Goal: Task Accomplishment & Management: Manage account settings

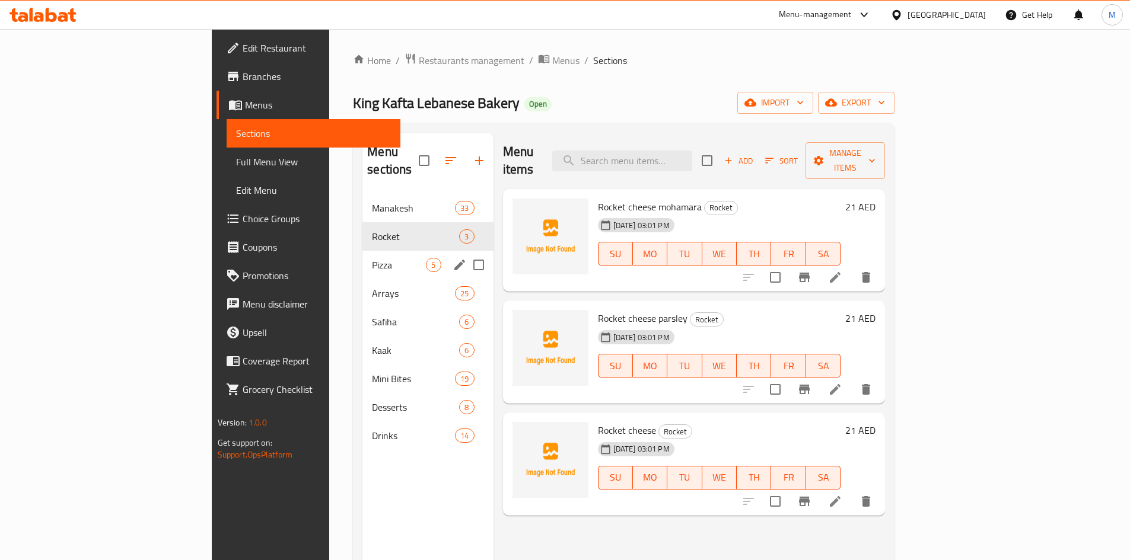
click at [362, 256] on div "Pizza 5" at bounding box center [427, 265] width 130 height 28
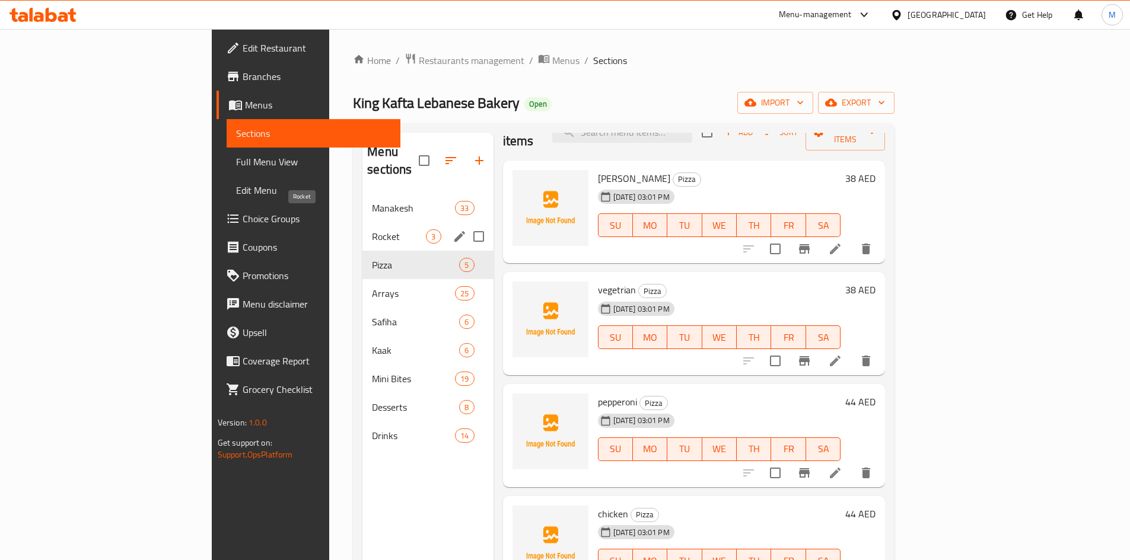
click at [372, 230] on span "Rocket" at bounding box center [399, 237] width 54 height 14
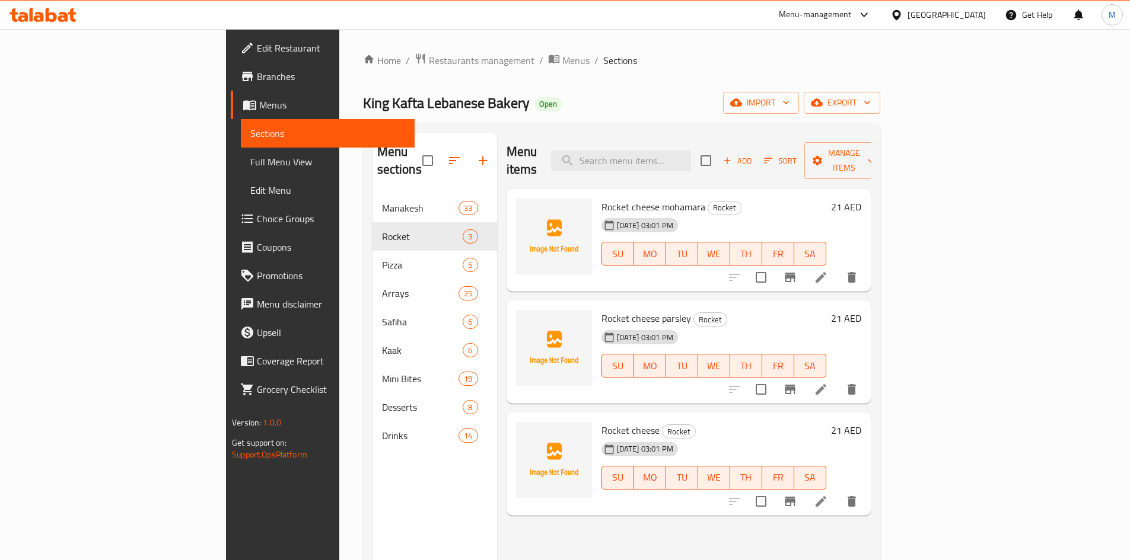
click at [718, 136] on div "Menu items Add Sort Manage items" at bounding box center [689, 161] width 364 height 56
click at [691, 151] on input "search" at bounding box center [621, 161] width 140 height 21
paste input "Rocket Wrap Cheese"
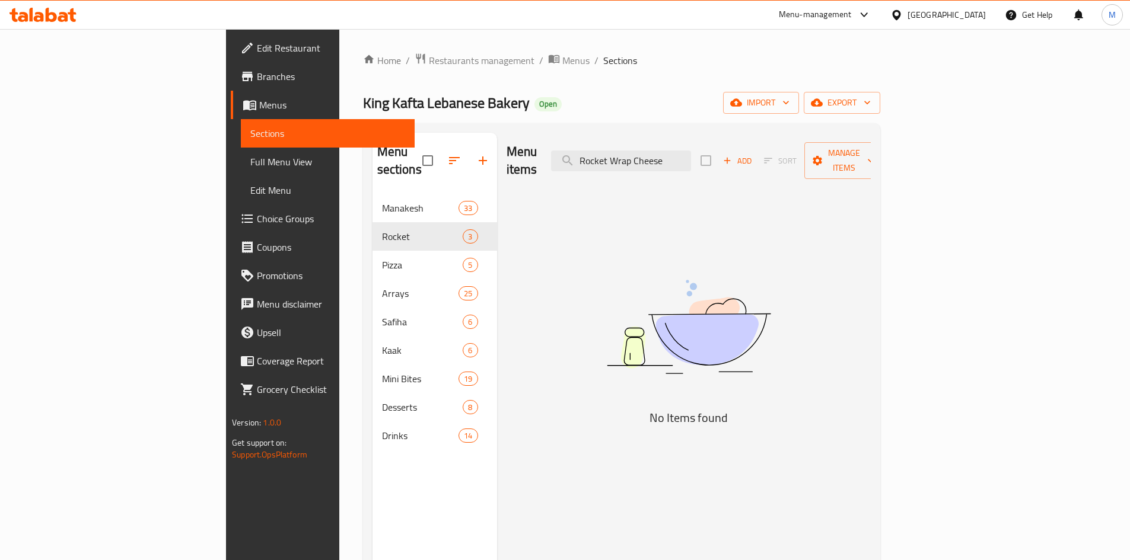
type input "Rocket Wrap Cheese"
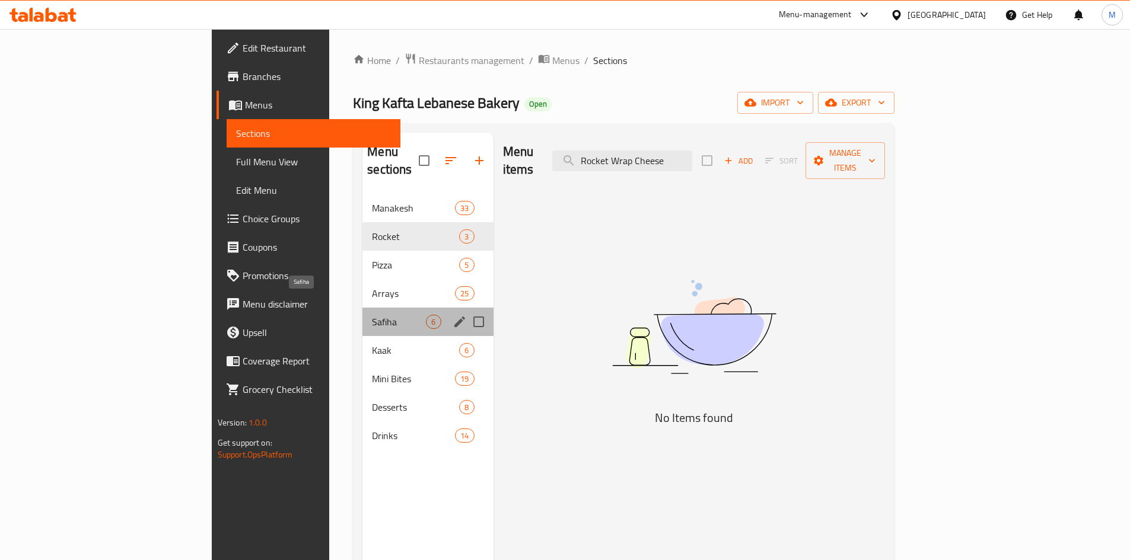
click at [372, 315] on span "Safiha" at bounding box center [399, 322] width 54 height 14
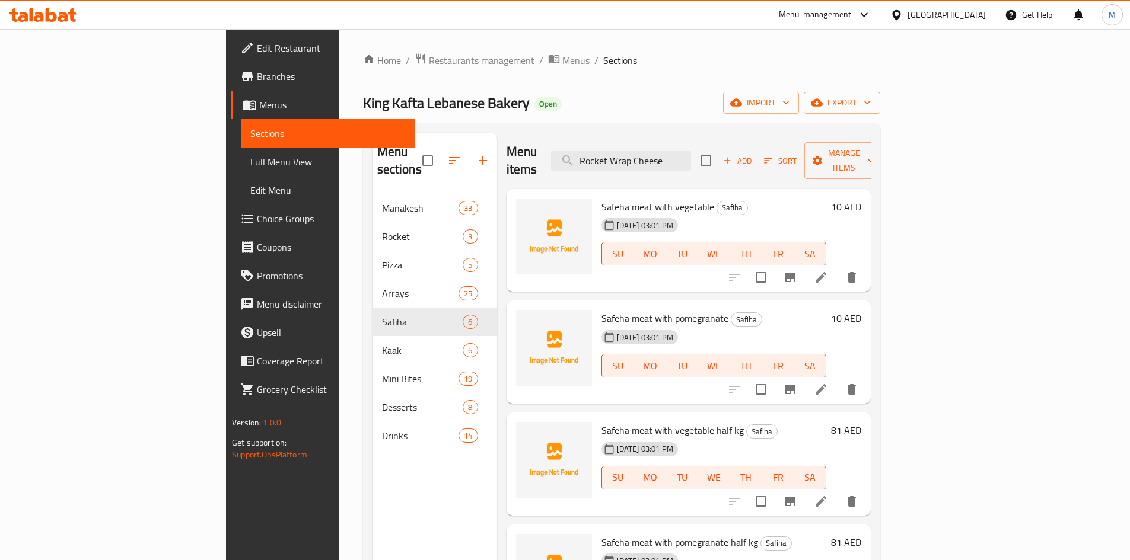
click at [837, 270] on li at bounding box center [820, 277] width 33 height 21
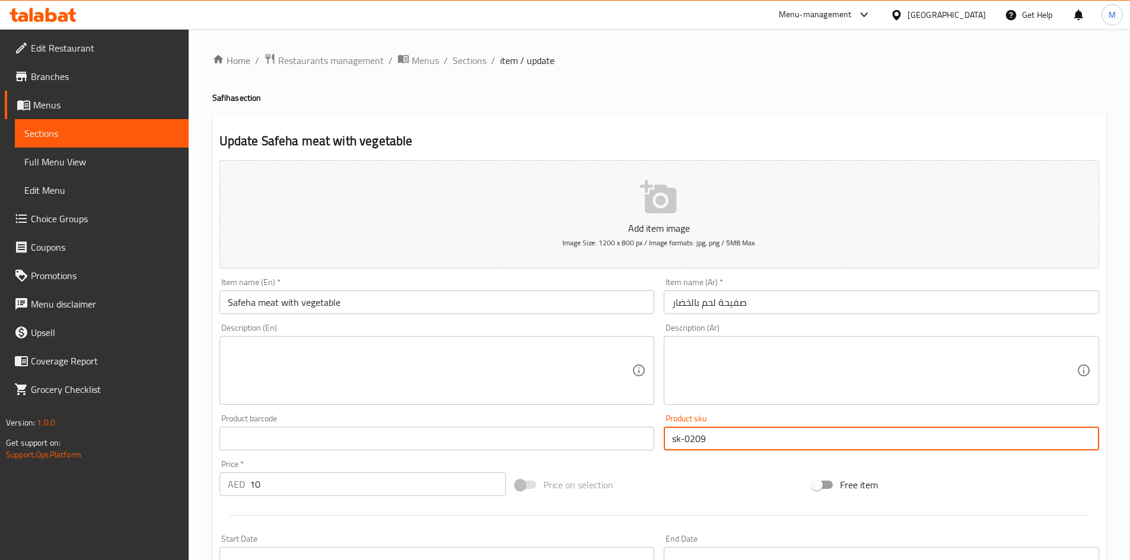
click at [701, 442] on input "sk-0209" at bounding box center [881, 439] width 435 height 24
paste input "13"
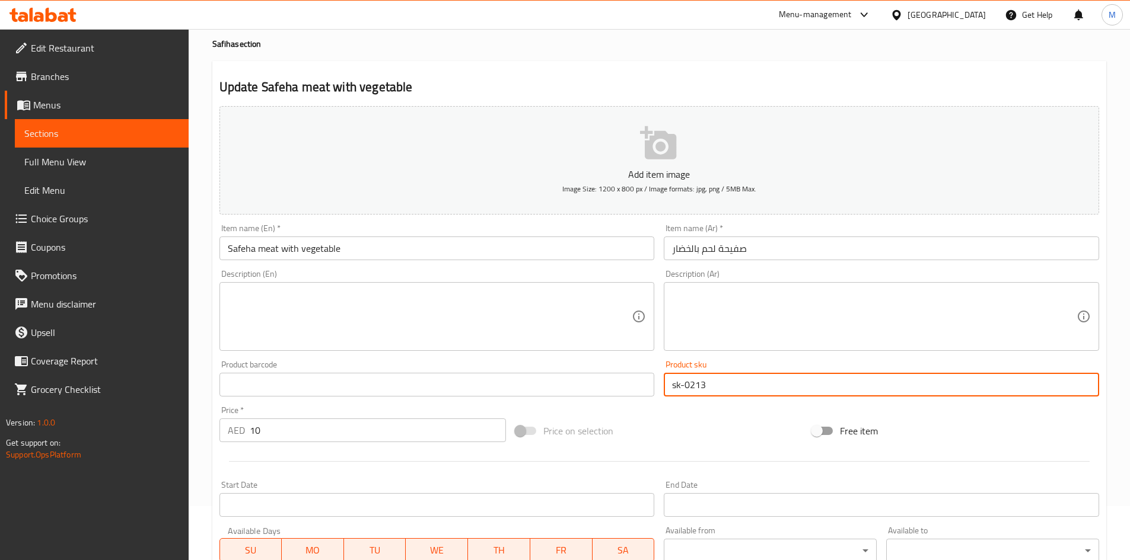
scroll to position [278, 0]
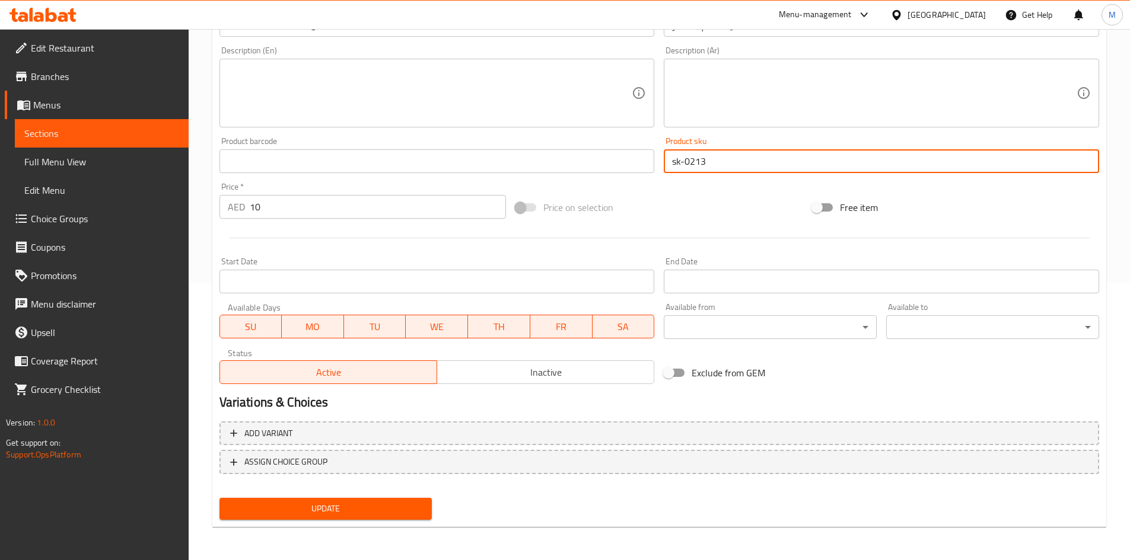
type input "sk-0213"
click at [377, 521] on div "Update" at bounding box center [326, 508] width 222 height 31
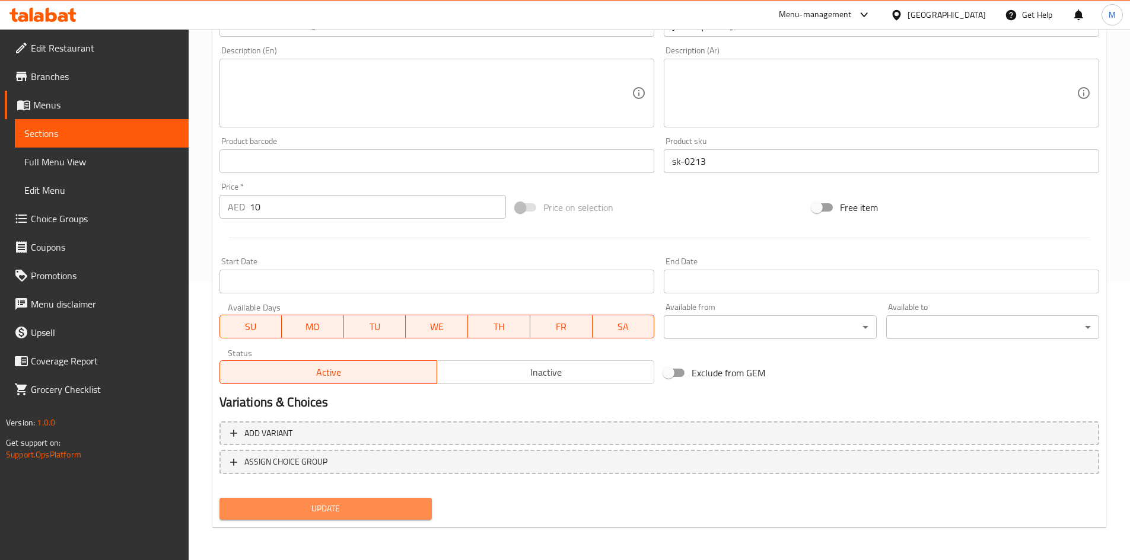
click at [424, 505] on button "Update" at bounding box center [325, 509] width 213 height 22
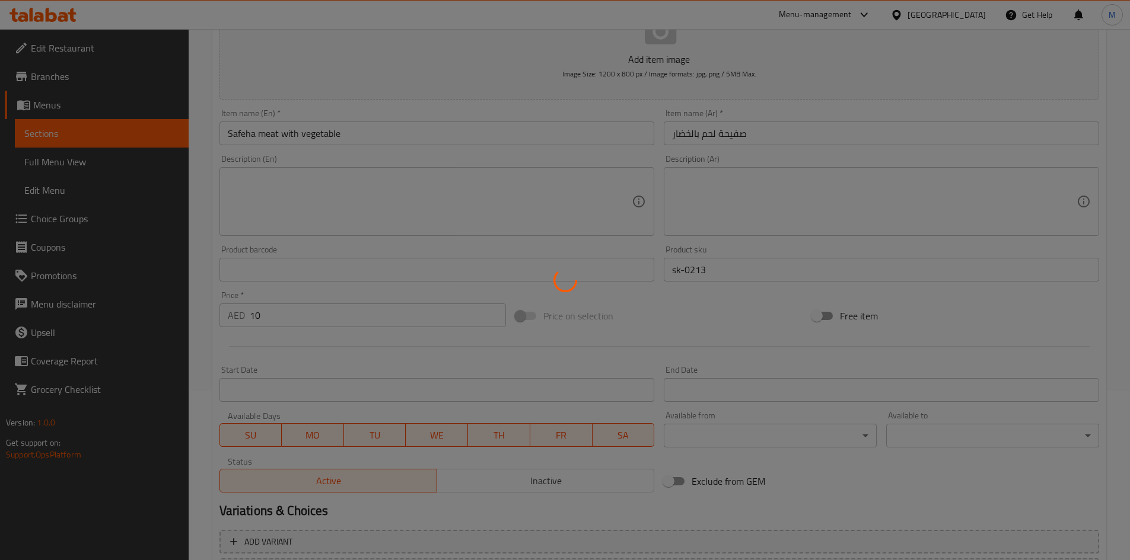
scroll to position [0, 0]
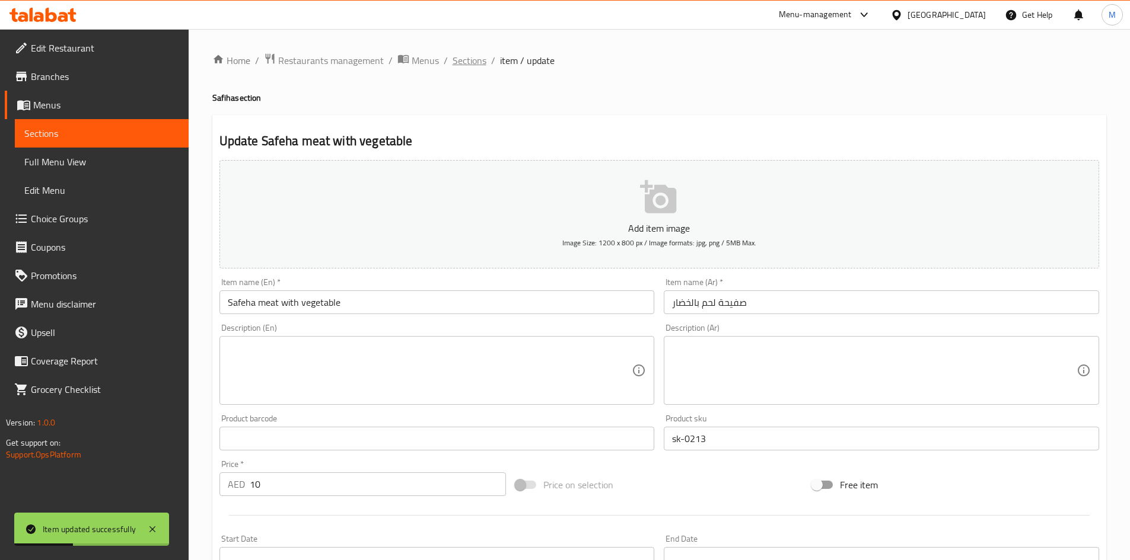
click at [482, 65] on span "Sections" at bounding box center [470, 60] width 34 height 14
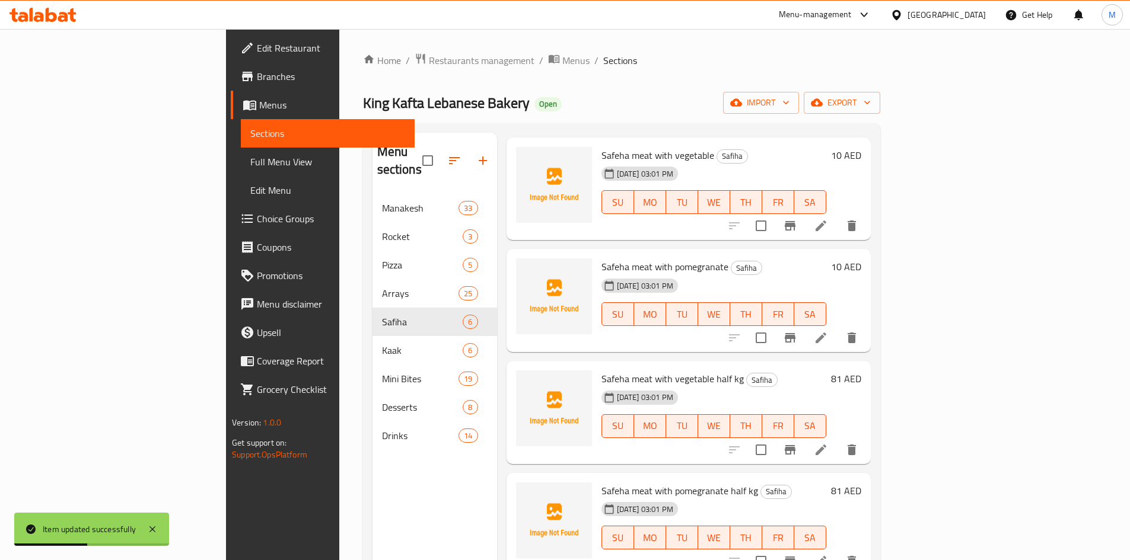
scroll to position [59, 0]
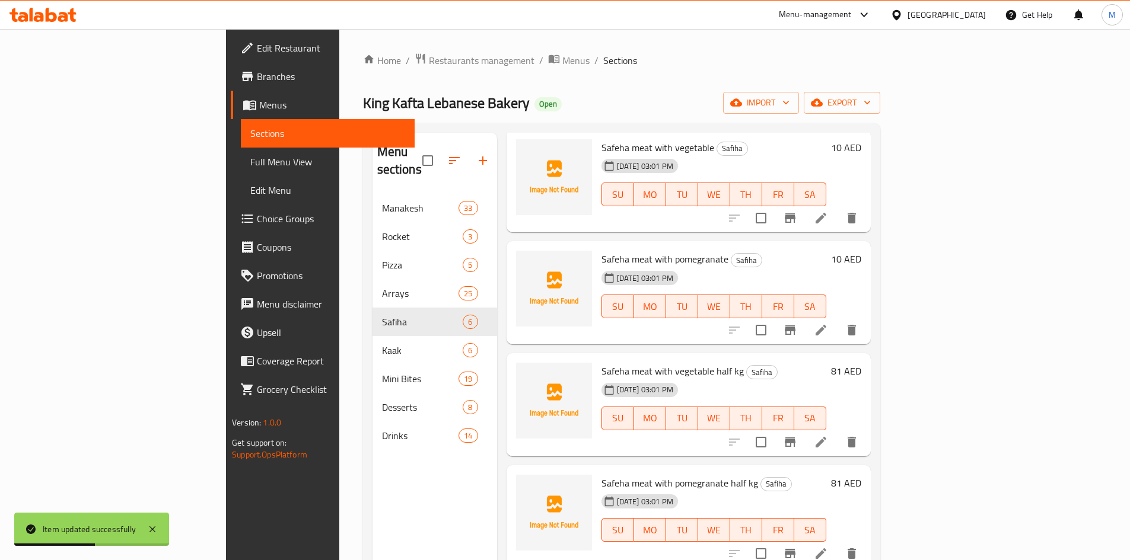
click at [828, 323] on icon at bounding box center [821, 330] width 14 height 14
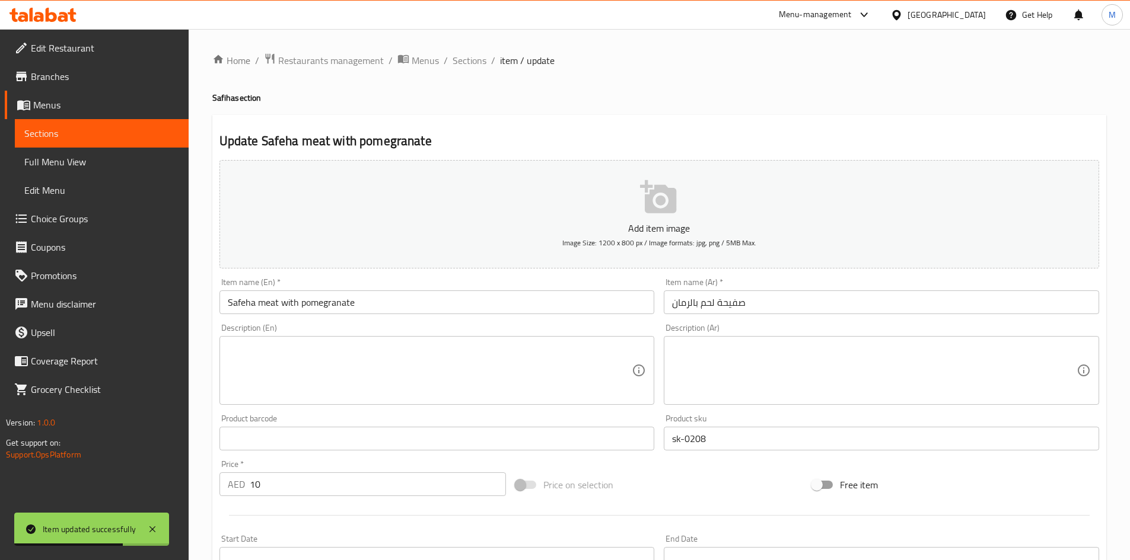
click at [722, 435] on input "sk-0208" at bounding box center [881, 439] width 435 height 24
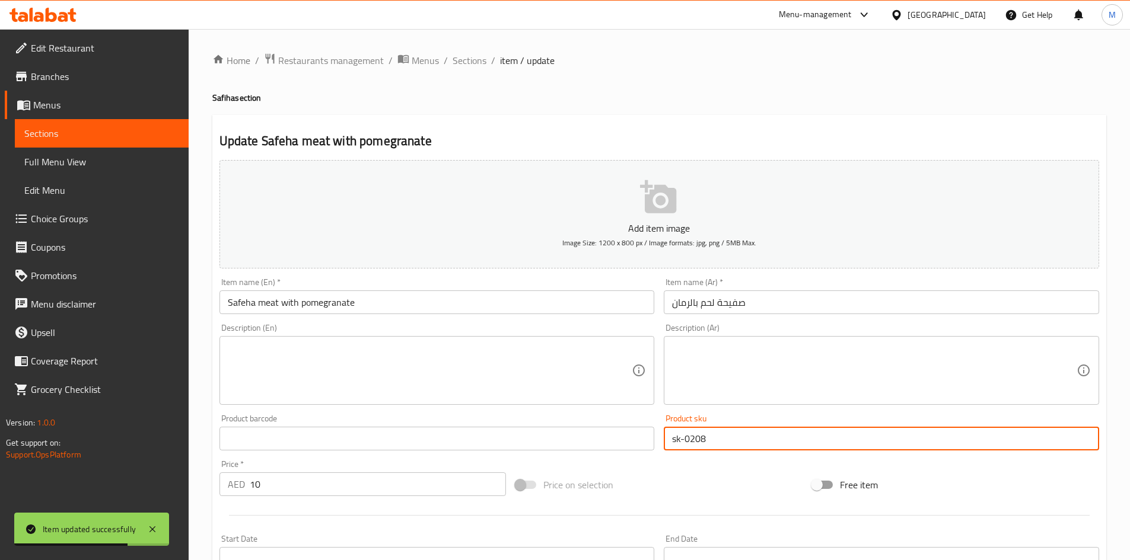
click at [722, 435] on input "sk-0208" at bounding box center [881, 439] width 435 height 24
paste input "12"
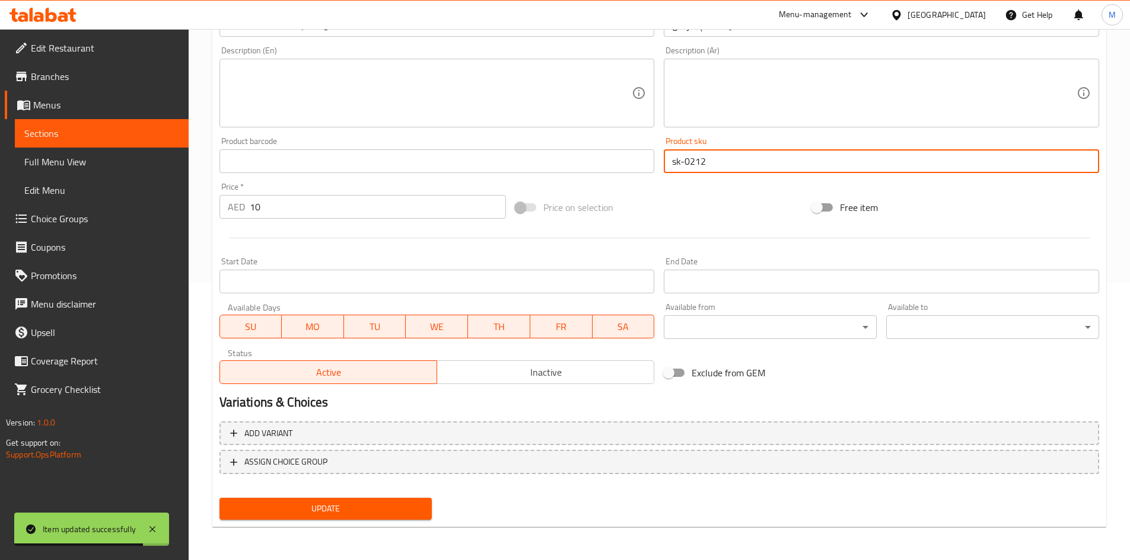
type input "sk-0212"
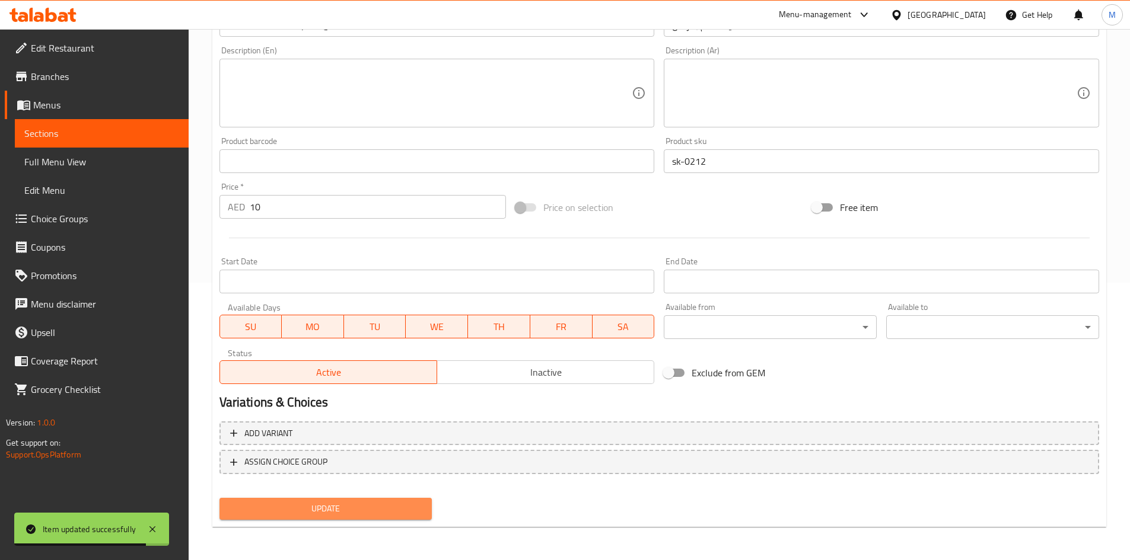
click at [399, 508] on span "Update" at bounding box center [326, 509] width 194 height 15
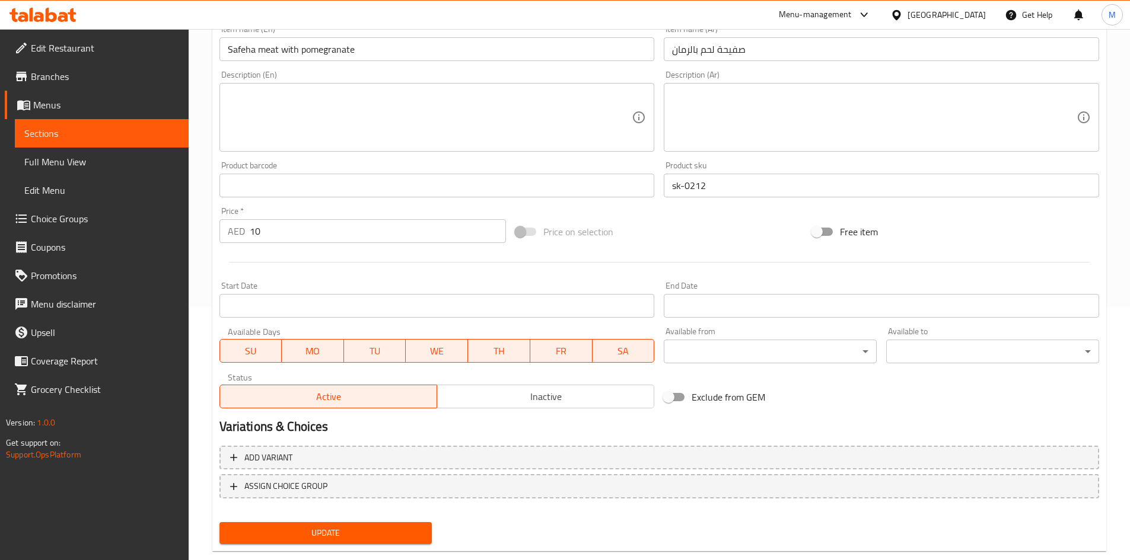
scroll to position [278, 0]
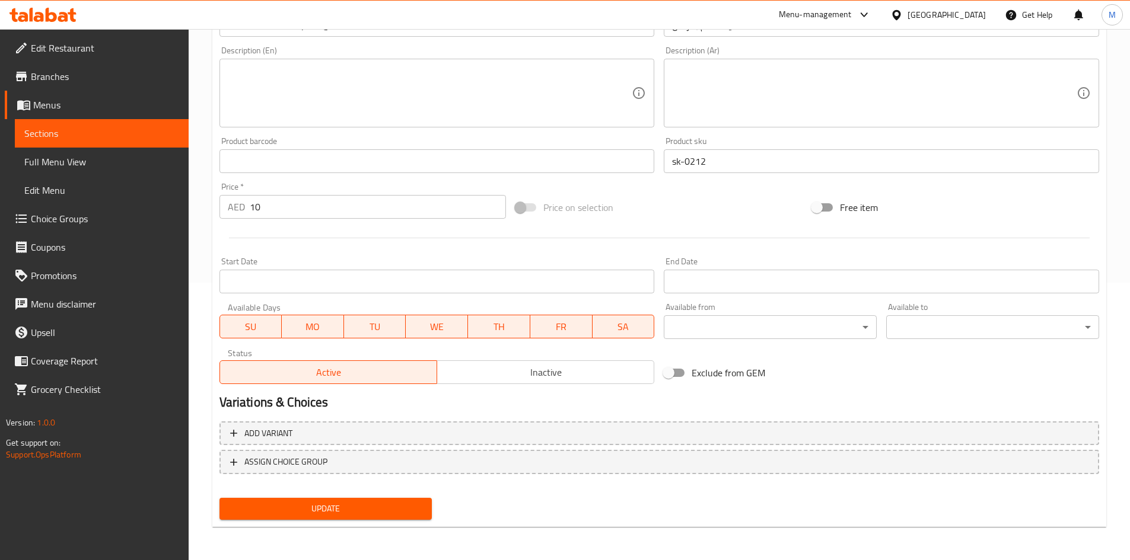
click at [410, 498] on button "Update" at bounding box center [325, 509] width 213 height 22
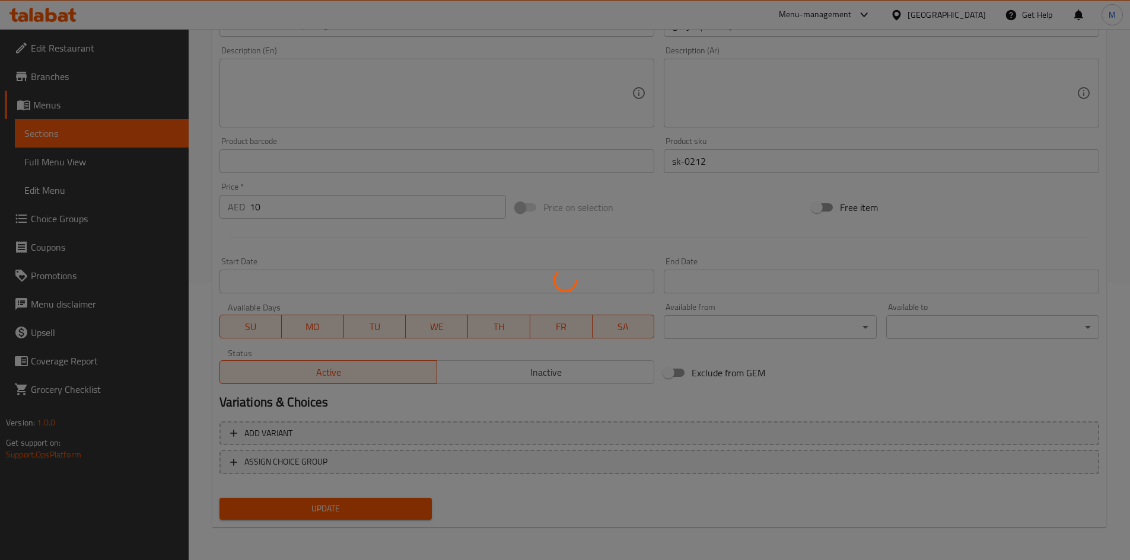
click at [410, 504] on div at bounding box center [565, 280] width 1130 height 560
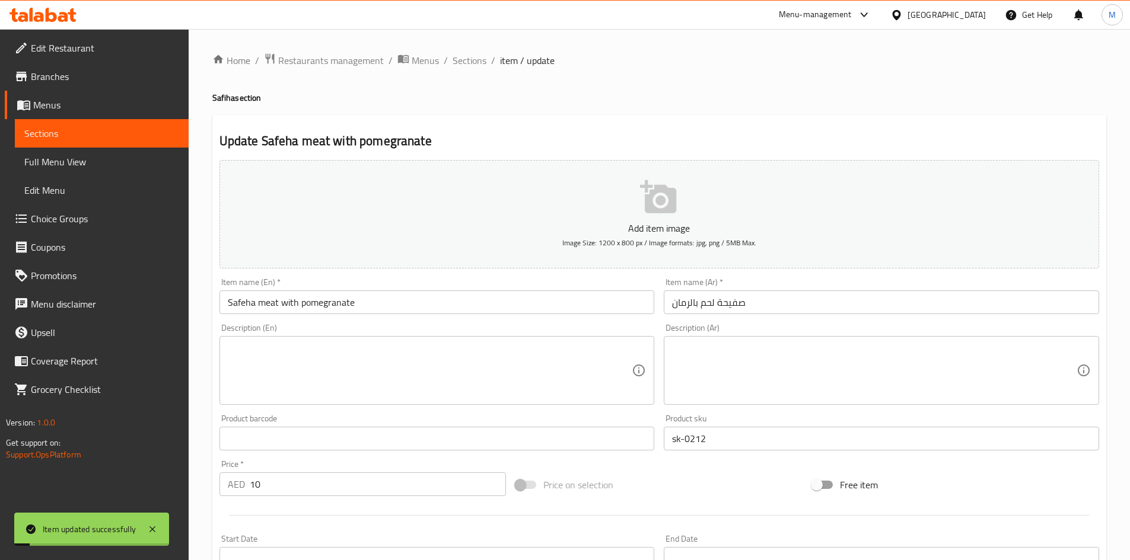
click at [486, 61] on ol "Home / Restaurants management / Menus / Sections / item / update" at bounding box center [659, 60] width 894 height 15
click at [476, 62] on span "Sections" at bounding box center [470, 60] width 34 height 14
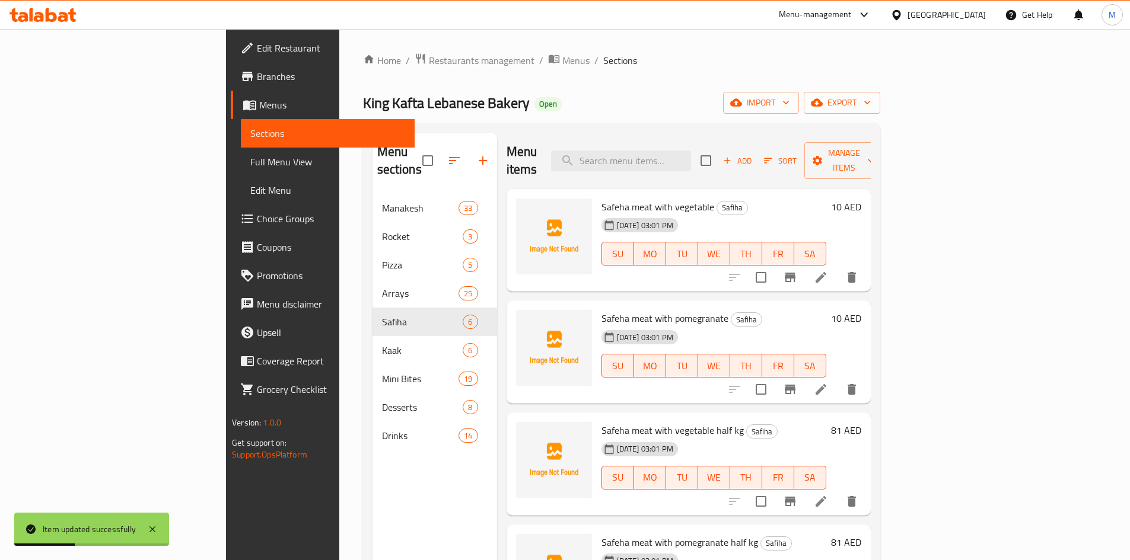
click at [837, 491] on li at bounding box center [820, 501] width 33 height 21
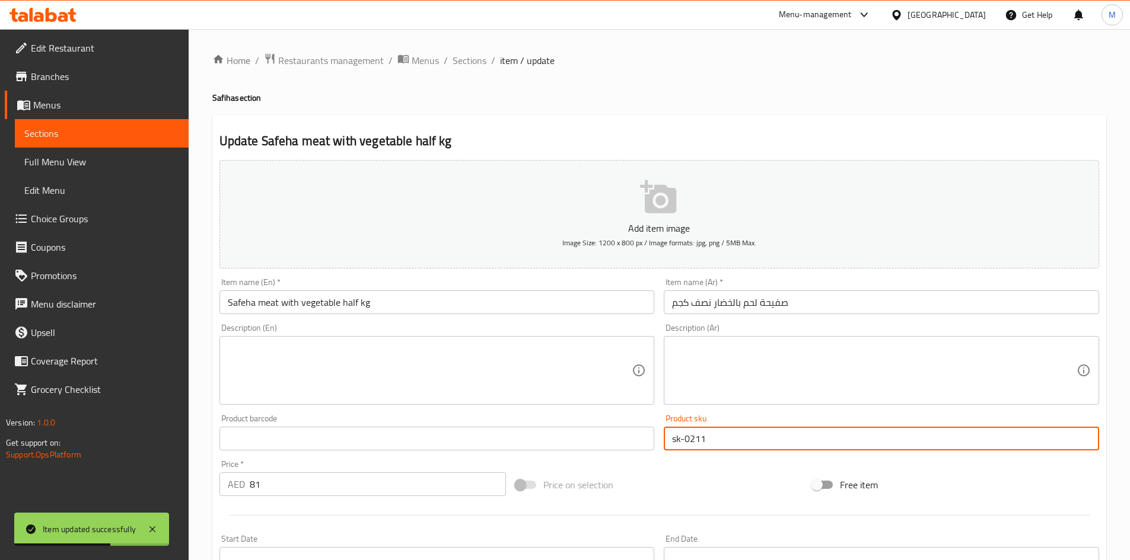
click at [732, 448] on input "sk-0211" at bounding box center [881, 439] width 435 height 24
click at [486, 62] on ol "Home / Restaurants management / Menus / Sections / item / update" at bounding box center [659, 60] width 894 height 15
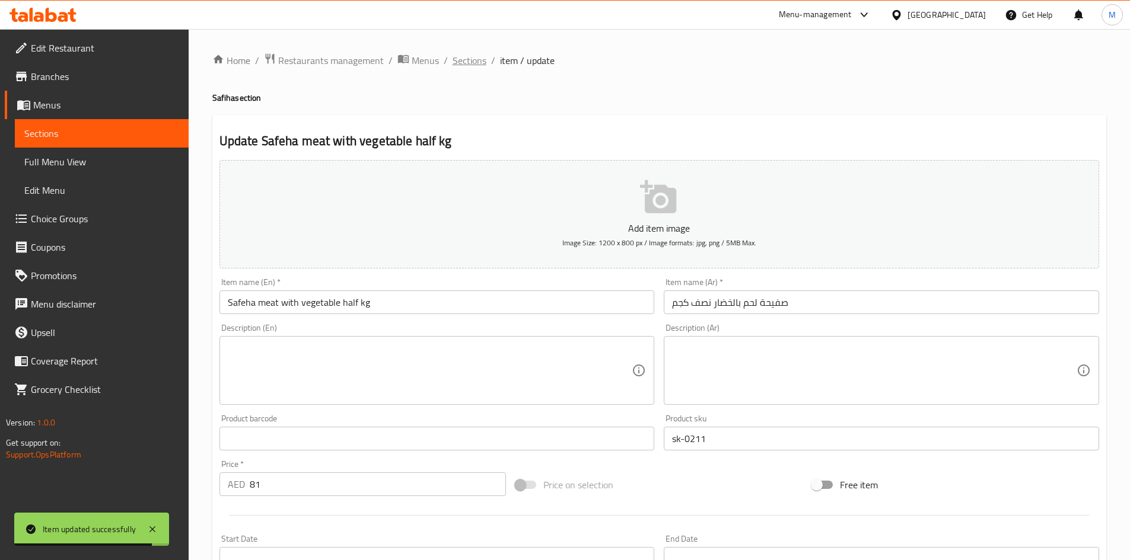
click at [477, 63] on span "Sections" at bounding box center [470, 60] width 34 height 14
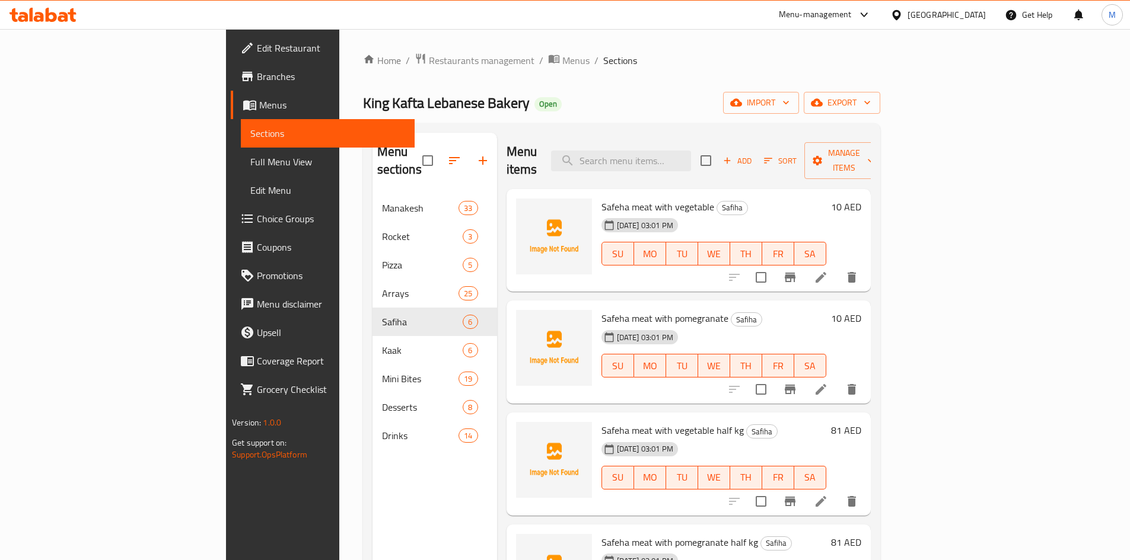
click at [828, 270] on icon at bounding box center [821, 277] width 14 height 14
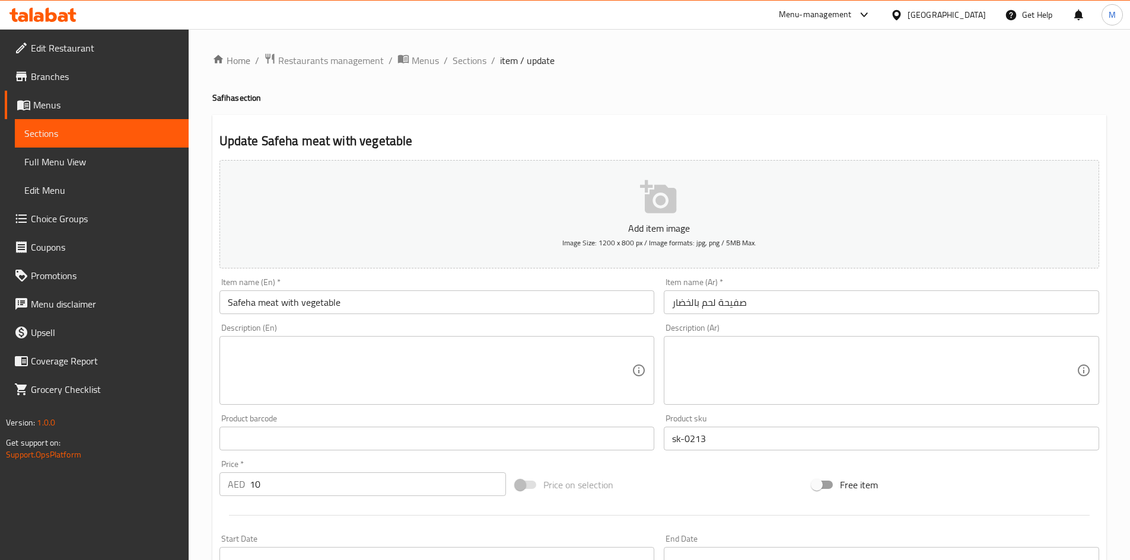
click at [297, 498] on div "Price   * AED 10 Price *" at bounding box center [363, 479] width 297 height 46
click at [303, 476] on input "10" at bounding box center [378, 485] width 257 height 24
paste input "38"
click at [303, 476] on input "10" at bounding box center [378, 485] width 257 height 24
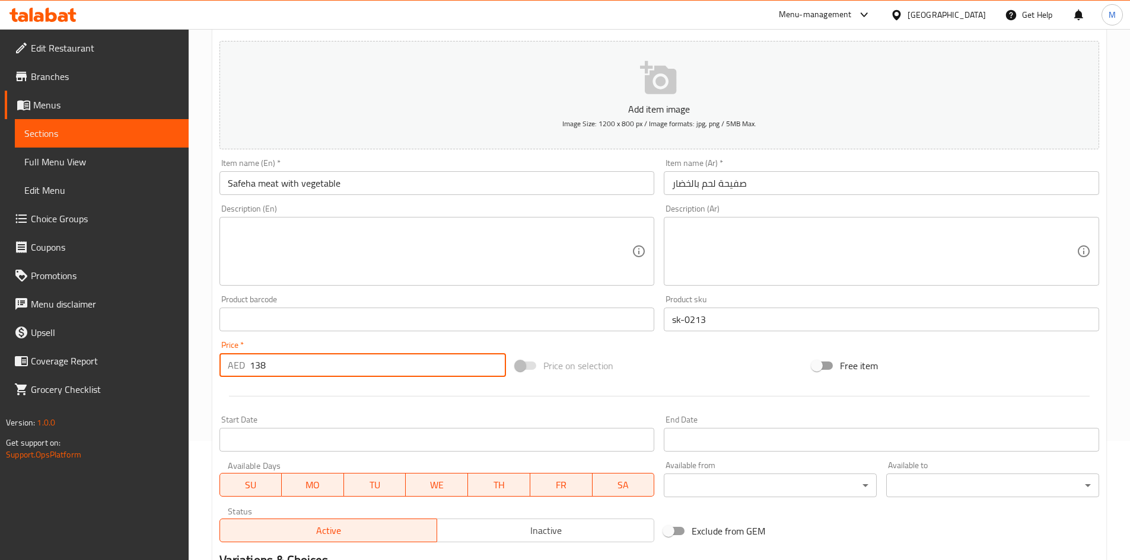
scroll to position [278, 0]
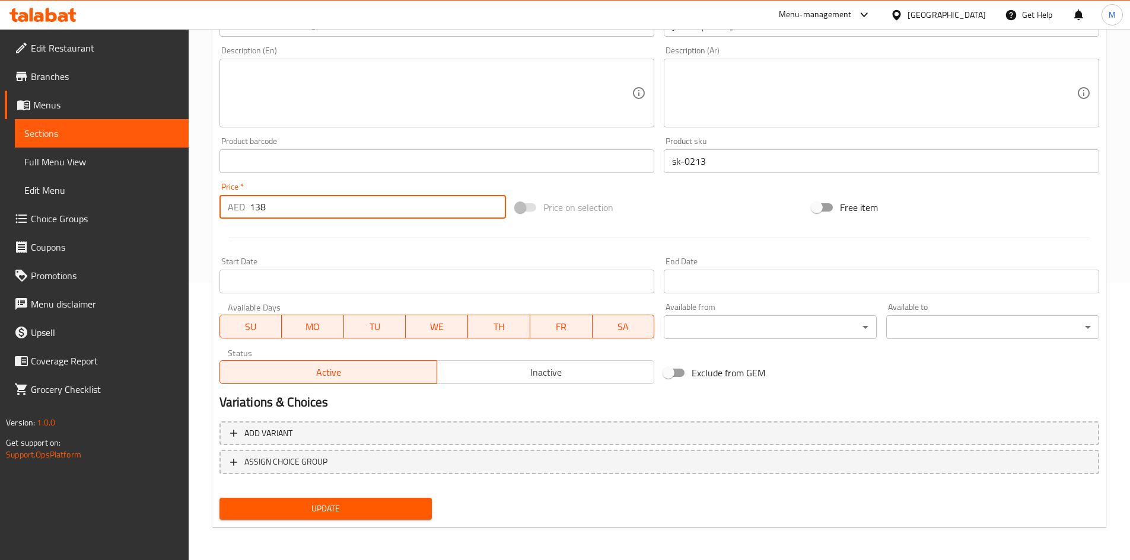
type input "138"
click at [355, 515] on span "Update" at bounding box center [326, 509] width 194 height 15
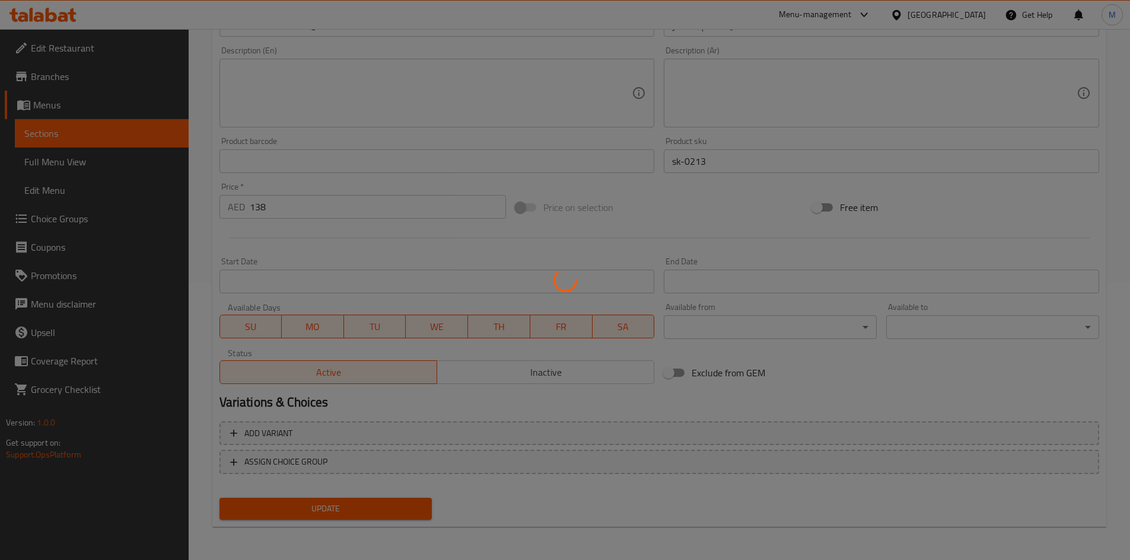
scroll to position [0, 0]
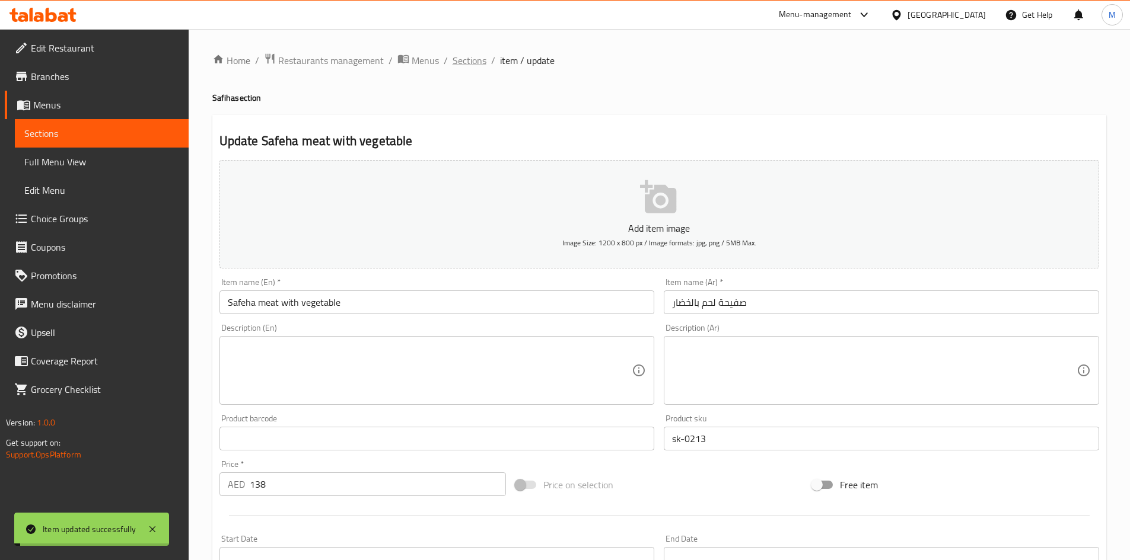
click at [466, 61] on span "Sections" at bounding box center [470, 60] width 34 height 14
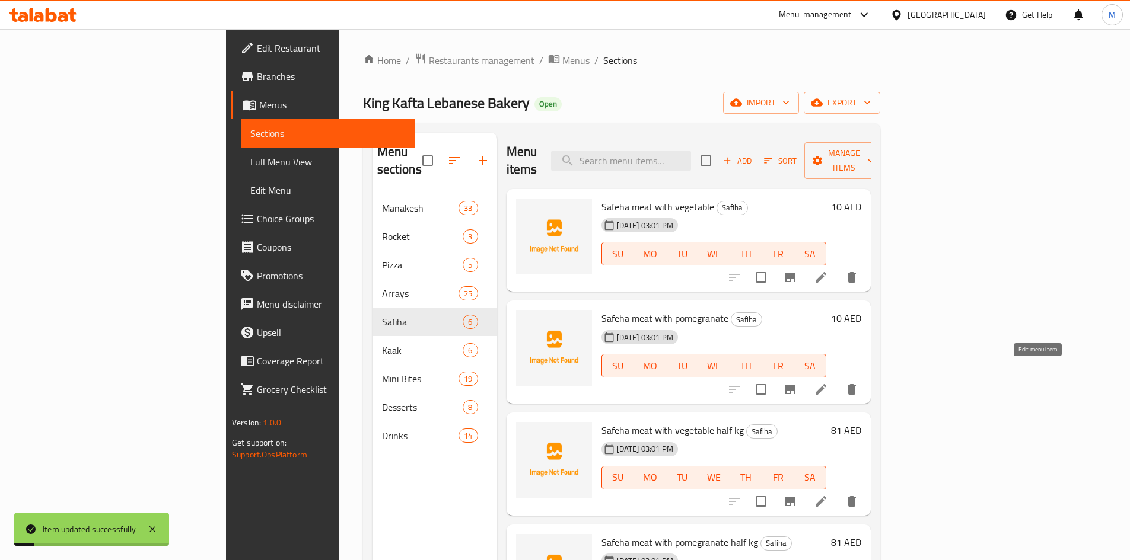
click at [828, 383] on icon at bounding box center [821, 390] width 14 height 14
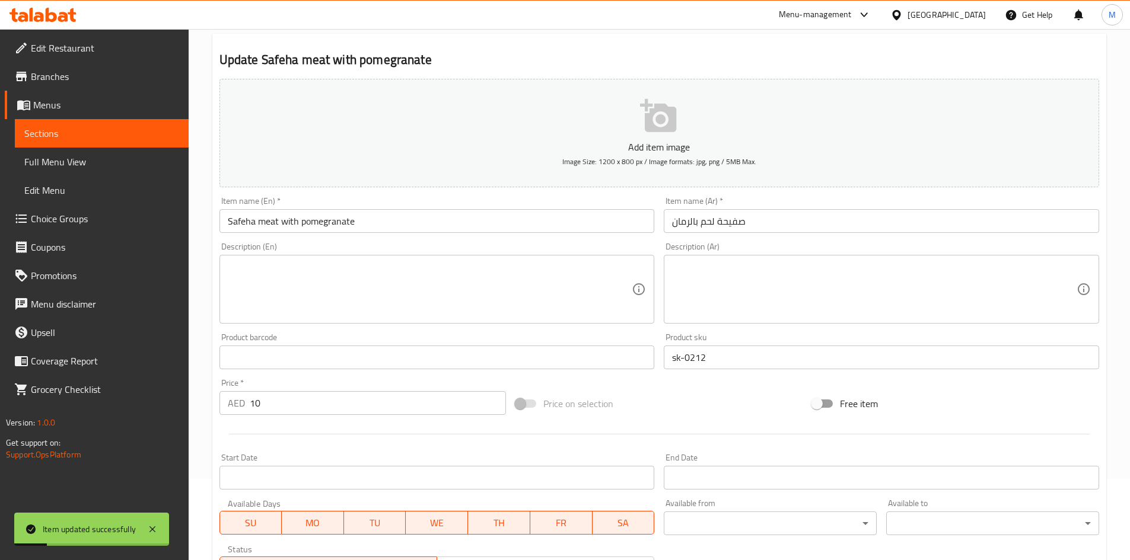
scroll to position [278, 0]
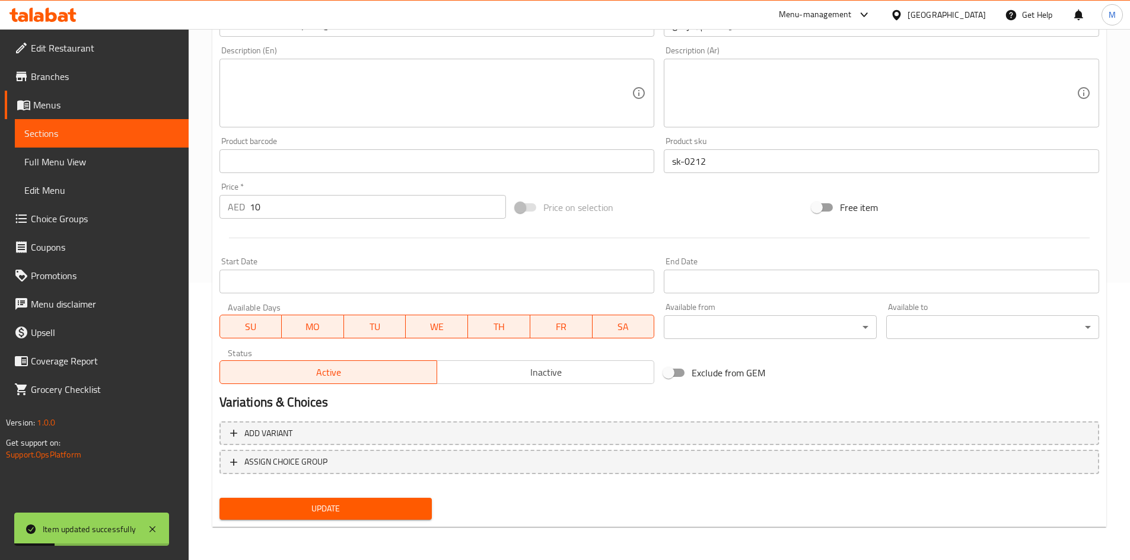
click at [384, 224] on div at bounding box center [659, 238] width 889 height 29
click at [388, 202] on input "10" at bounding box center [378, 207] width 257 height 24
paste input "138"
click at [388, 202] on input "10138" at bounding box center [378, 207] width 257 height 24
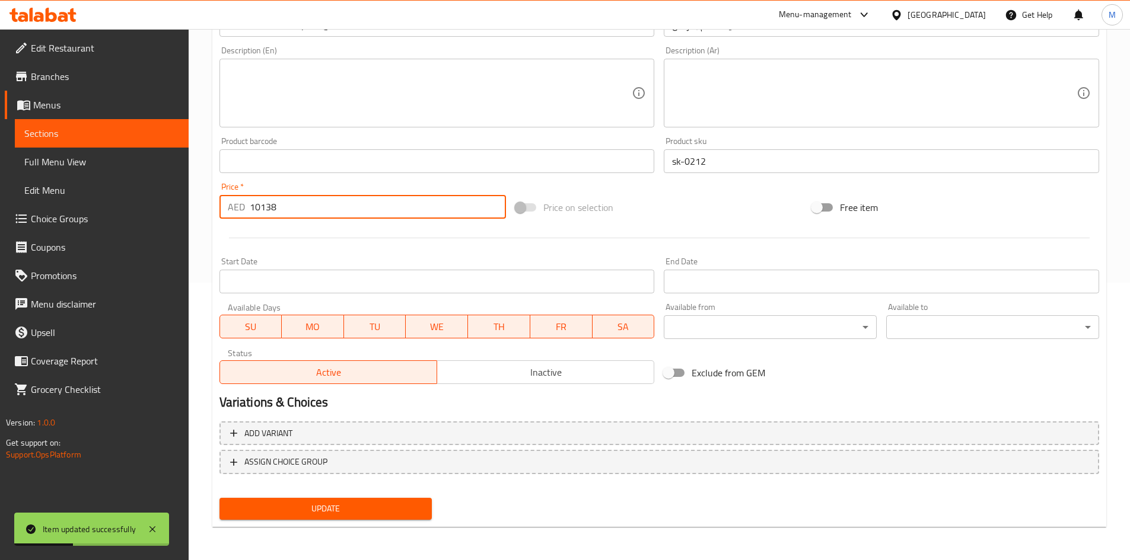
click at [388, 202] on input "10138" at bounding box center [378, 207] width 257 height 24
paste input "number"
type input "138"
click at [377, 517] on span "Update" at bounding box center [326, 509] width 194 height 15
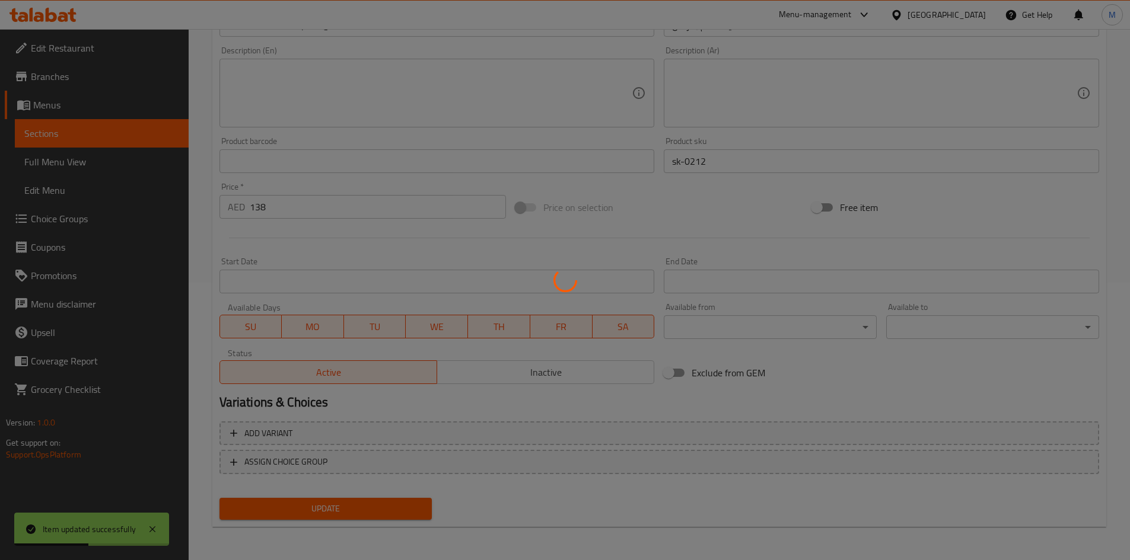
scroll to position [0, 0]
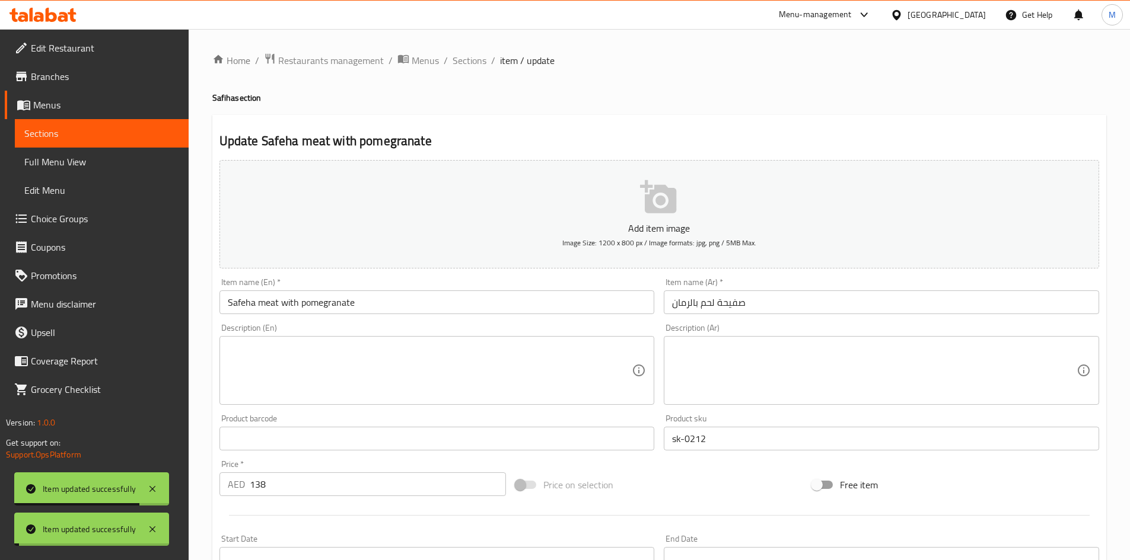
click at [472, 60] on span "Sections" at bounding box center [470, 60] width 34 height 14
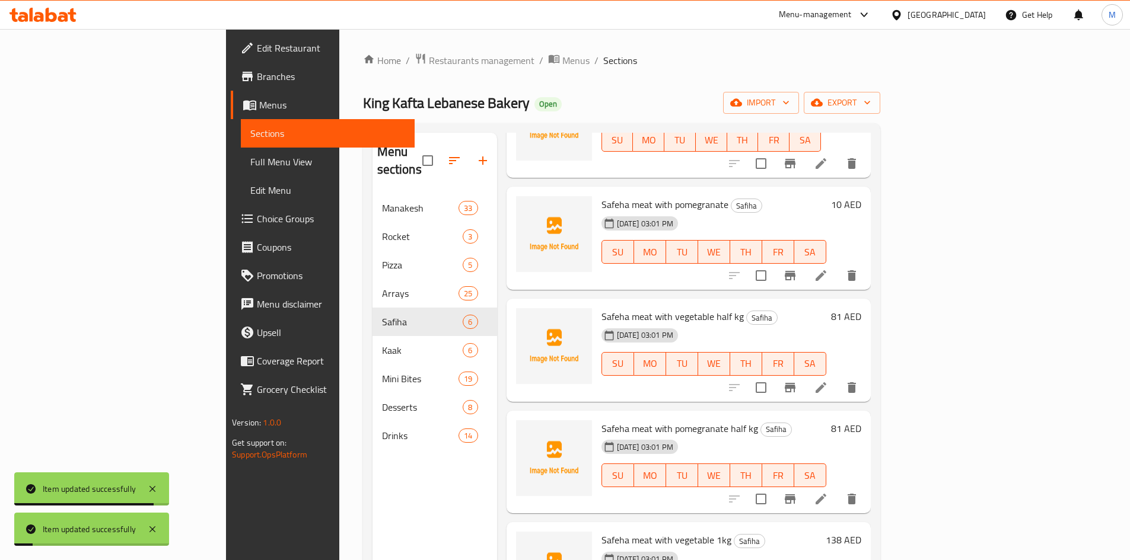
scroll to position [119, 0]
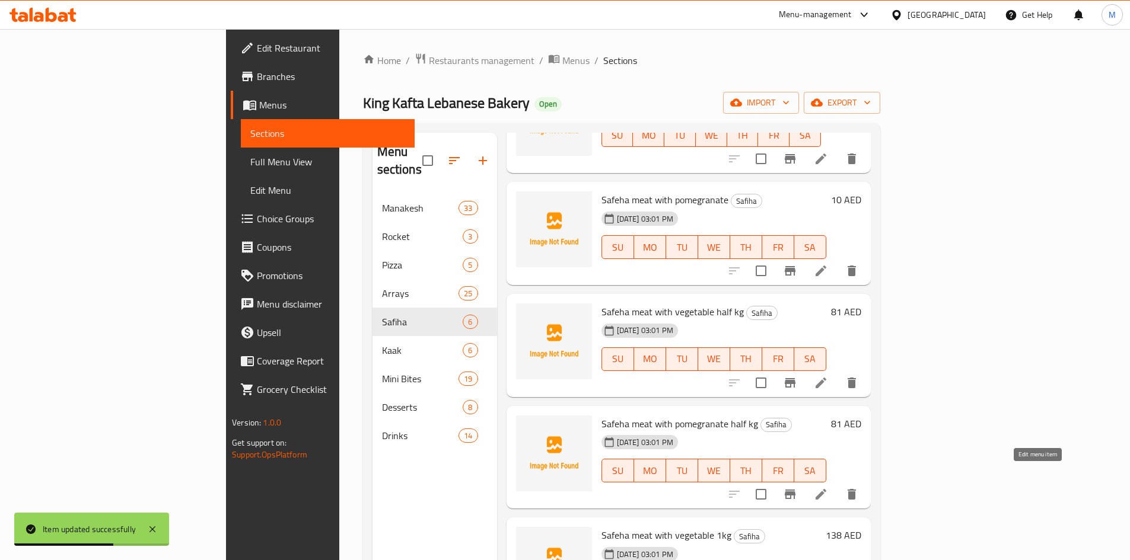
click at [828, 488] on icon at bounding box center [821, 495] width 14 height 14
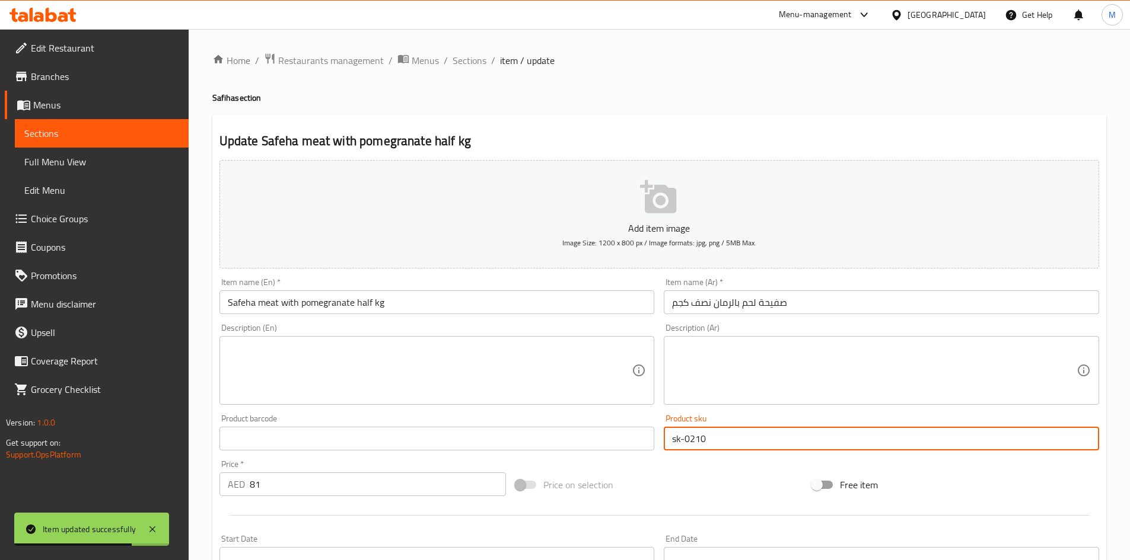
click at [723, 438] on input "sk-0210" at bounding box center [881, 439] width 435 height 24
click at [463, 65] on span "Sections" at bounding box center [470, 60] width 34 height 14
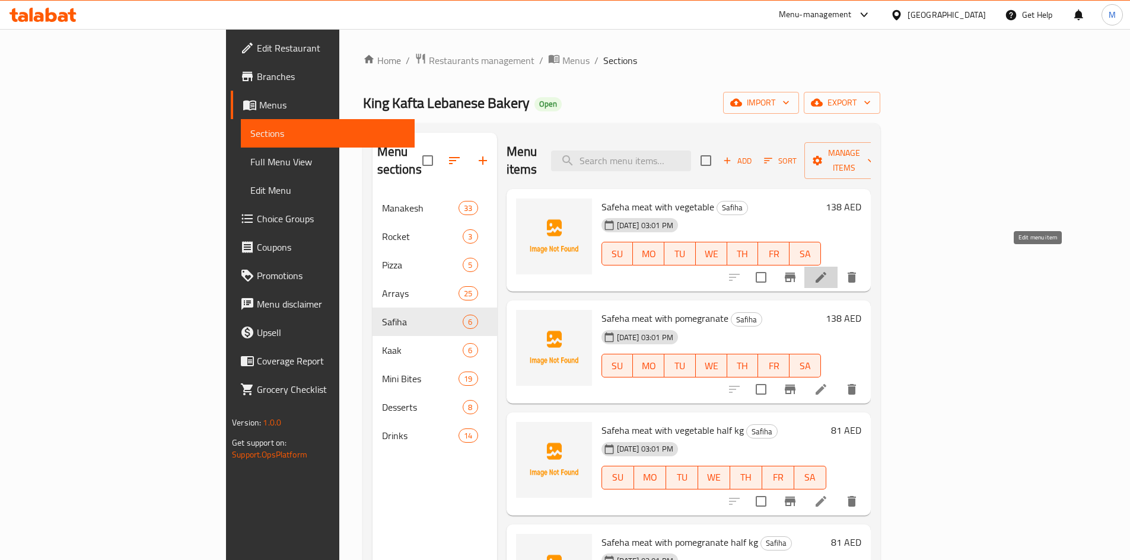
click at [826, 272] on icon at bounding box center [821, 277] width 11 height 11
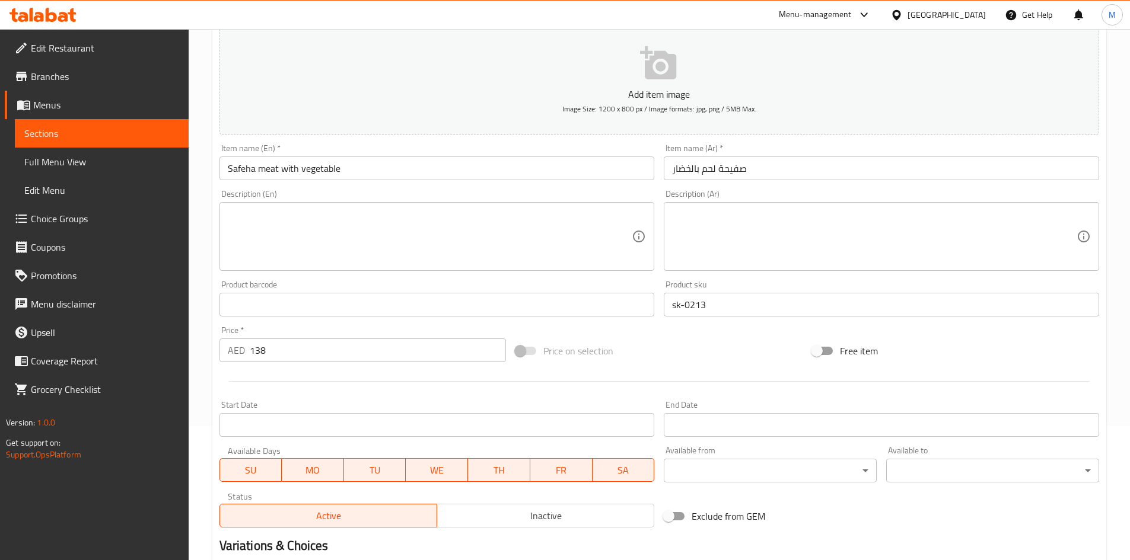
scroll to position [278, 0]
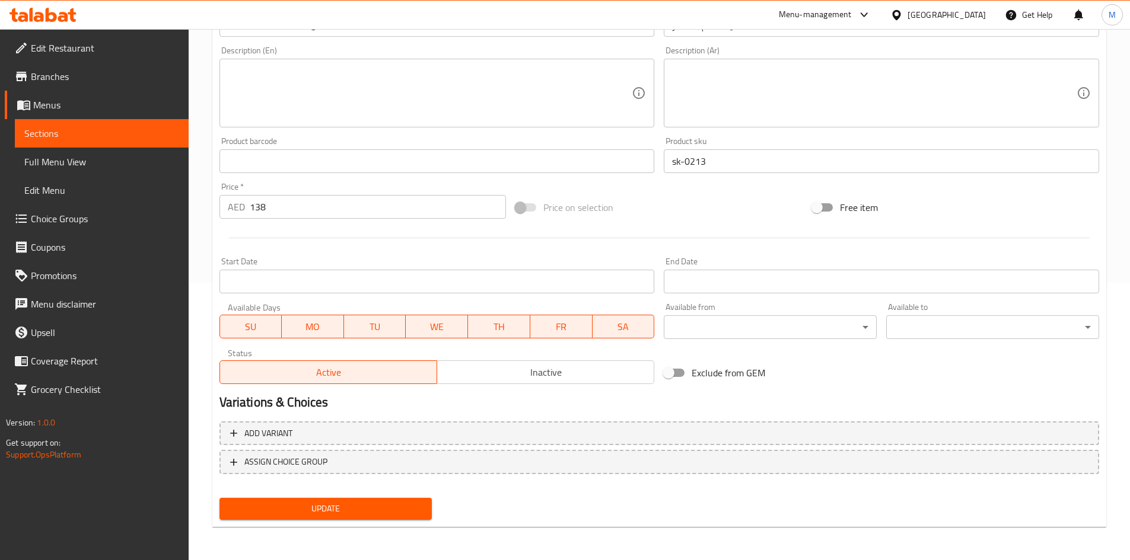
click at [416, 200] on input "138" at bounding box center [378, 207] width 257 height 24
type input "10"
click at [710, 158] on input "sk-0213" at bounding box center [881, 161] width 435 height 24
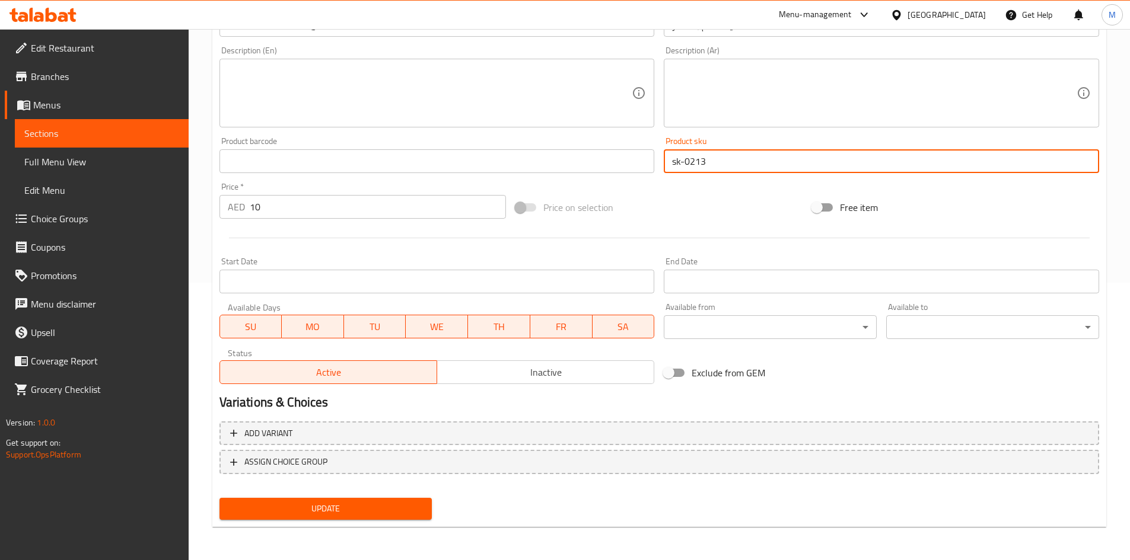
click at [710, 158] on input "sk-0213" at bounding box center [881, 161] width 435 height 24
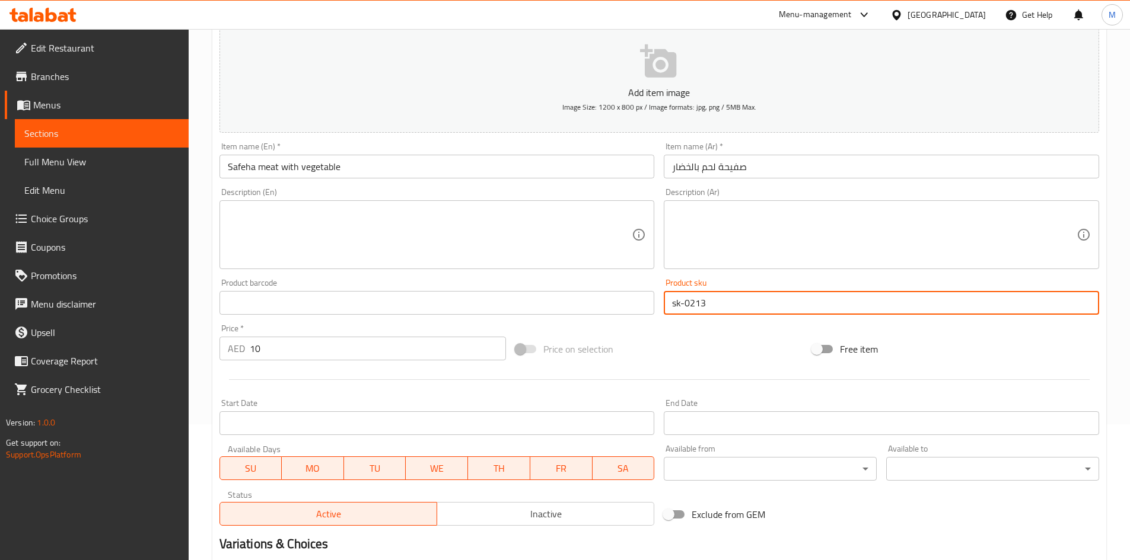
scroll to position [0, 0]
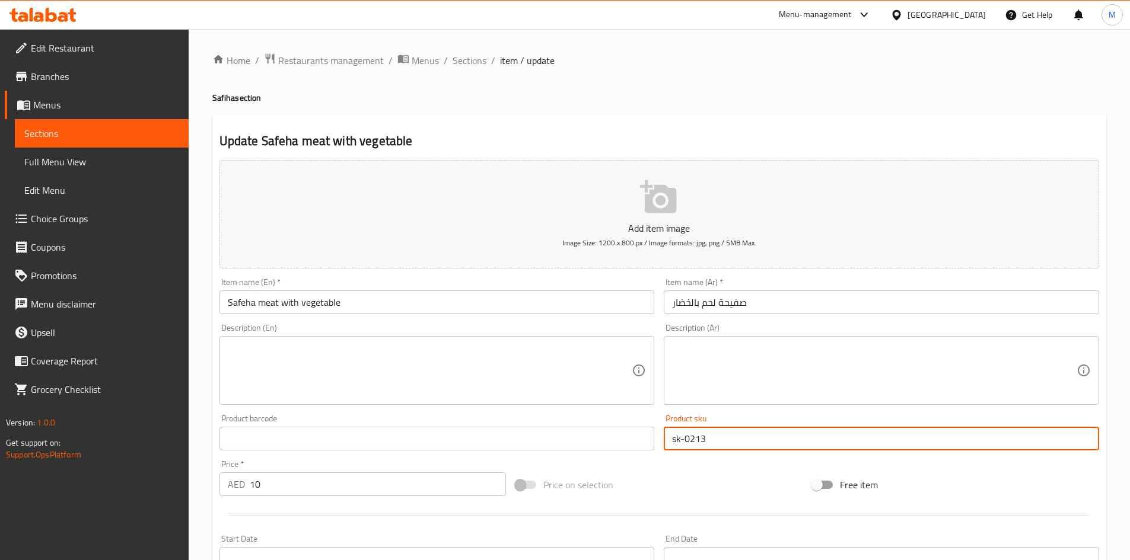
click at [721, 439] on input "sk-0213" at bounding box center [881, 439] width 435 height 24
paste input "09"
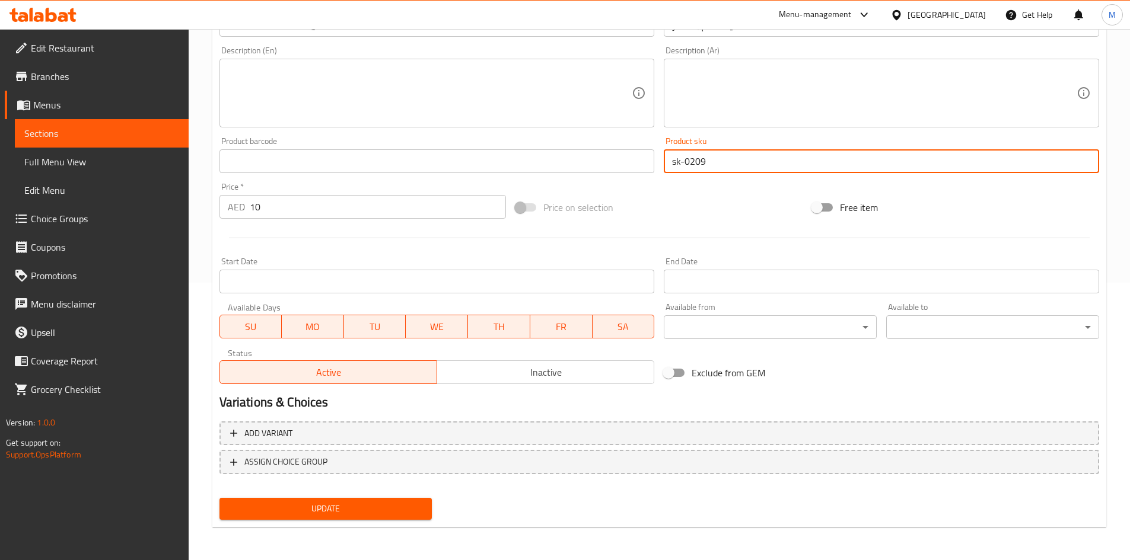
type input "sk-0209"
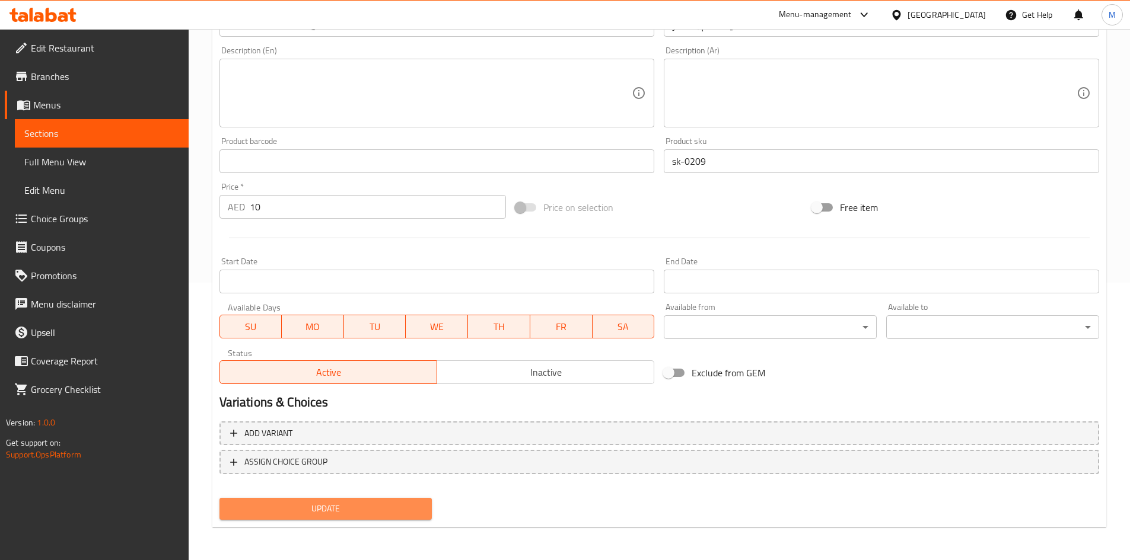
click at [355, 505] on span "Update" at bounding box center [326, 509] width 194 height 15
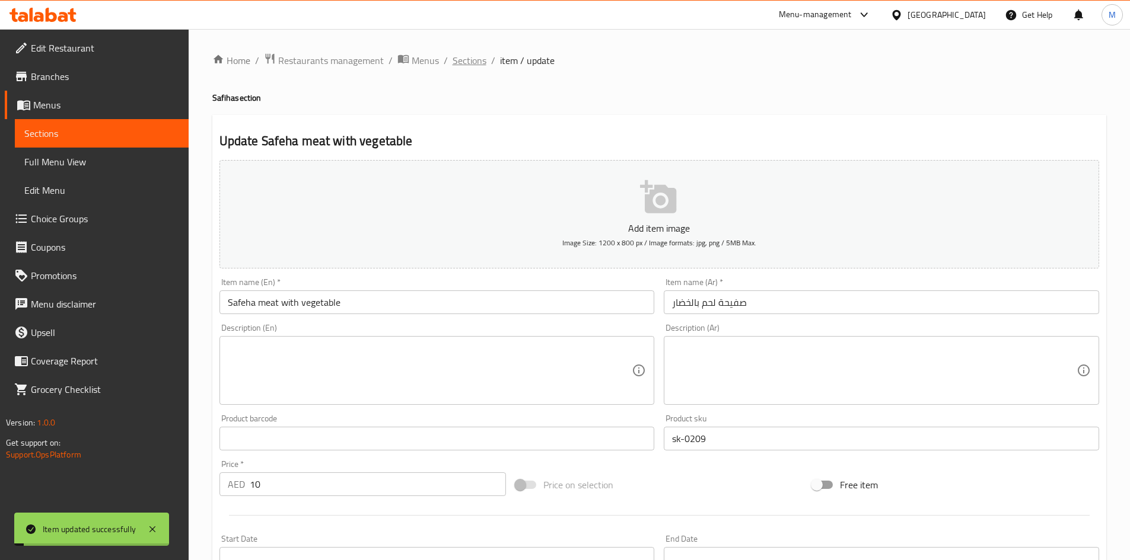
click at [483, 62] on span "Sections" at bounding box center [470, 60] width 34 height 14
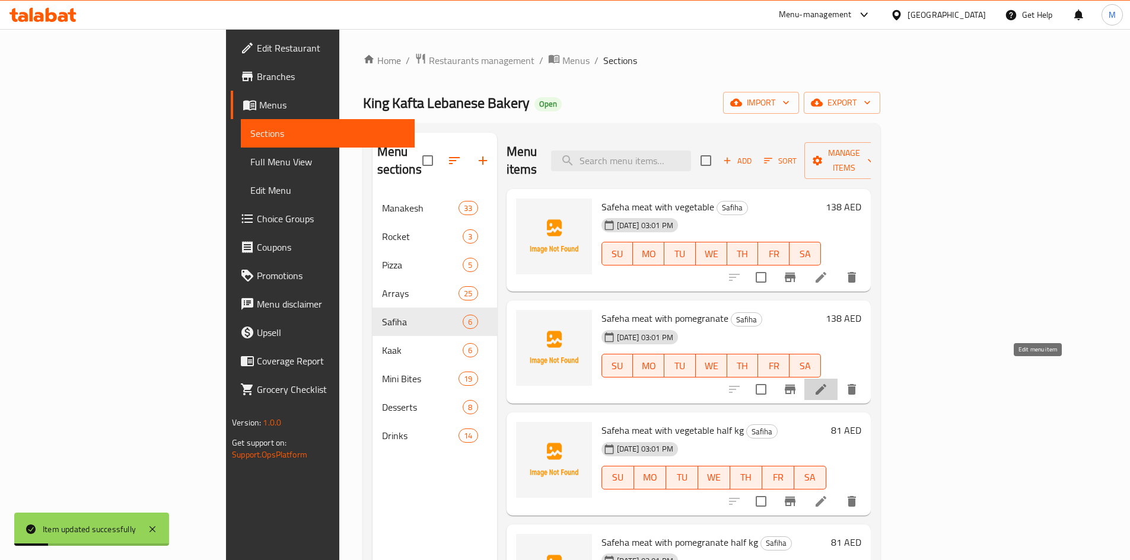
click at [828, 383] on icon at bounding box center [821, 390] width 14 height 14
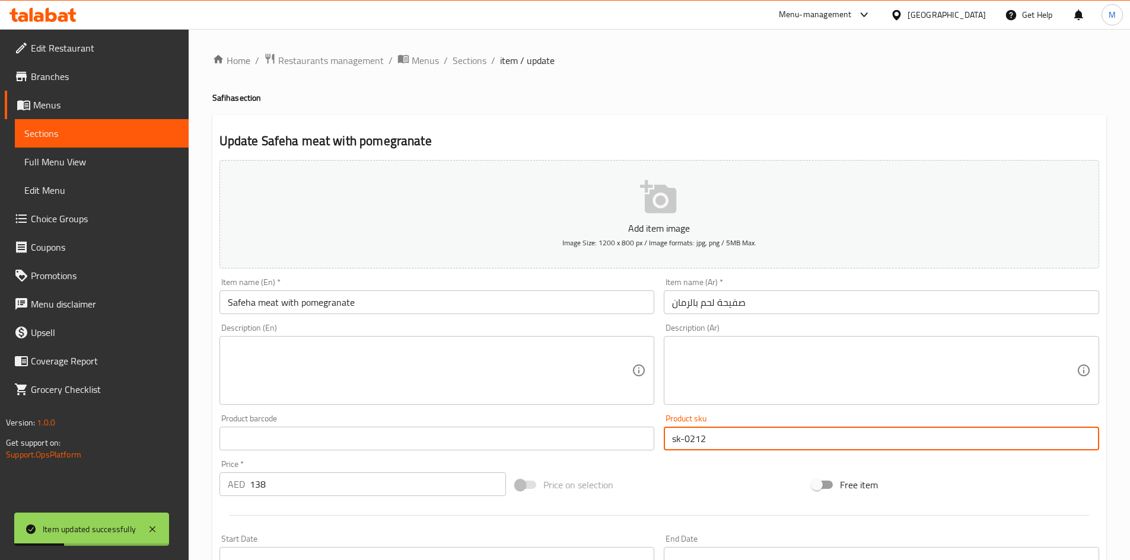
click at [703, 438] on input "sk-0212" at bounding box center [881, 439] width 435 height 24
click at [723, 434] on input "sk-0212" at bounding box center [881, 439] width 435 height 24
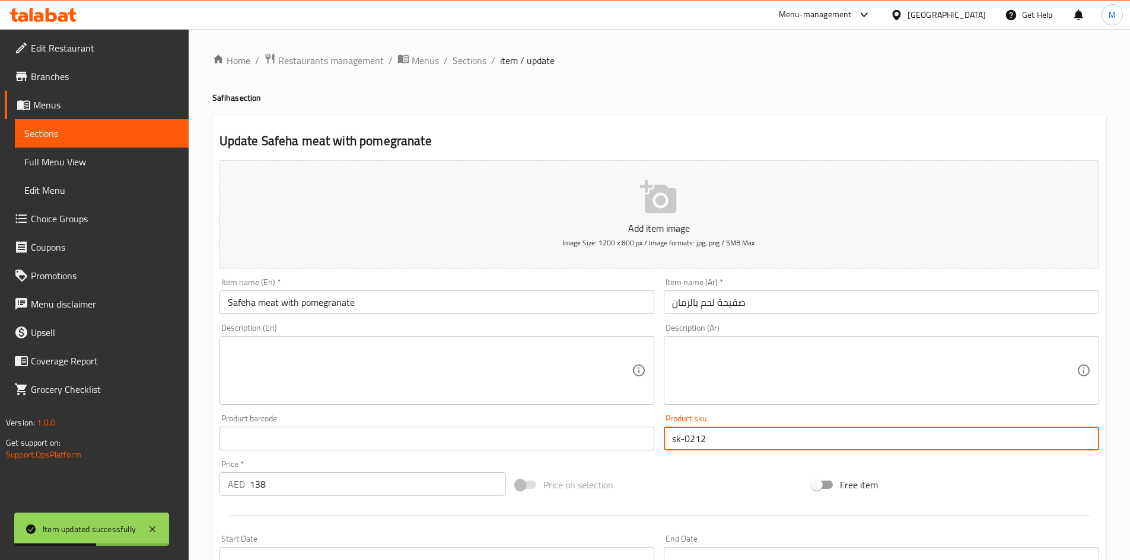
paste input "08"
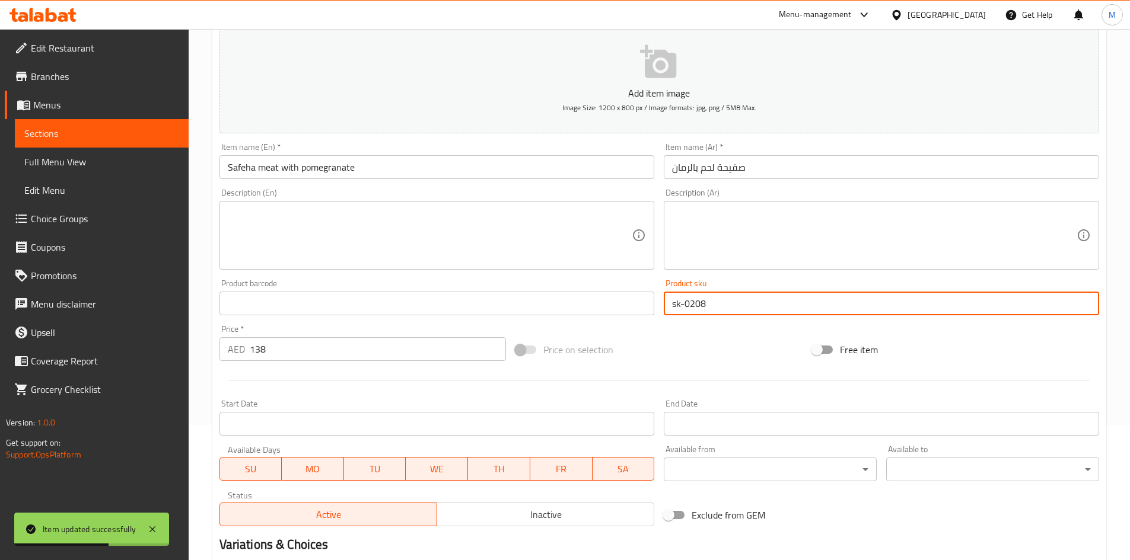
scroll to position [278, 0]
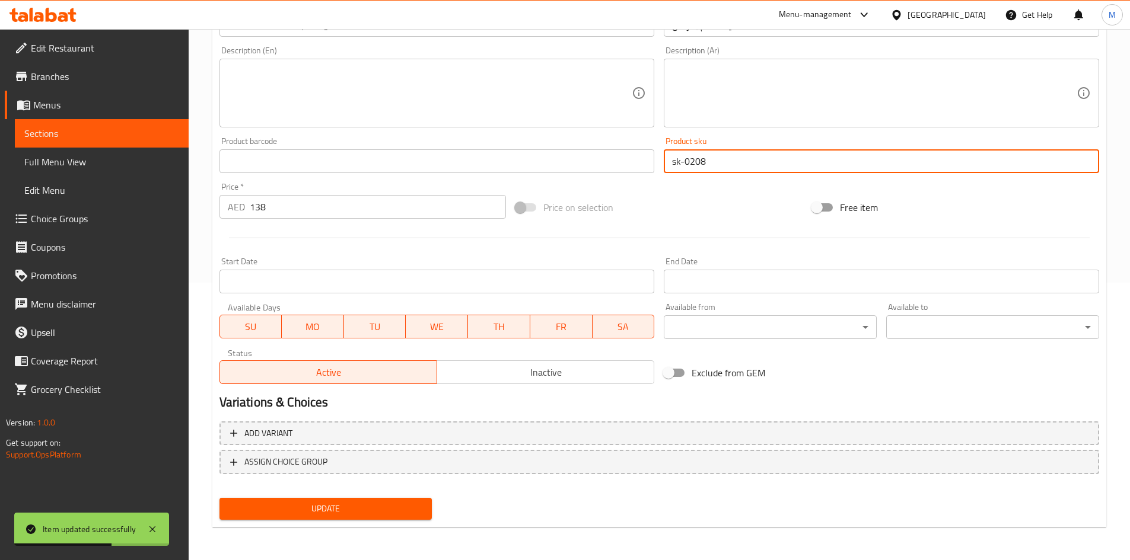
type input "sk-0208"
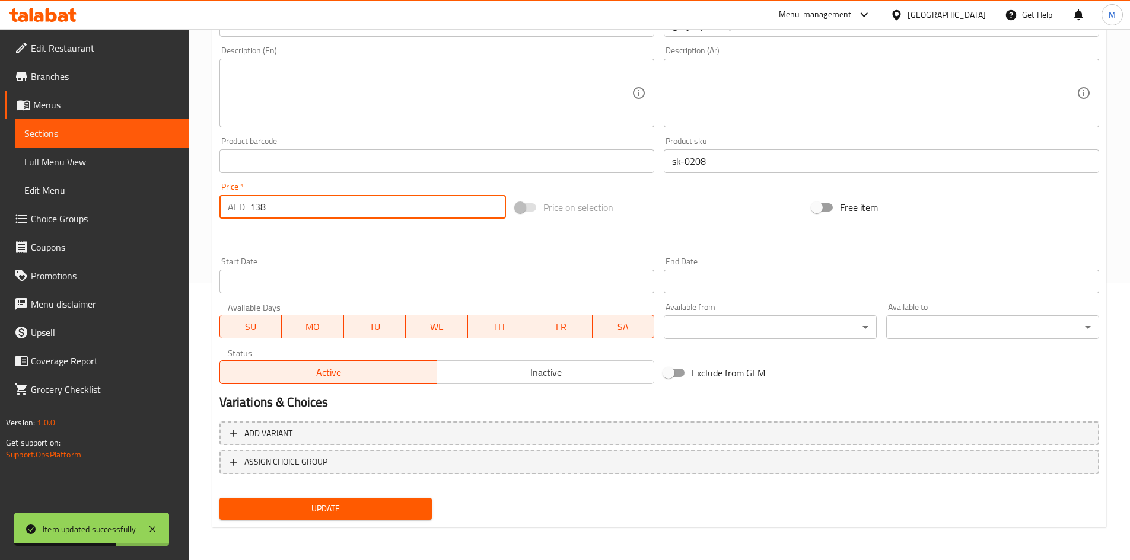
click at [424, 203] on input "138" at bounding box center [378, 207] width 257 height 24
type input "10"
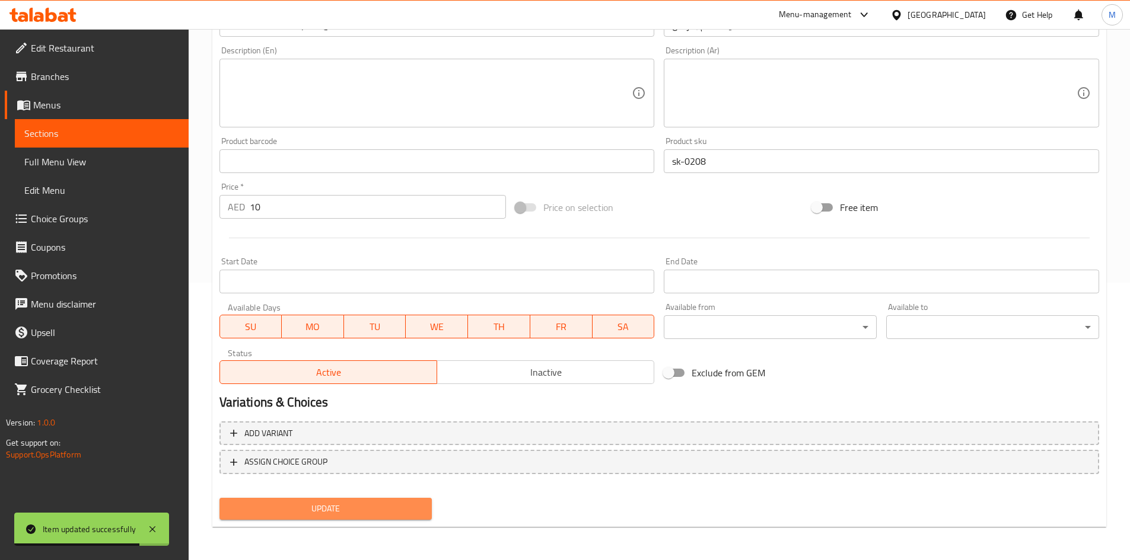
click at [379, 511] on span "Update" at bounding box center [326, 509] width 194 height 15
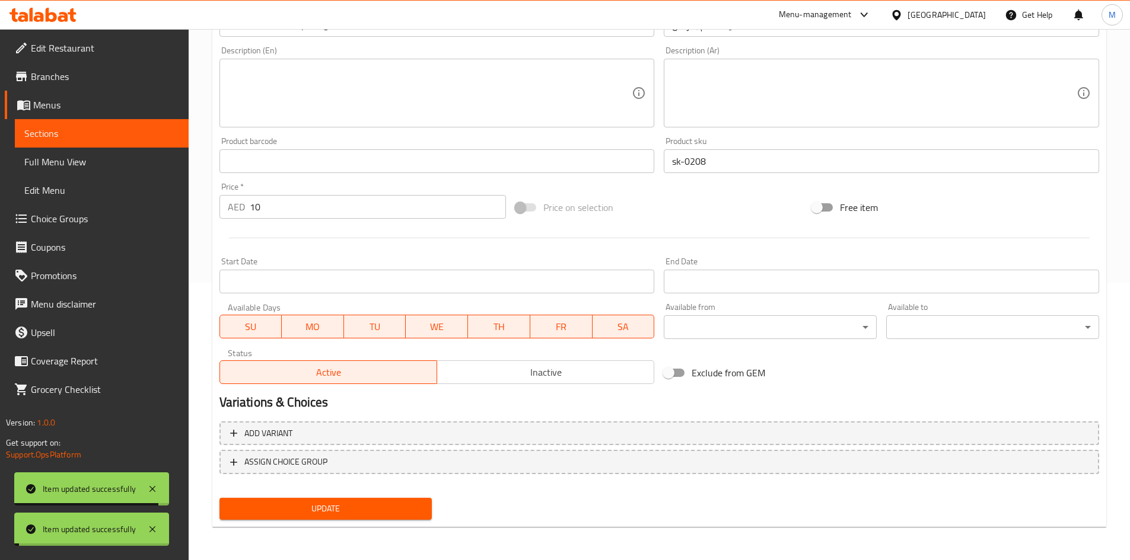
scroll to position [0, 0]
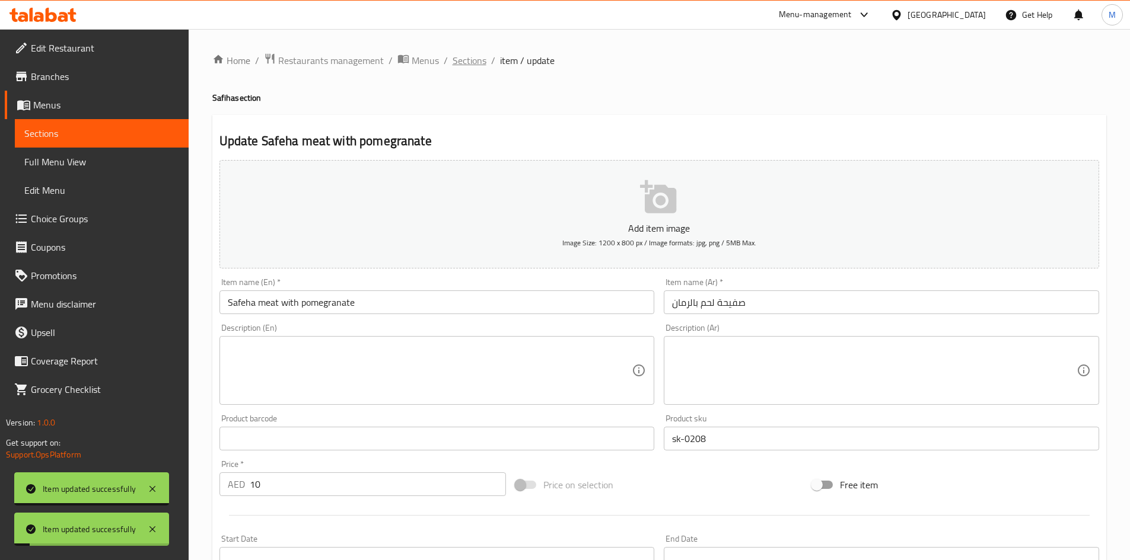
click at [453, 62] on span "Sections" at bounding box center [470, 60] width 34 height 14
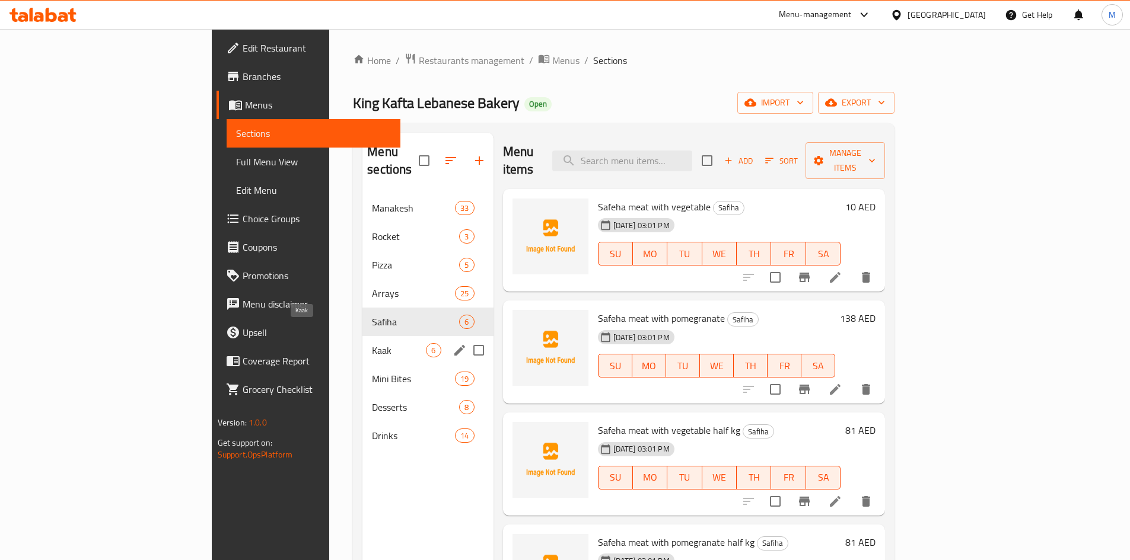
click at [372, 343] on span "Kaak" at bounding box center [399, 350] width 54 height 14
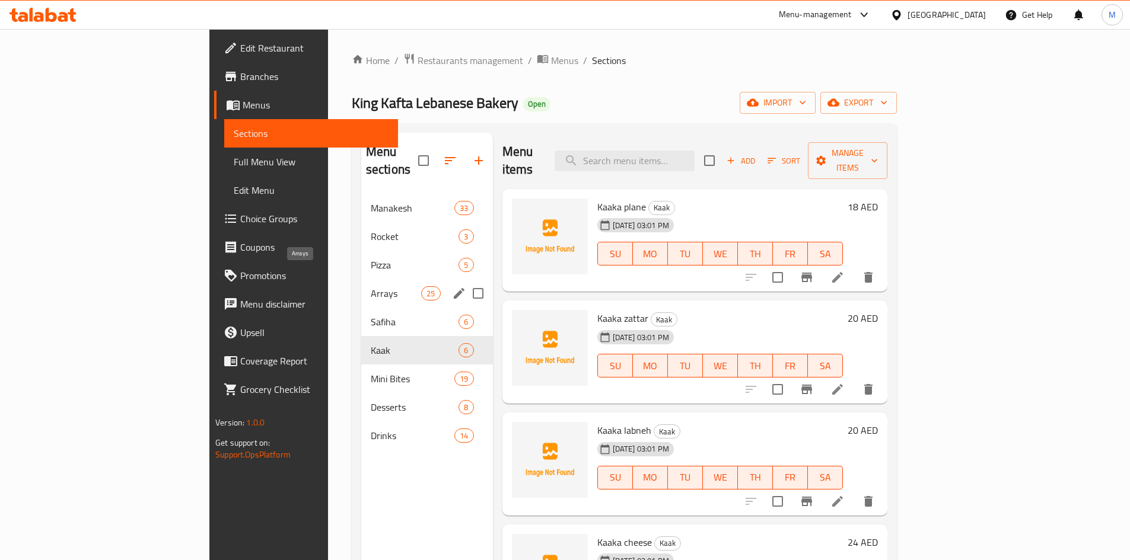
click at [371, 286] on span "Arrays" at bounding box center [396, 293] width 50 height 14
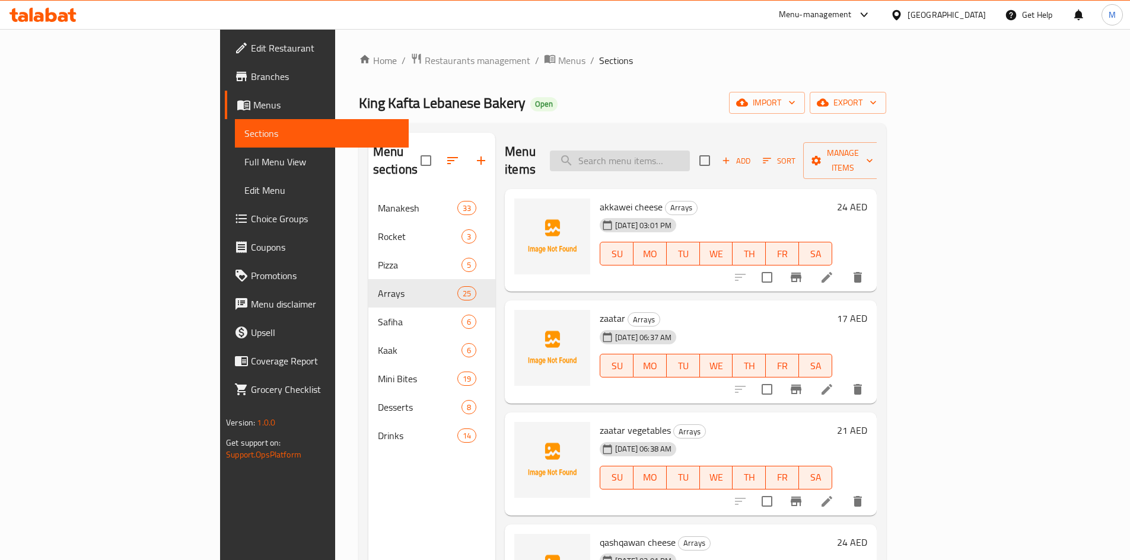
click at [690, 152] on input "search" at bounding box center [620, 161] width 140 height 21
paste input "lahmeh b ajiine pomegrante"
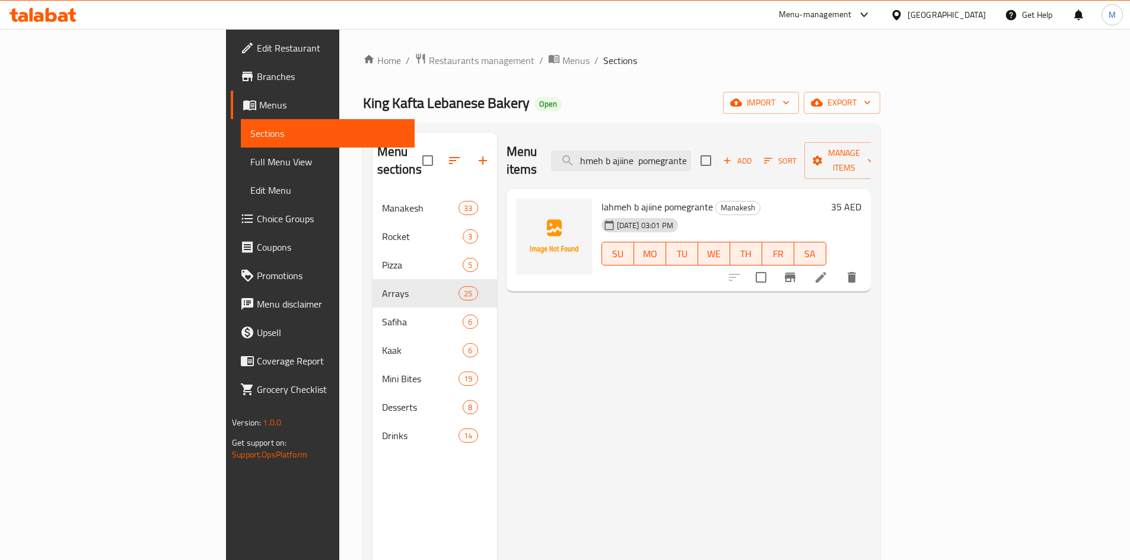
type input "lahmeh b ajiine pomegrante"
click at [837, 267] on li at bounding box center [820, 277] width 33 height 21
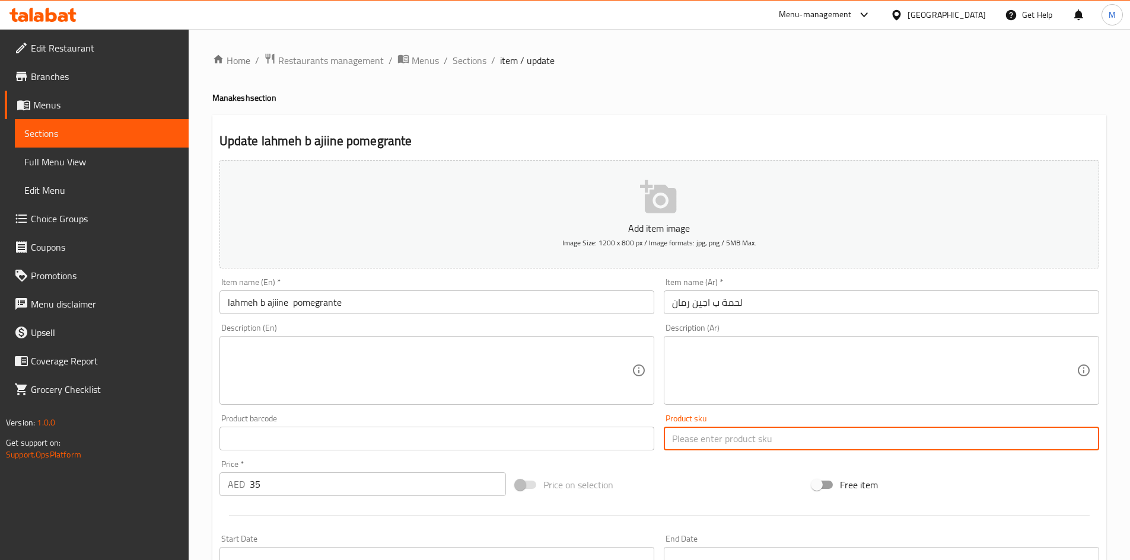
click at [735, 435] on input "text" at bounding box center [881, 439] width 435 height 24
paste input "psk-41"
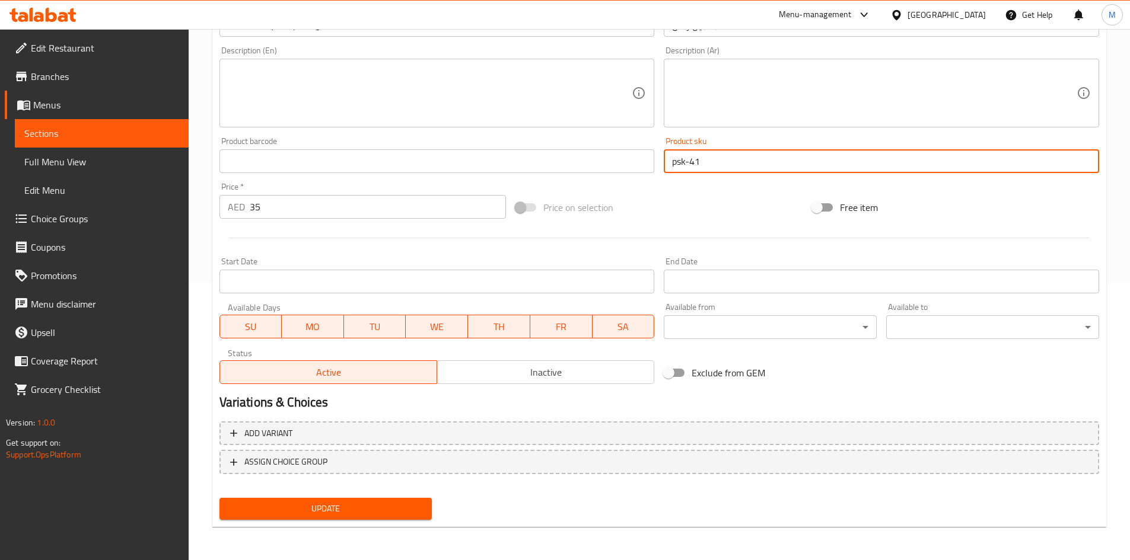
type input "psk-41"
click at [393, 505] on span "Update" at bounding box center [326, 509] width 194 height 15
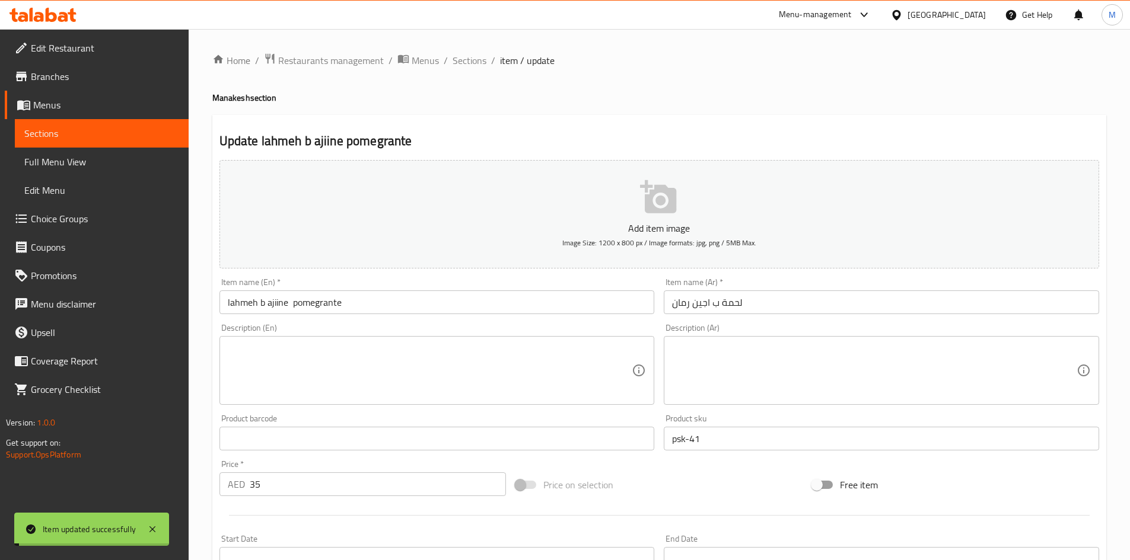
drag, startPoint x: 471, startPoint y: 62, endPoint x: 623, endPoint y: 36, distance: 154.0
click at [471, 62] on span "Sections" at bounding box center [470, 60] width 34 height 14
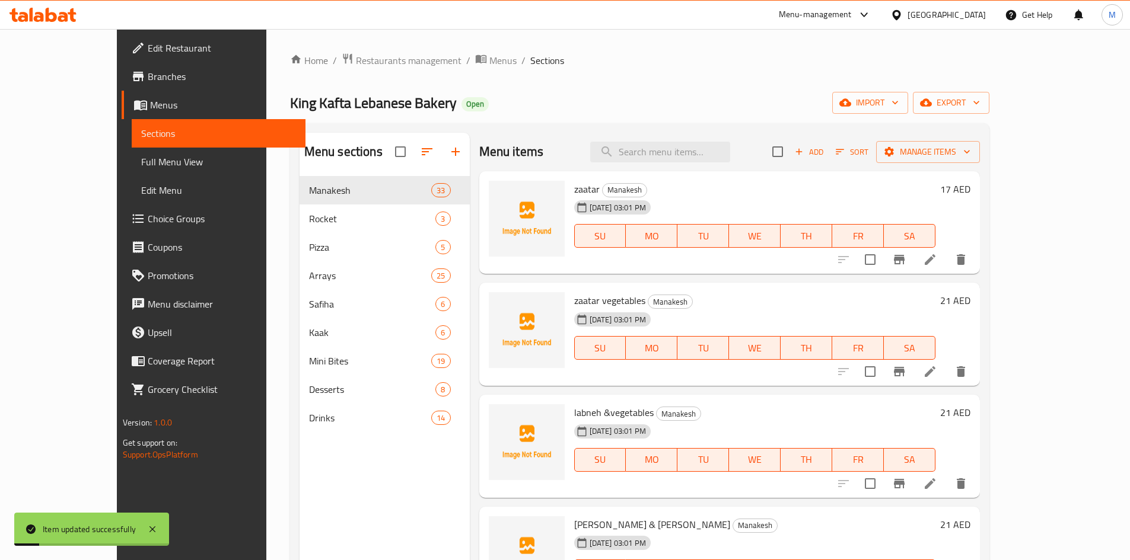
click at [679, 139] on div "Menu items Add Sort Manage items" at bounding box center [729, 152] width 501 height 39
click at [692, 157] on input "search" at bounding box center [660, 152] width 140 height 21
paste input "lahmeh b ajjine & cheese"
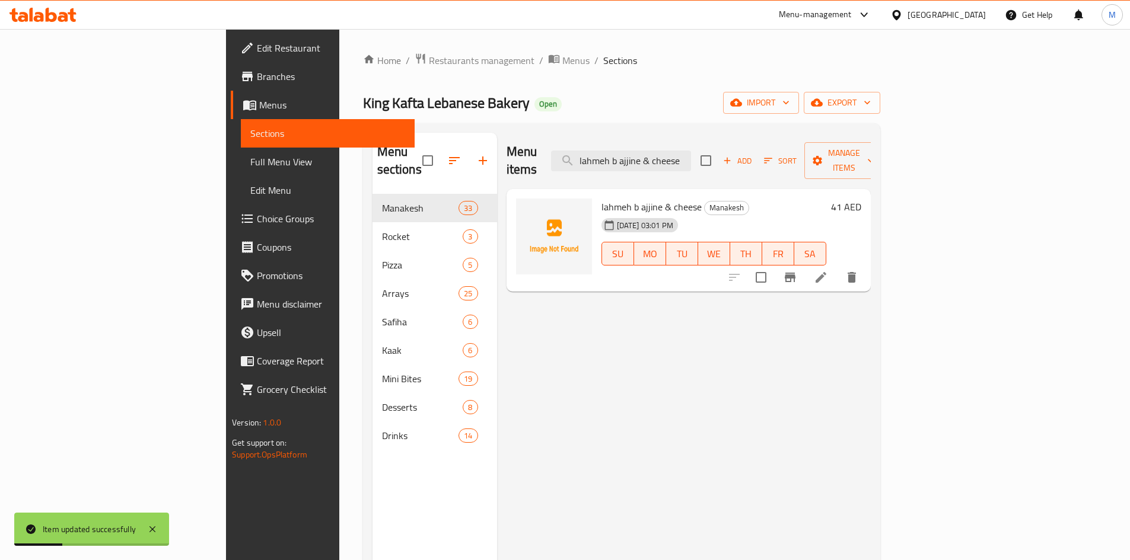
type input "lahmeh b ajjine & cheese"
click at [826, 272] on icon at bounding box center [821, 277] width 11 height 11
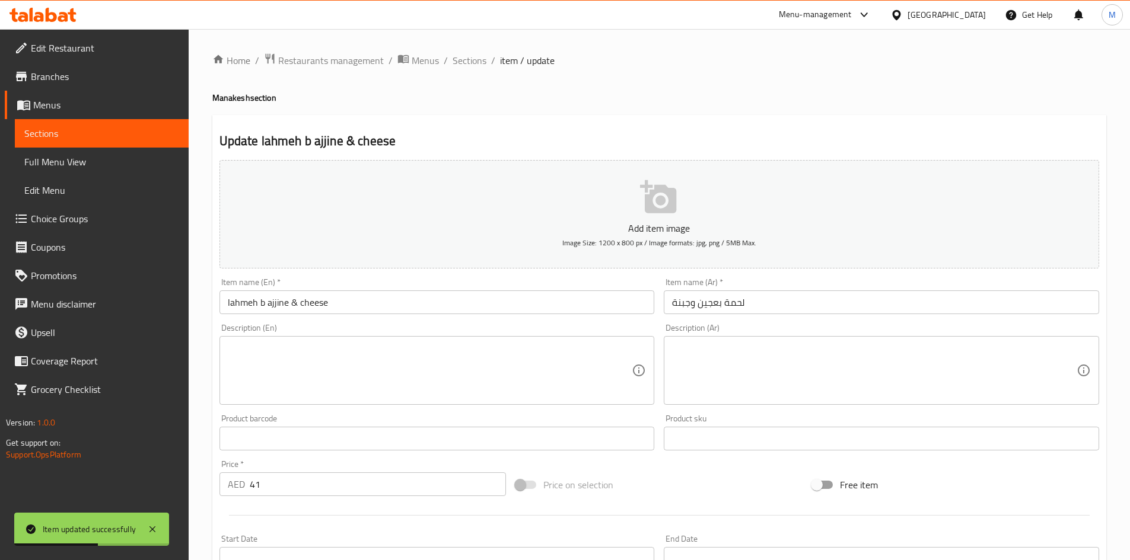
click at [695, 443] on input "text" at bounding box center [881, 439] width 435 height 24
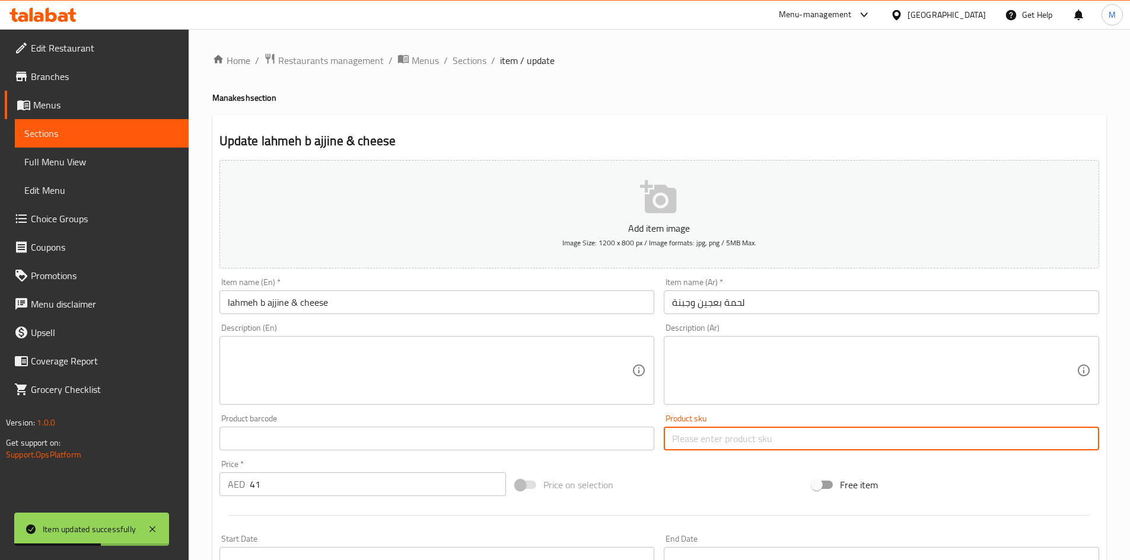
paste input "psk-40"
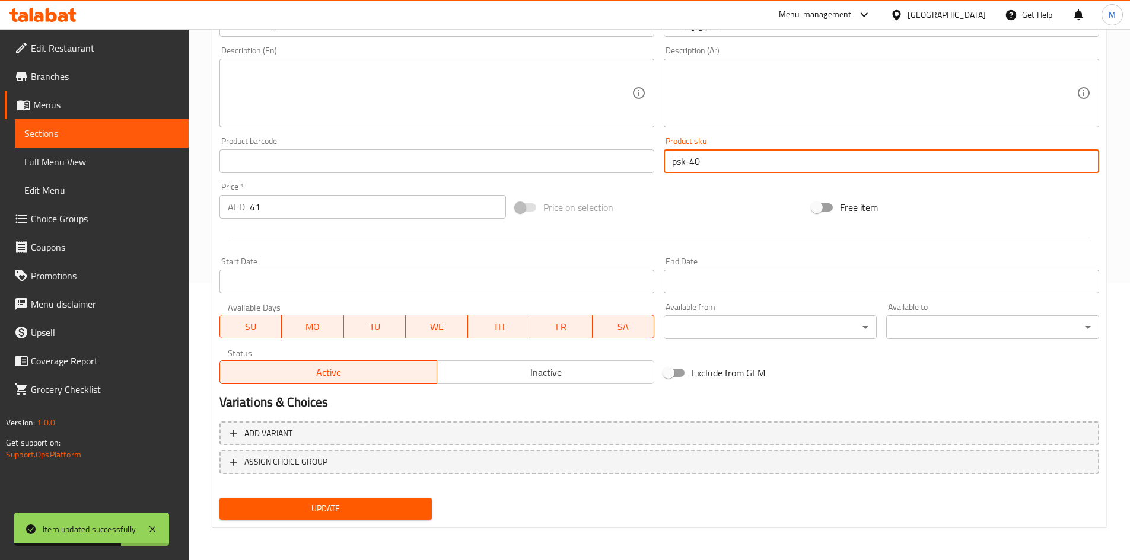
type input "psk-40"
click at [386, 511] on span "Update" at bounding box center [326, 509] width 194 height 15
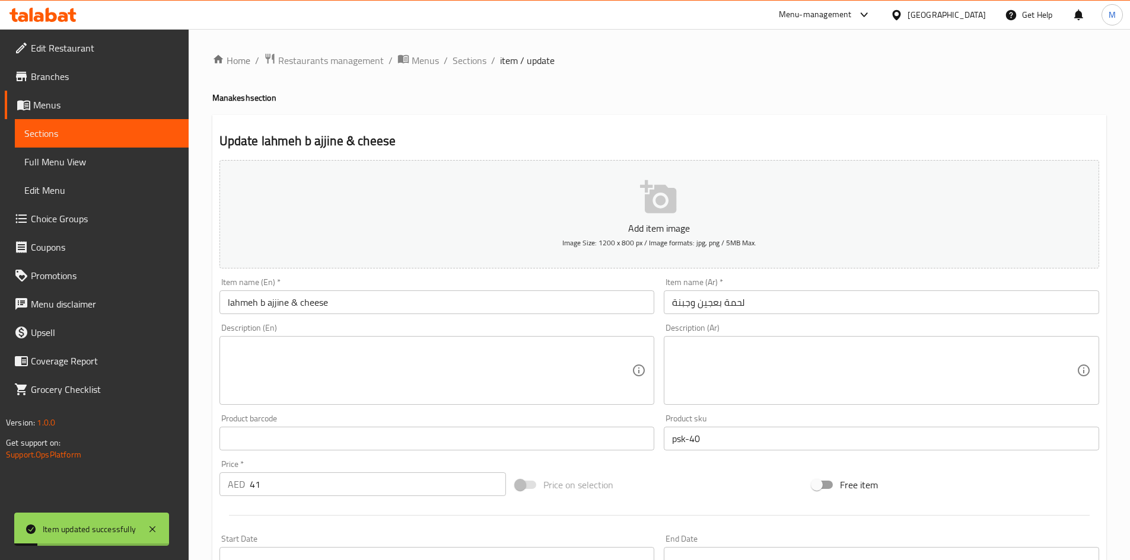
drag, startPoint x: 481, startPoint y: 62, endPoint x: 643, endPoint y: 5, distance: 171.6
click at [481, 62] on span "Sections" at bounding box center [470, 60] width 34 height 14
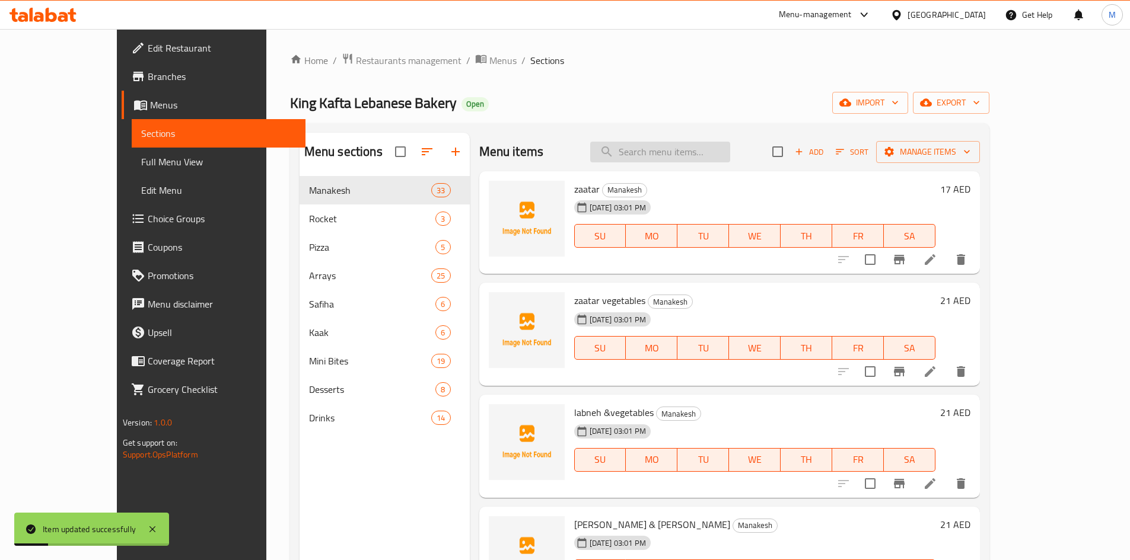
click at [687, 143] on input "search" at bounding box center [660, 152] width 140 height 21
paste input "Lahmeh [PERSON_NAME]"
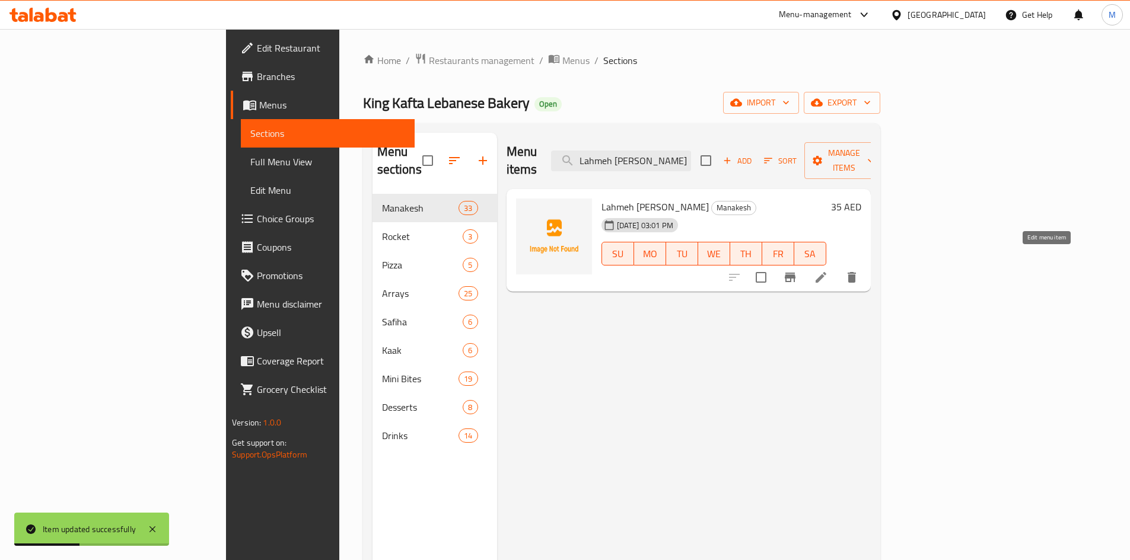
type input "Lahmeh [PERSON_NAME]"
click at [828, 270] on icon at bounding box center [821, 277] width 14 height 14
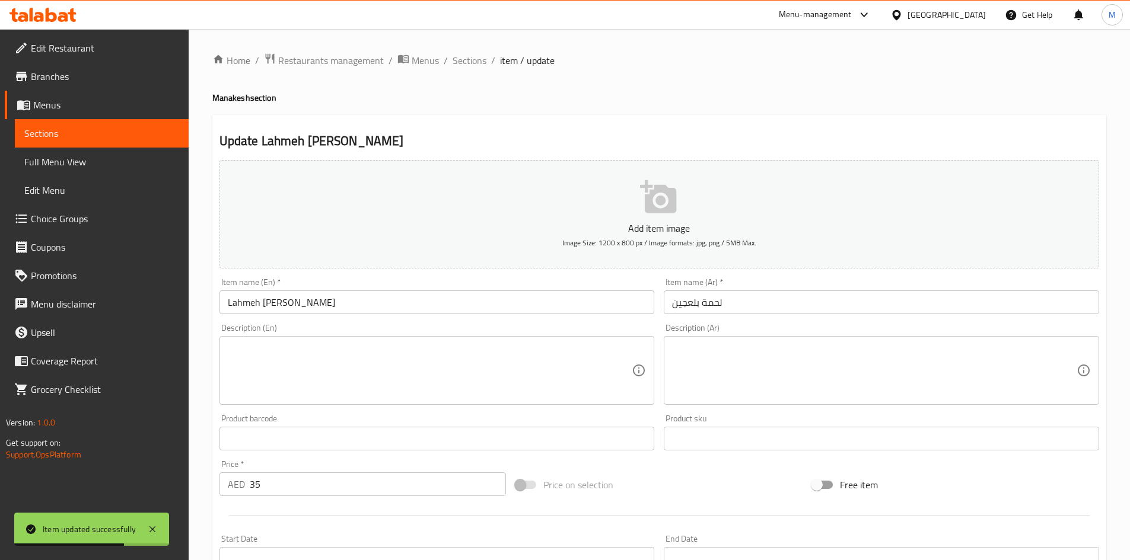
click at [727, 426] on div "Product sku Product sku" at bounding box center [881, 433] width 435 height 36
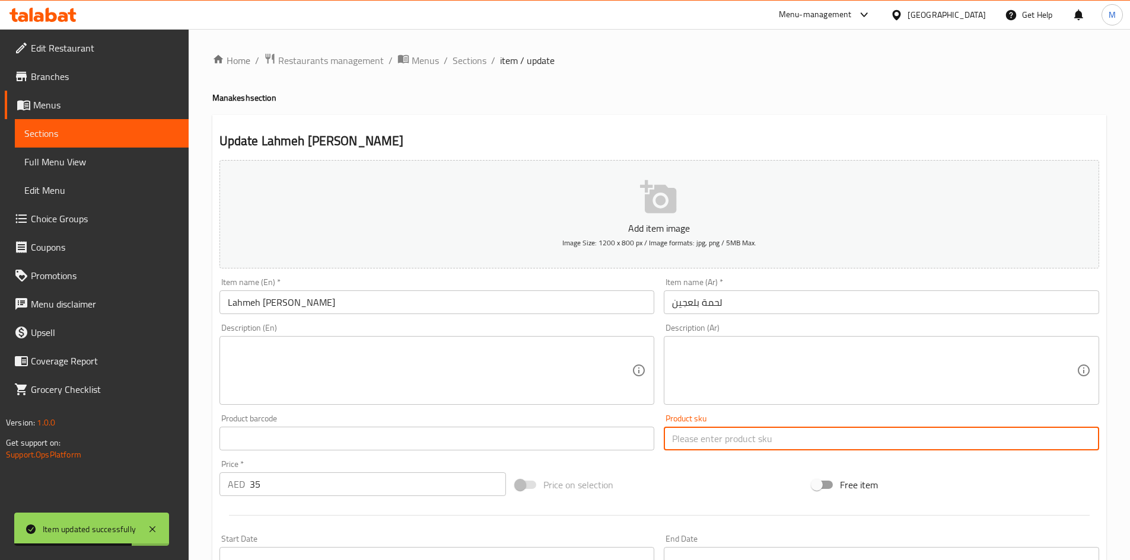
click at [737, 439] on input "text" at bounding box center [881, 439] width 435 height 24
paste input "psk-39"
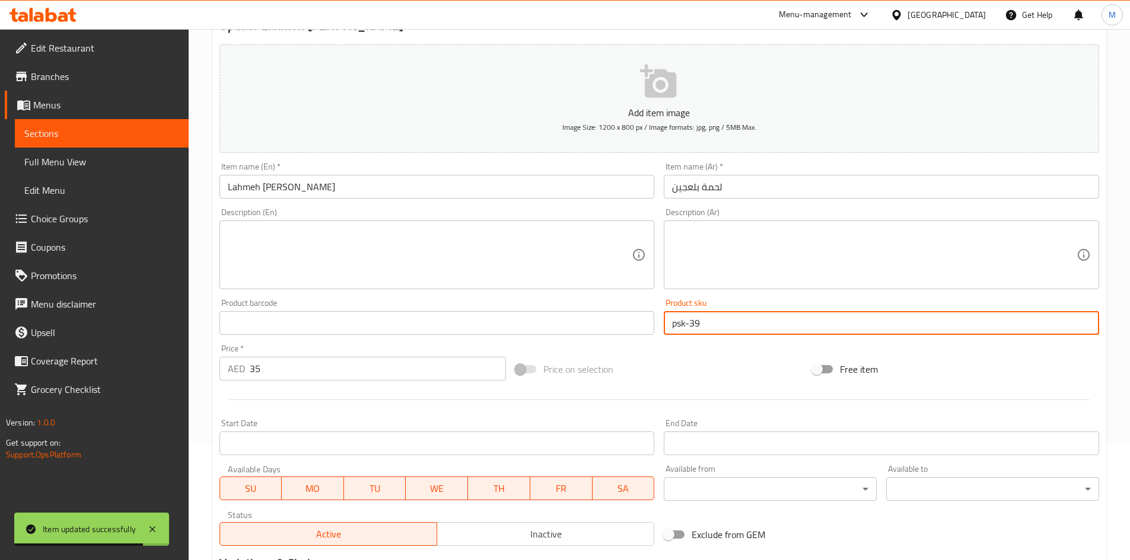
scroll to position [278, 0]
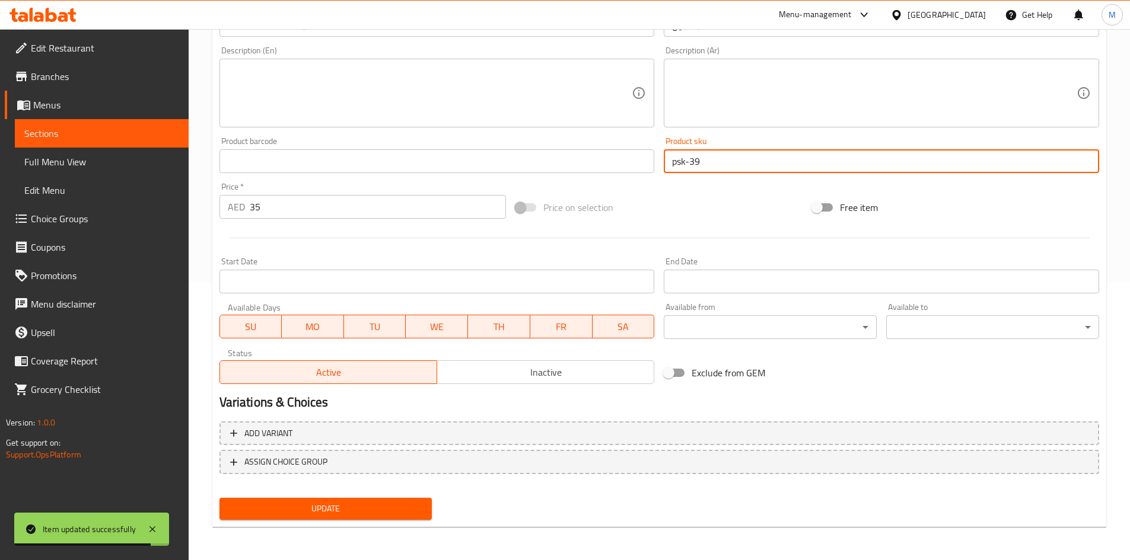
type input "psk-39"
click at [386, 514] on span "Update" at bounding box center [326, 509] width 194 height 15
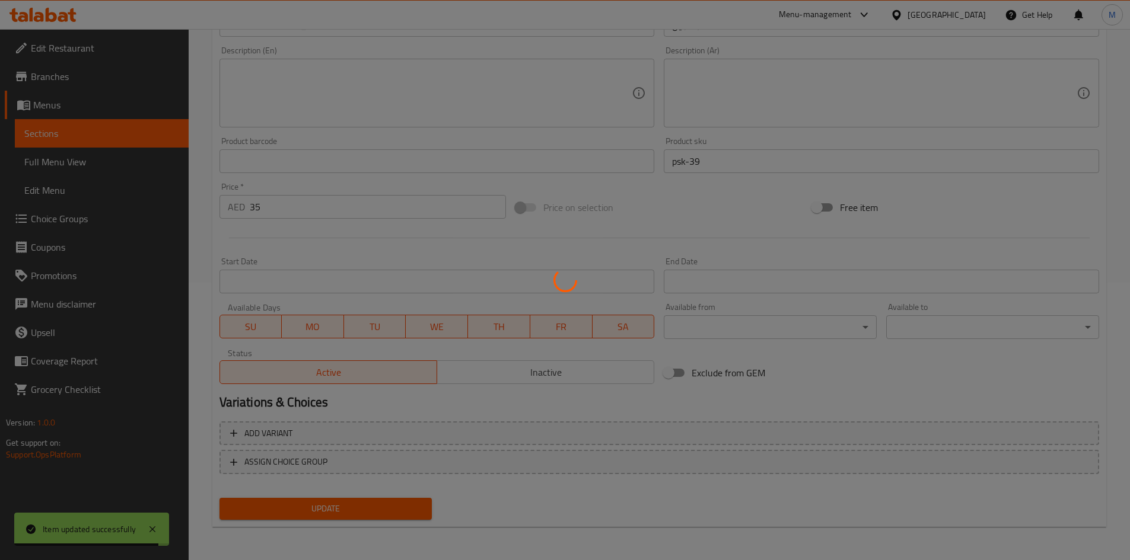
scroll to position [0, 0]
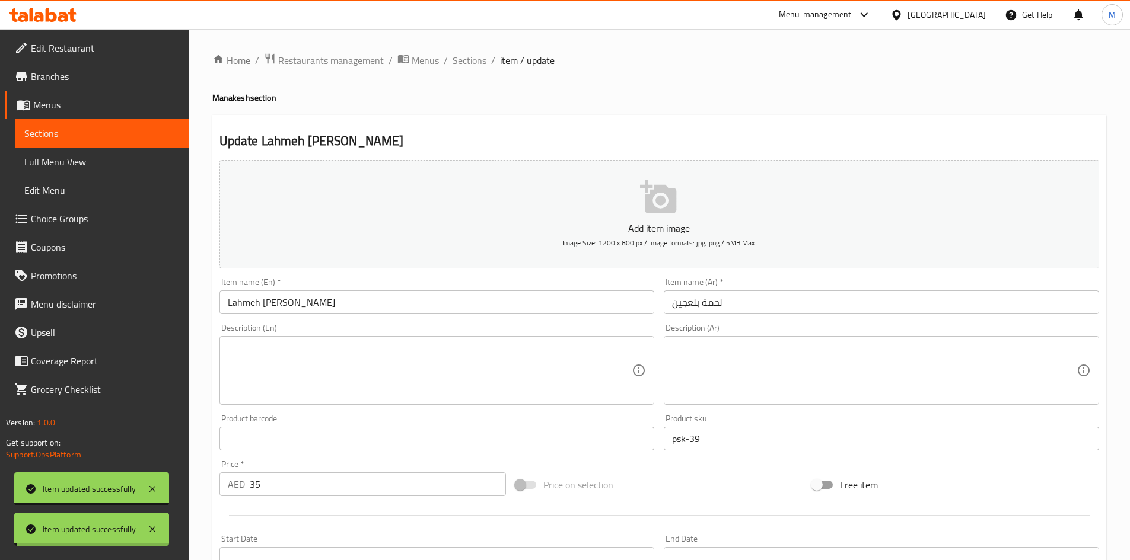
click at [473, 59] on span "Sections" at bounding box center [470, 60] width 34 height 14
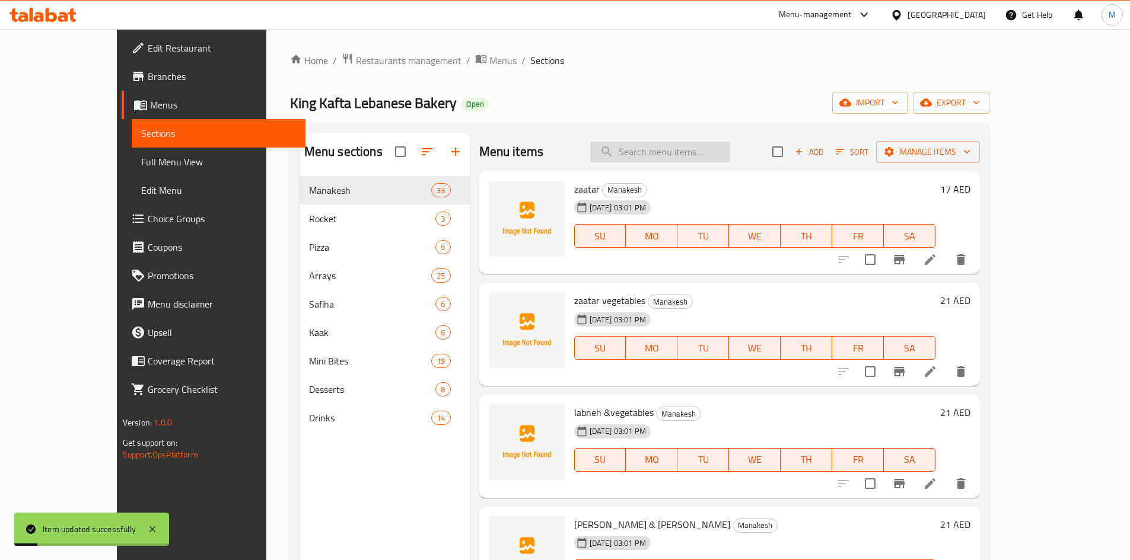
click at [706, 159] on input "search" at bounding box center [660, 152] width 140 height 21
paste input "kafta &cheese"
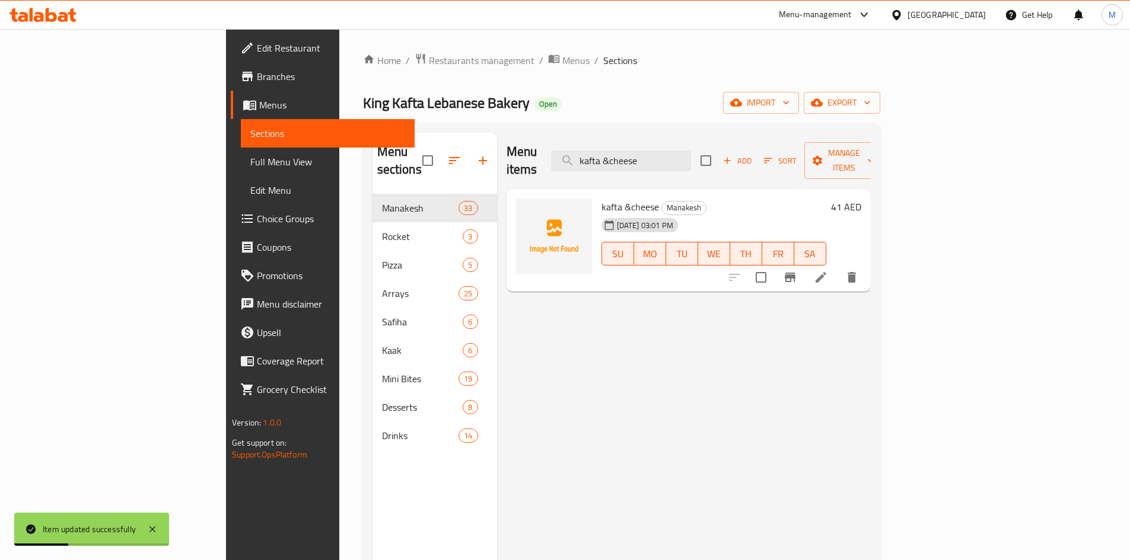
type input "kafta &cheese"
click at [826, 272] on icon at bounding box center [821, 277] width 11 height 11
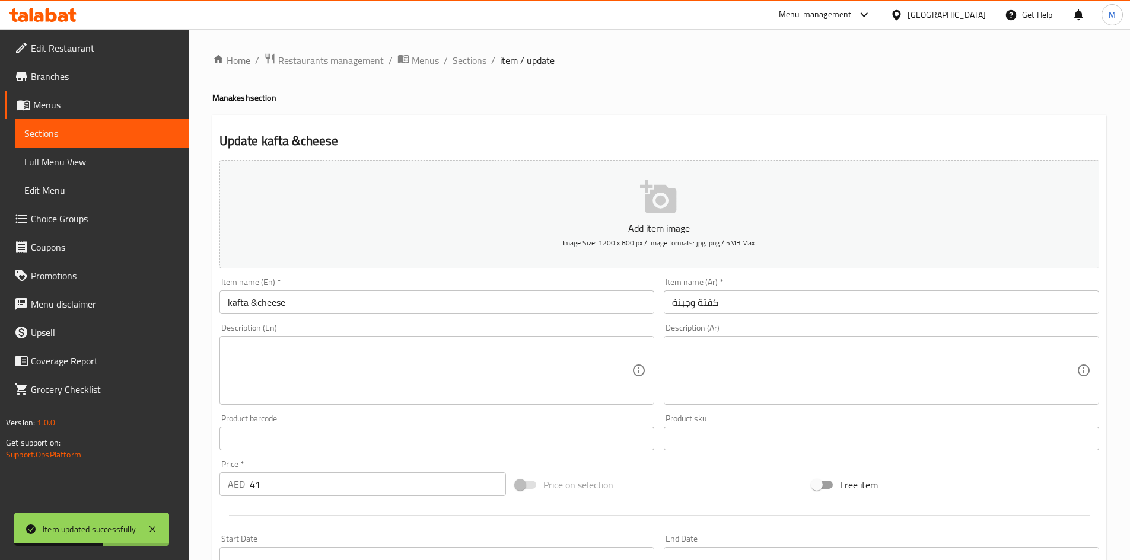
click at [732, 431] on input "text" at bounding box center [881, 439] width 435 height 24
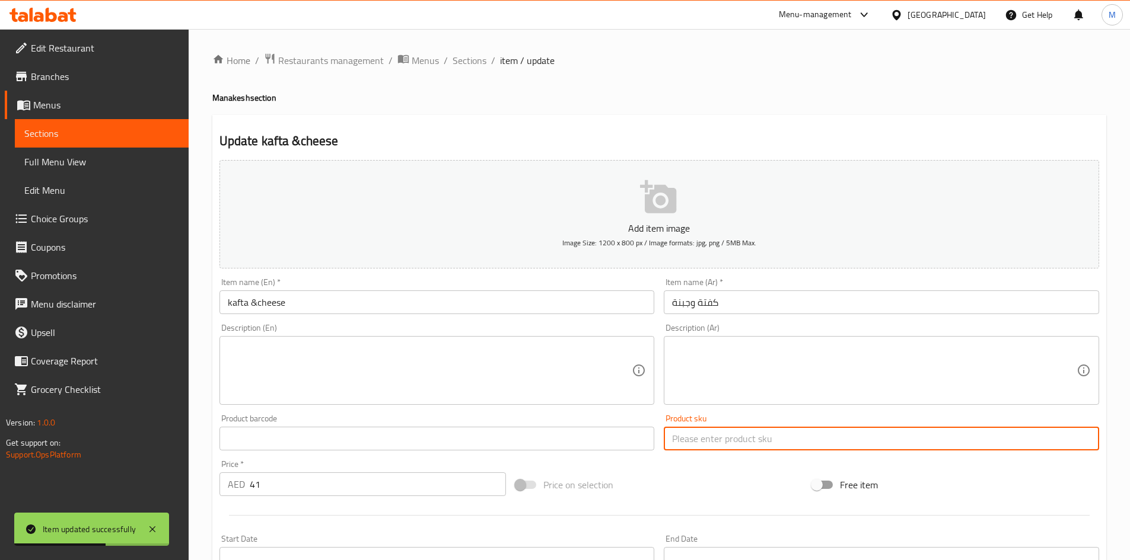
paste input "psk-38"
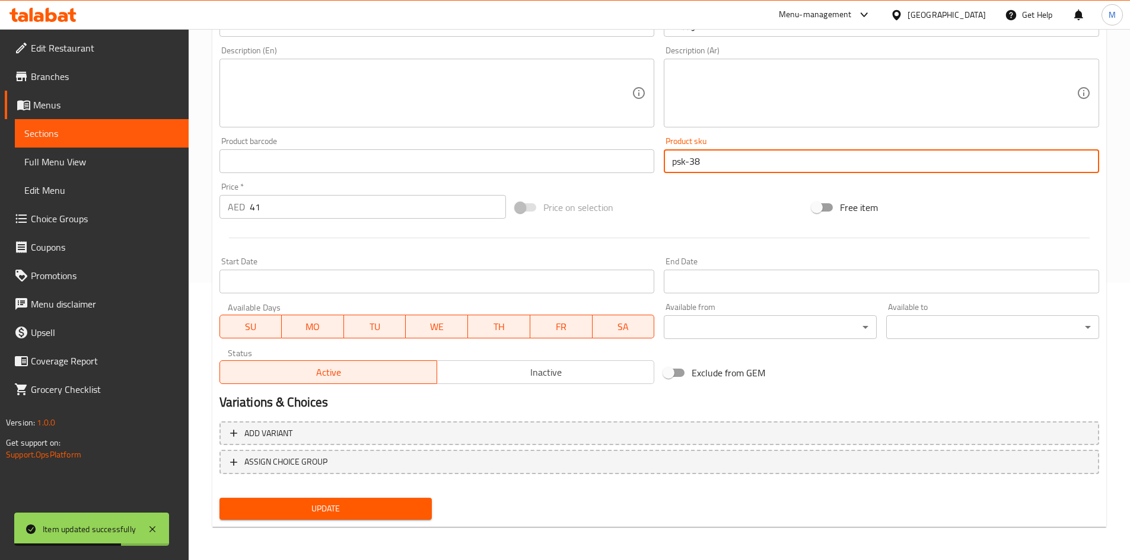
type input "psk-38"
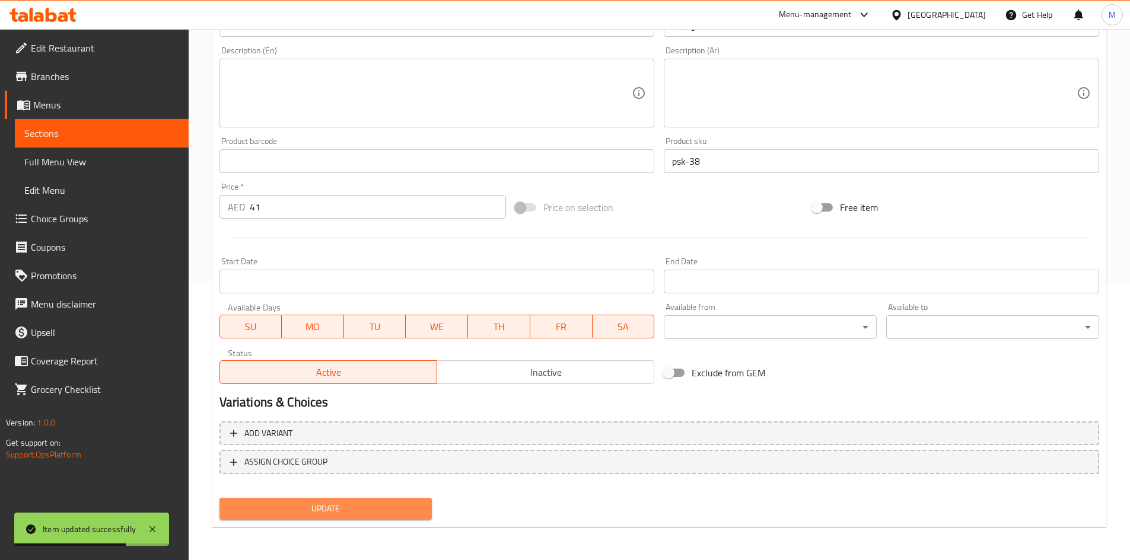
click at [409, 501] on button "Update" at bounding box center [325, 509] width 213 height 22
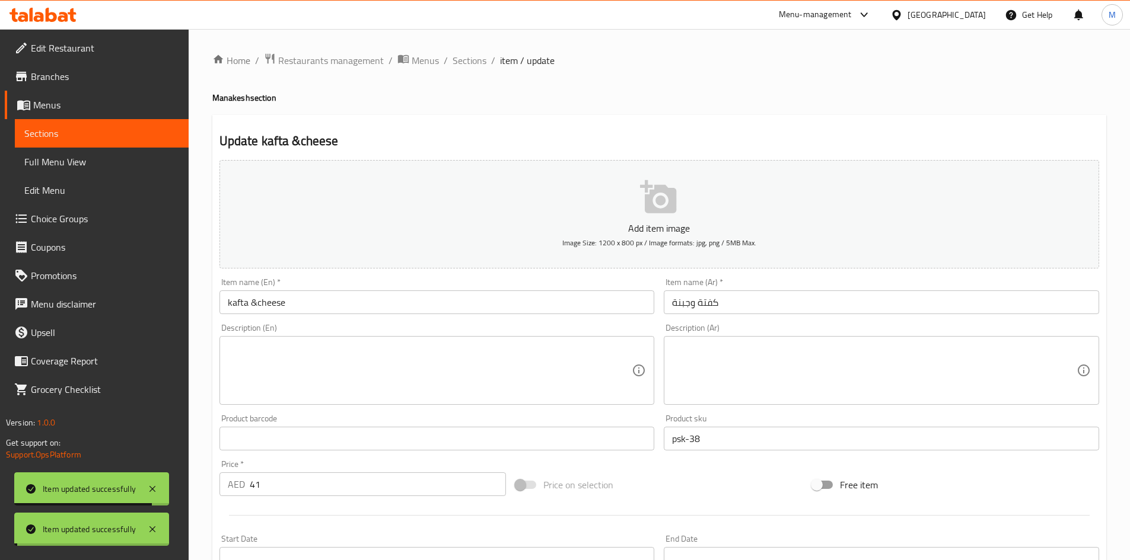
drag, startPoint x: 466, startPoint y: 59, endPoint x: 589, endPoint y: 2, distance: 135.9
click at [466, 59] on span "Sections" at bounding box center [470, 60] width 34 height 14
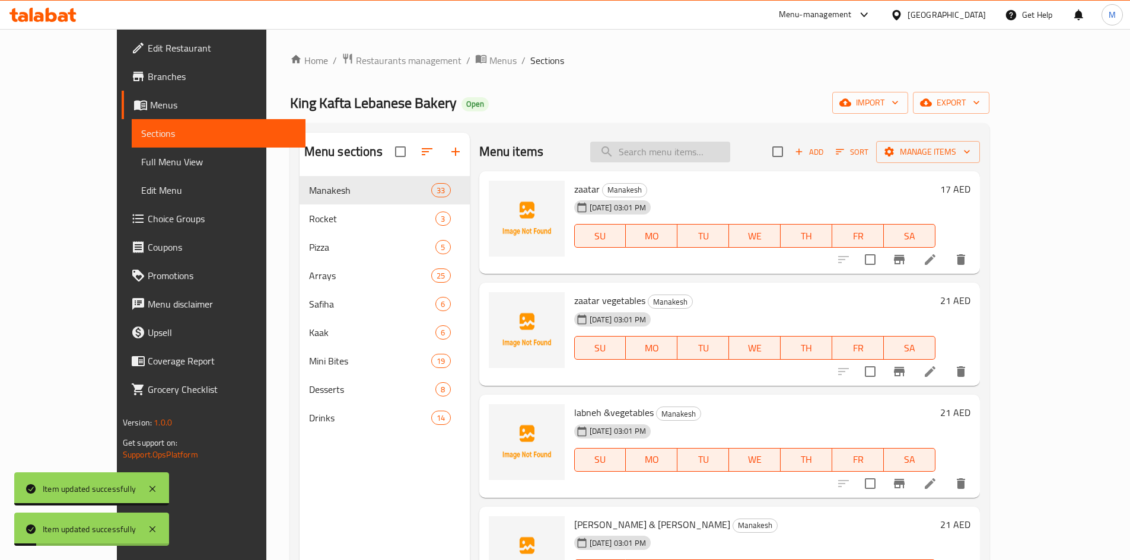
click at [683, 152] on input "search" at bounding box center [660, 152] width 140 height 21
paste input "kafta"
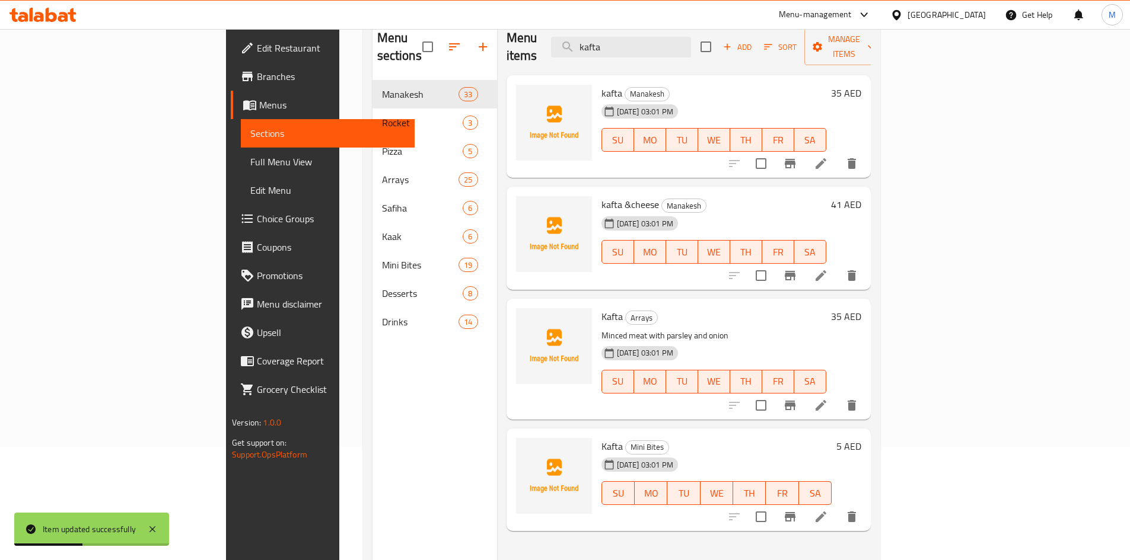
scroll to position [119, 0]
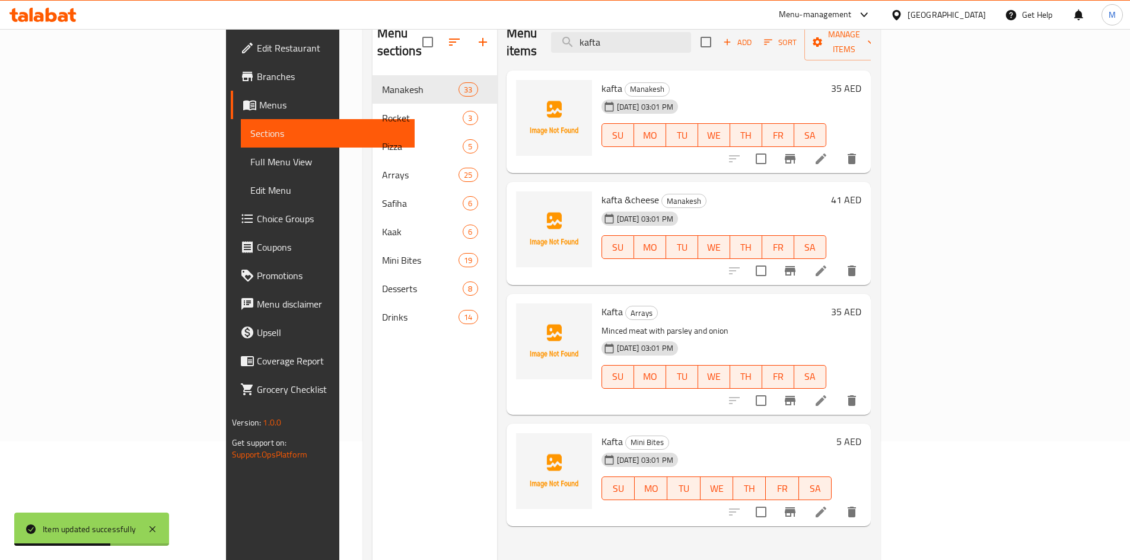
type input "kafta"
click at [828, 394] on icon at bounding box center [821, 401] width 14 height 14
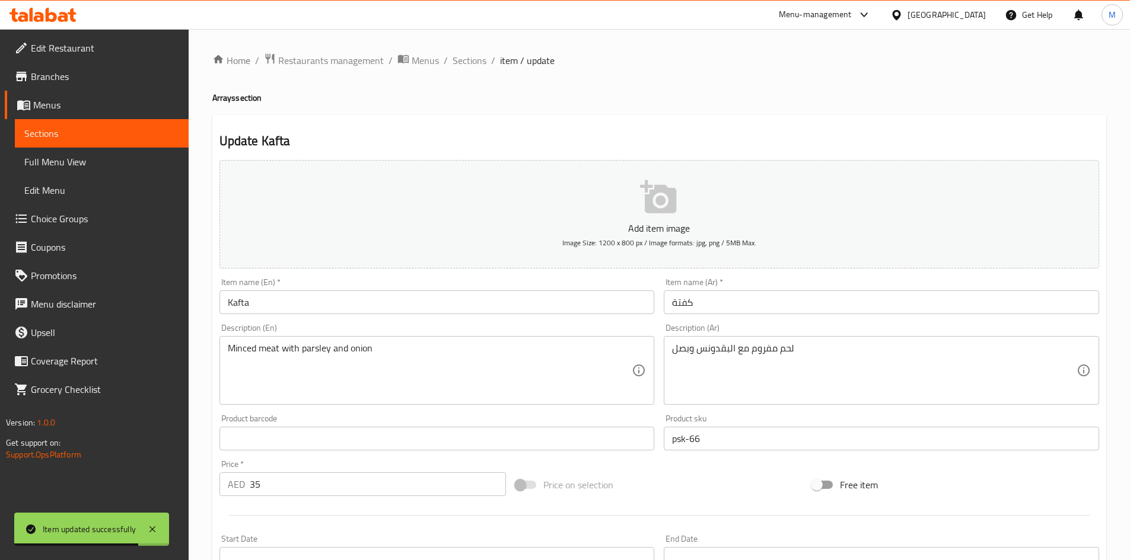
click at [732, 435] on input "psk-66" at bounding box center [881, 439] width 435 height 24
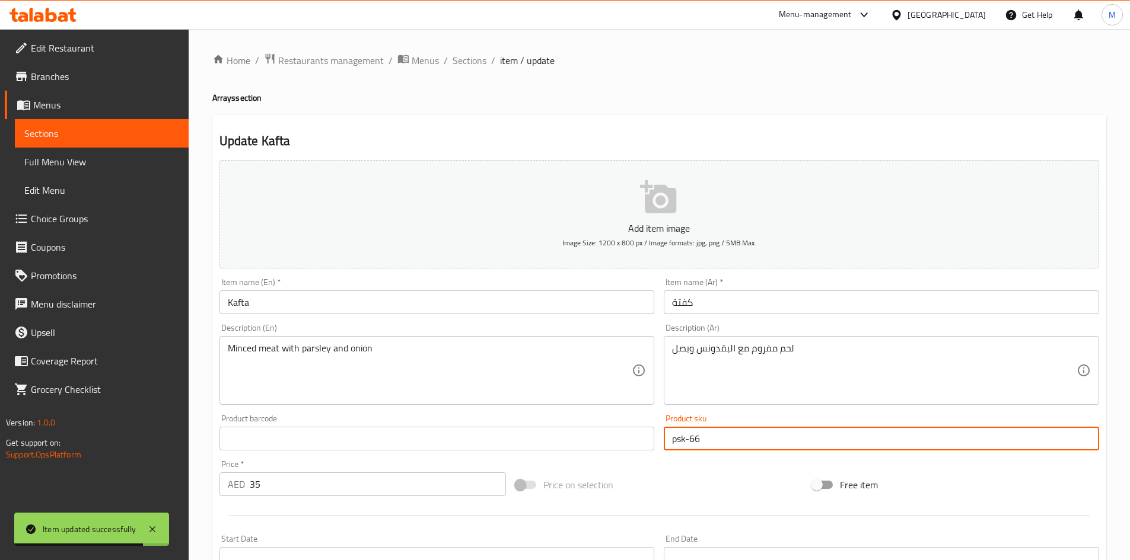
click at [732, 435] on input "psk-66" at bounding box center [881, 439] width 435 height 24
paste input "37"
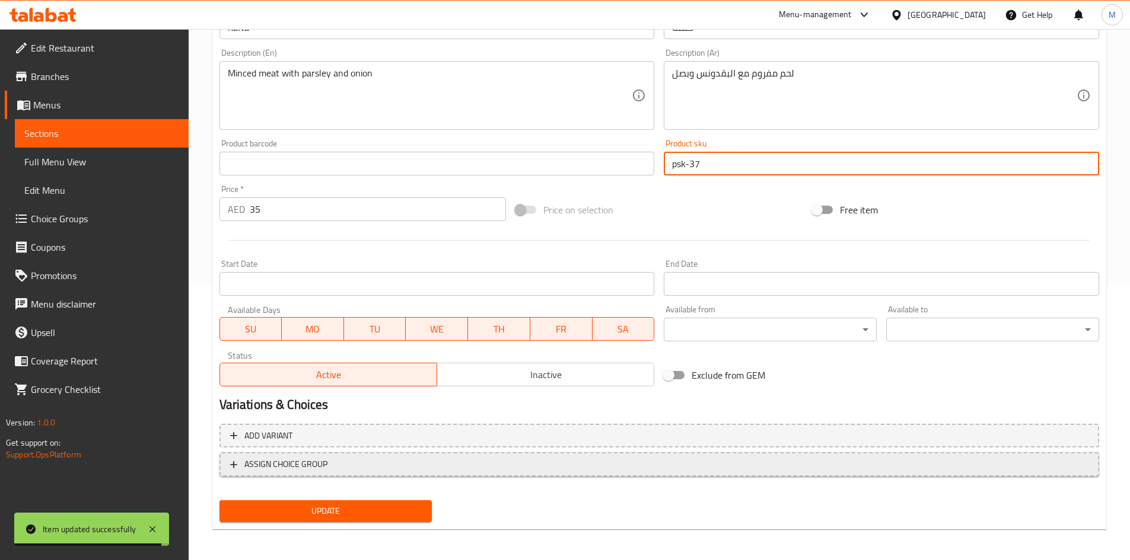
scroll to position [278, 0]
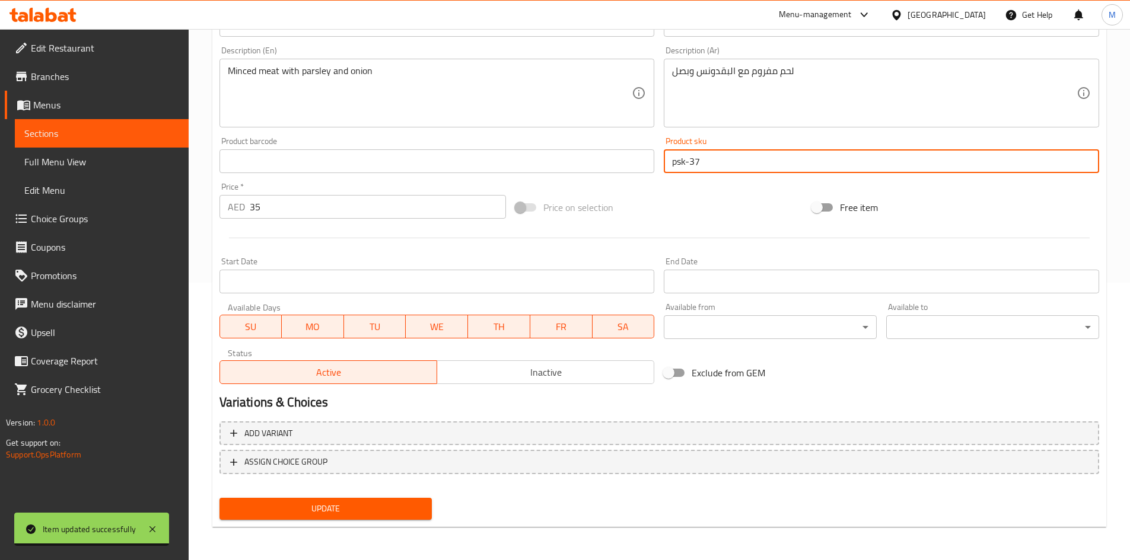
type input "psk-37"
click at [370, 490] on div "Add variant ASSIGN CHOICE GROUP" at bounding box center [659, 455] width 889 height 77
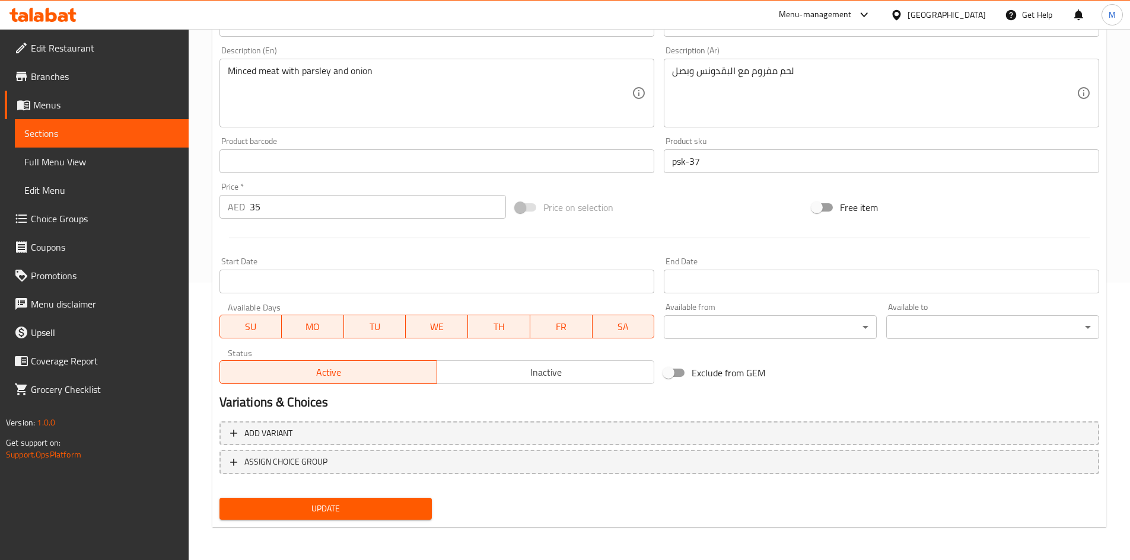
click at [377, 501] on button "Update" at bounding box center [325, 509] width 213 height 22
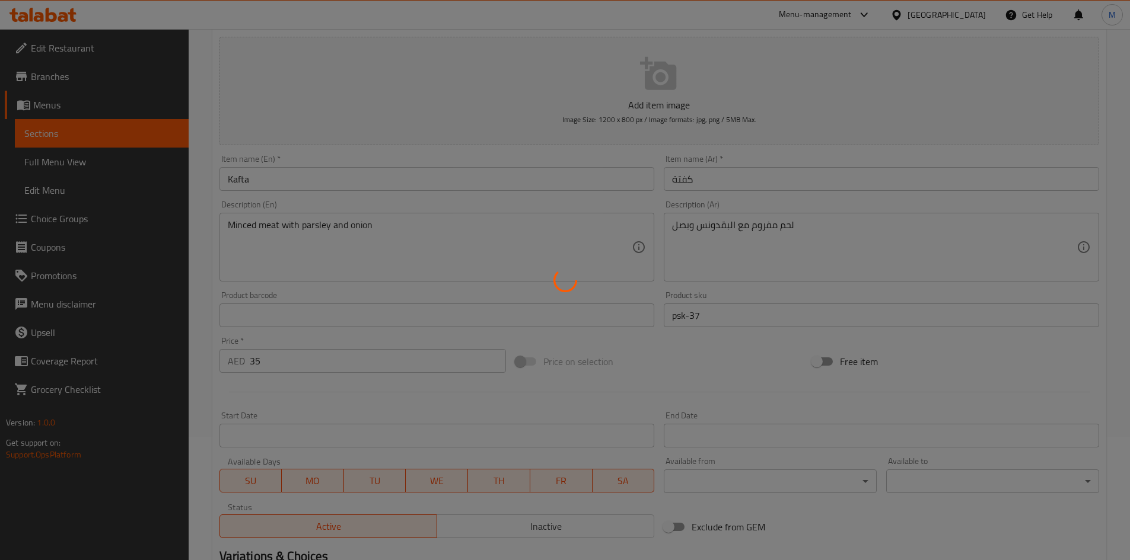
scroll to position [0, 0]
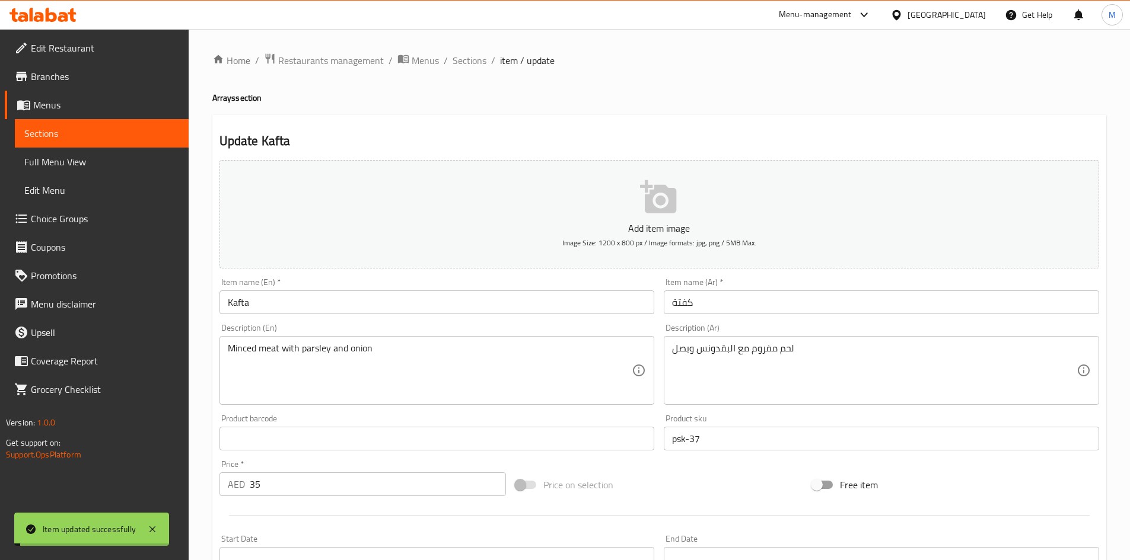
click at [477, 66] on span "Sections" at bounding box center [470, 60] width 34 height 14
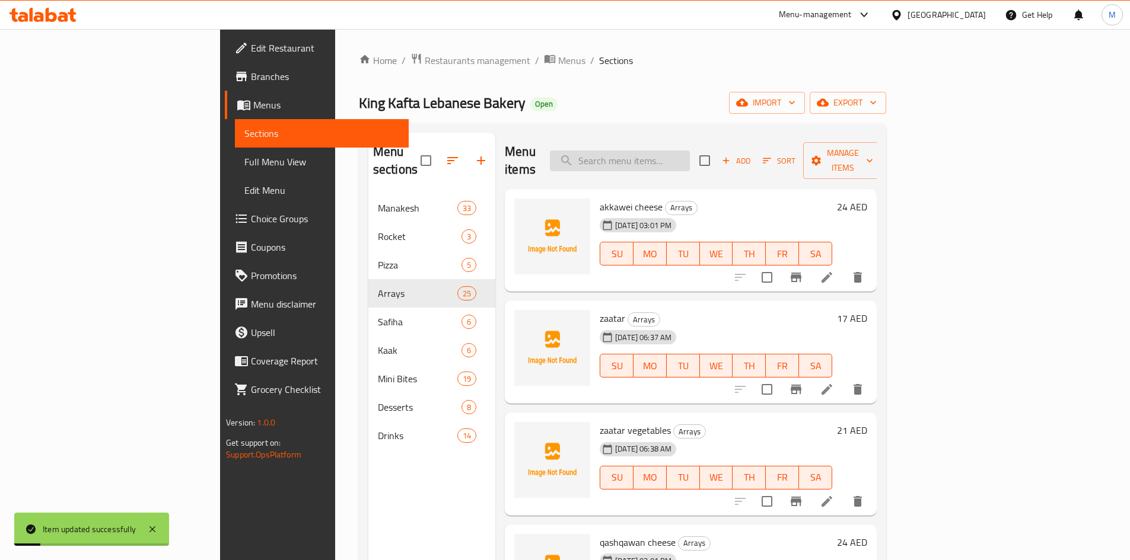
click at [684, 151] on input "search" at bounding box center [620, 161] width 140 height 21
paste input "soujuk&eggs"
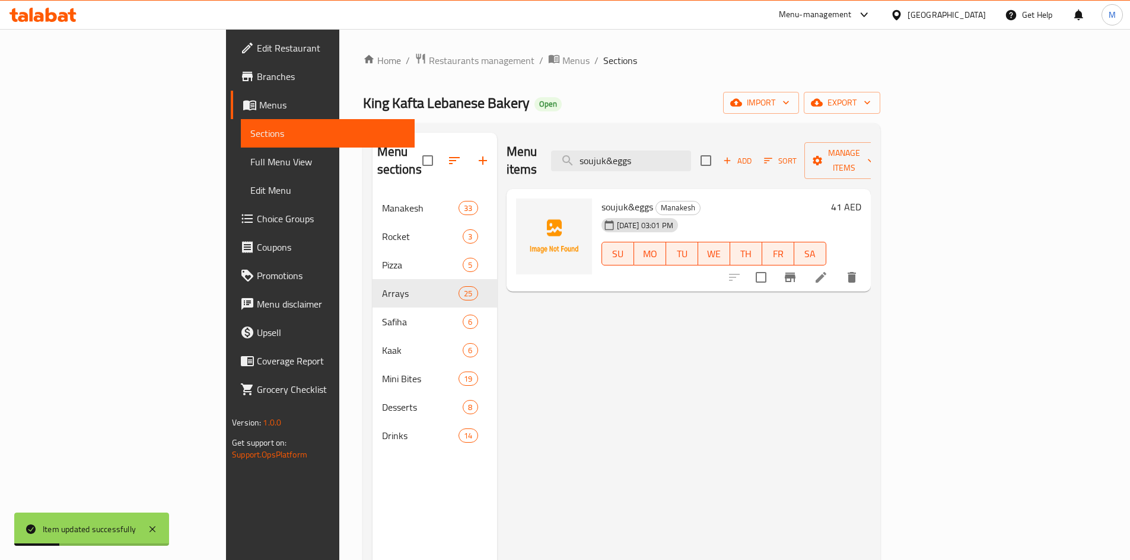
type input "soujuk&eggs"
click at [826, 272] on icon at bounding box center [821, 277] width 11 height 11
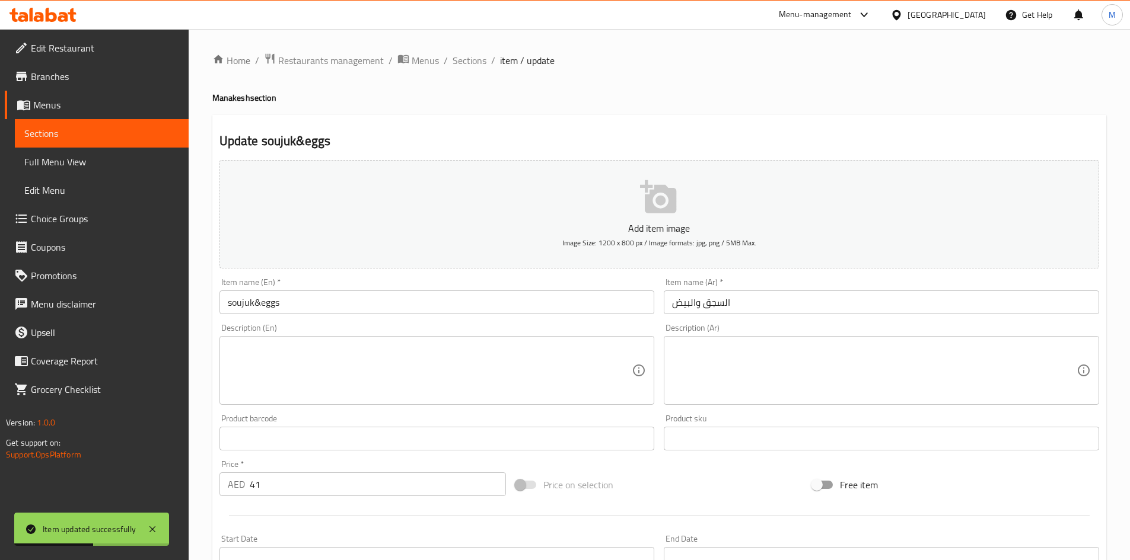
click at [707, 420] on div "Product sku Product sku" at bounding box center [881, 433] width 435 height 36
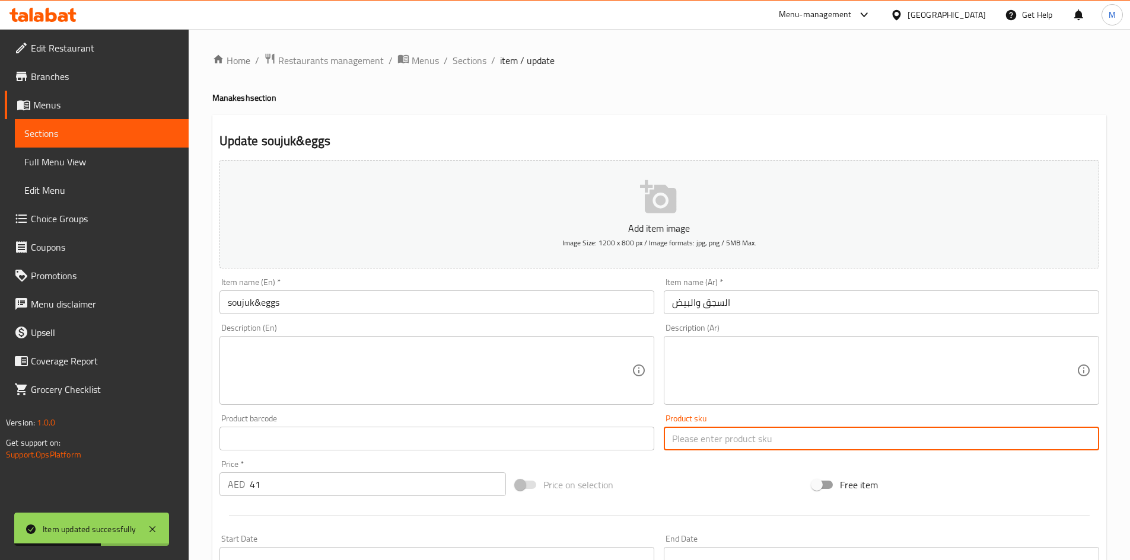
click at [713, 432] on input "text" at bounding box center [881, 439] width 435 height 24
paste input "psk-36"
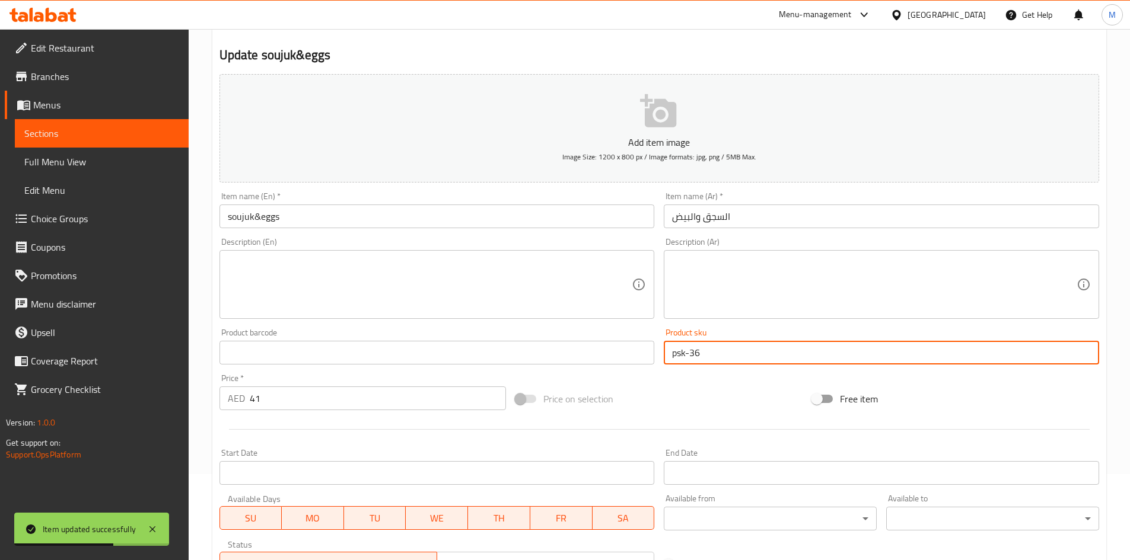
scroll to position [278, 0]
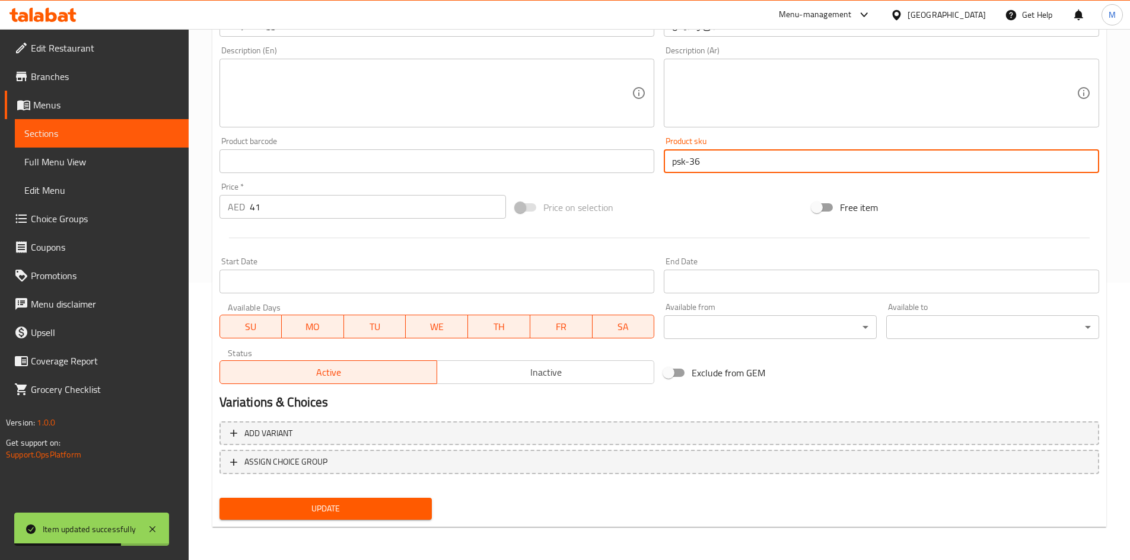
type input "psk-36"
click at [391, 505] on span "Update" at bounding box center [326, 509] width 194 height 15
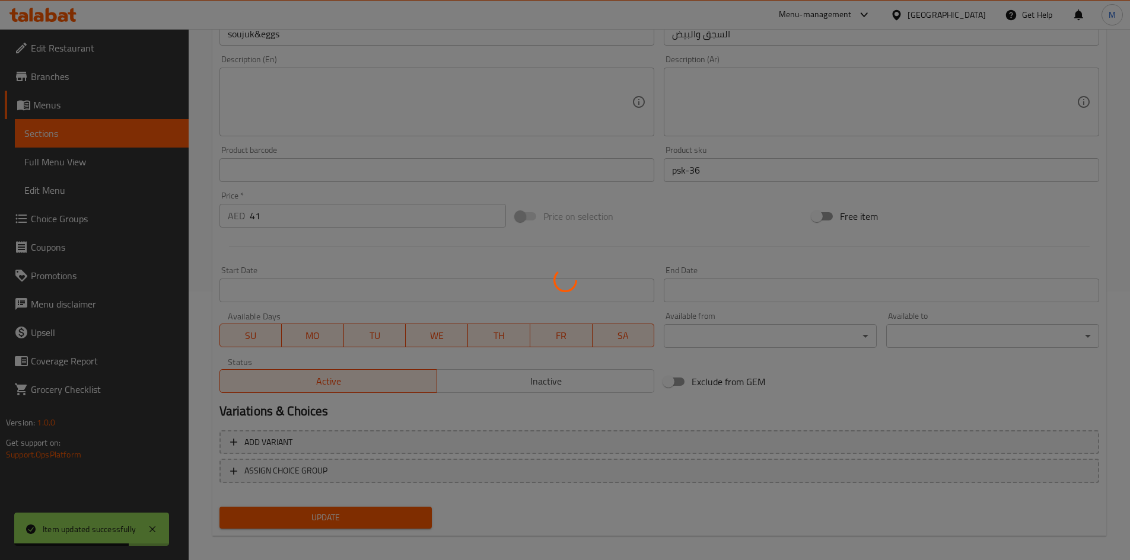
scroll to position [0, 0]
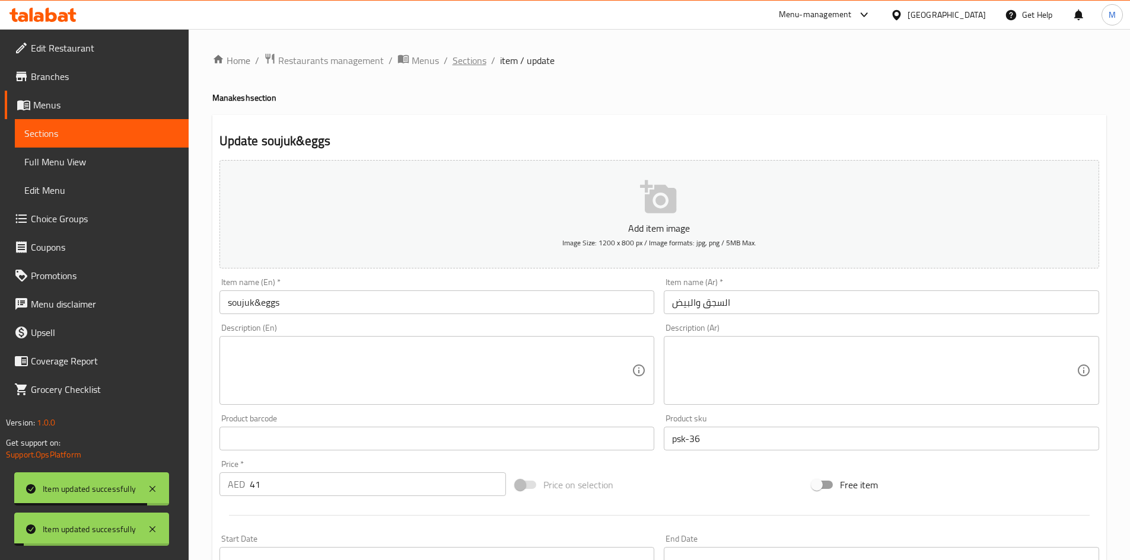
click at [482, 65] on span "Sections" at bounding box center [470, 60] width 34 height 14
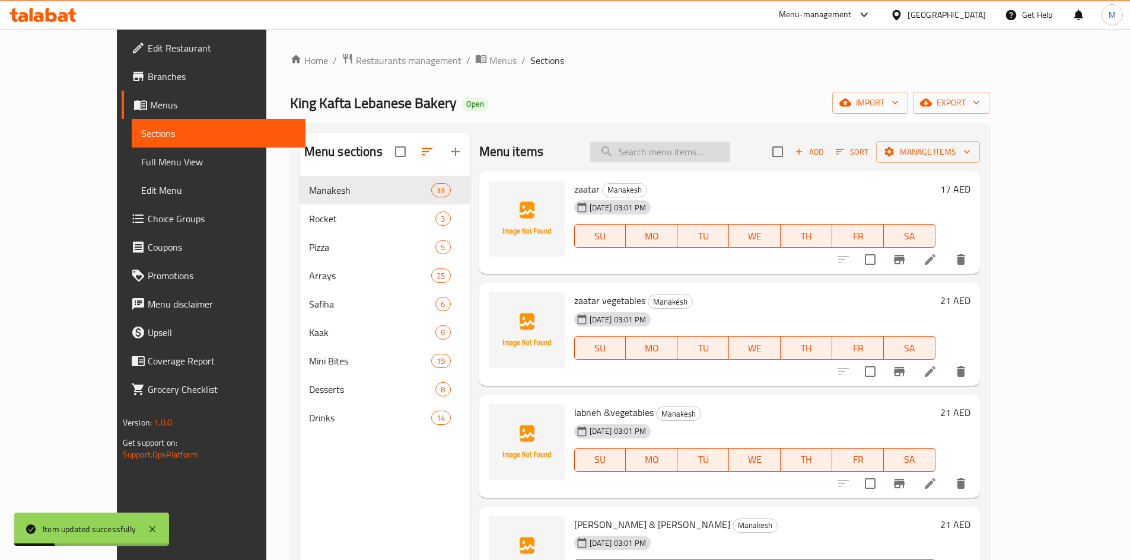
click at [666, 158] on input "search" at bounding box center [660, 152] width 140 height 21
paste input "soujuk & cheese"
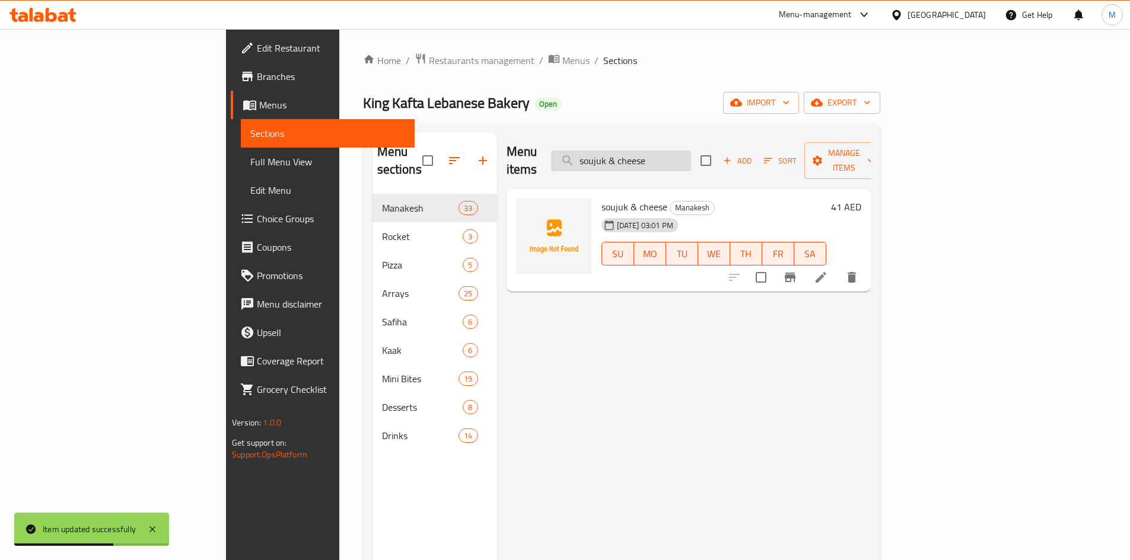
click at [691, 155] on input "soujuk & cheese" at bounding box center [621, 161] width 140 height 21
click at [676, 151] on input "soujuk & cheese" at bounding box center [621, 161] width 140 height 21
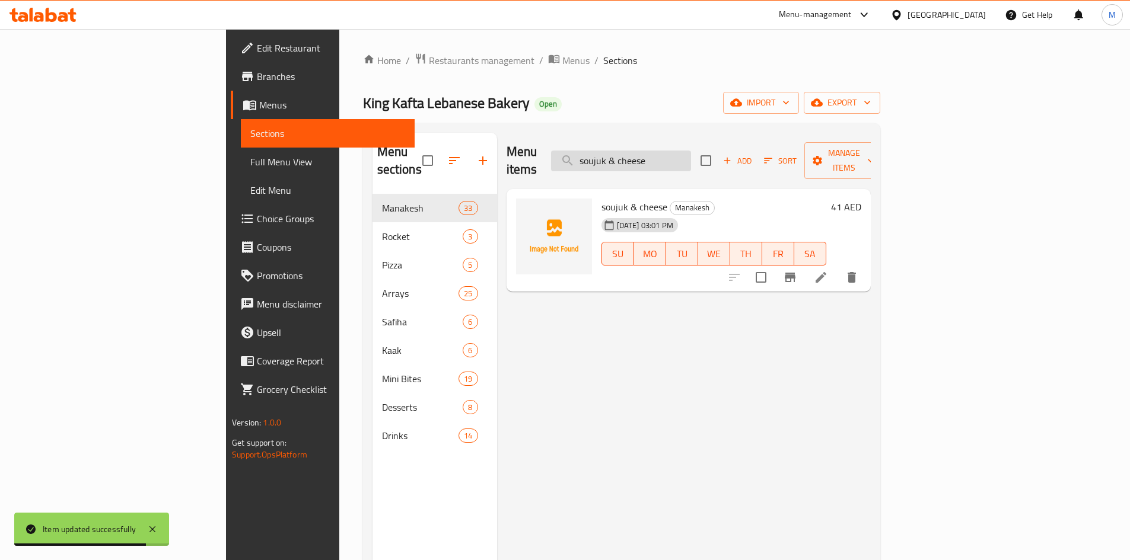
paste input "search"
click at [676, 151] on input "soujuk & cheese" at bounding box center [621, 161] width 140 height 21
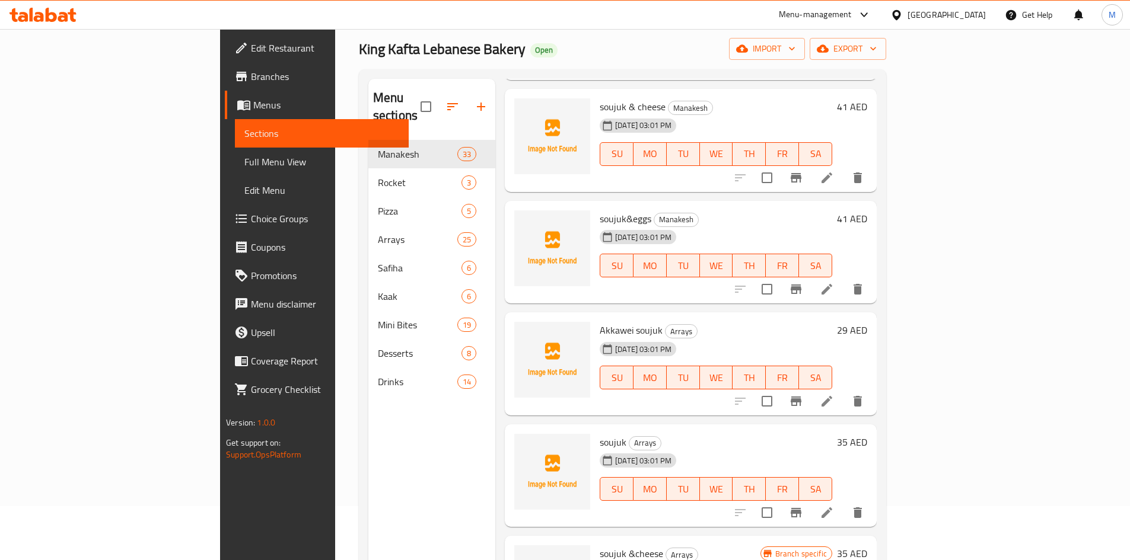
scroll to position [166, 0]
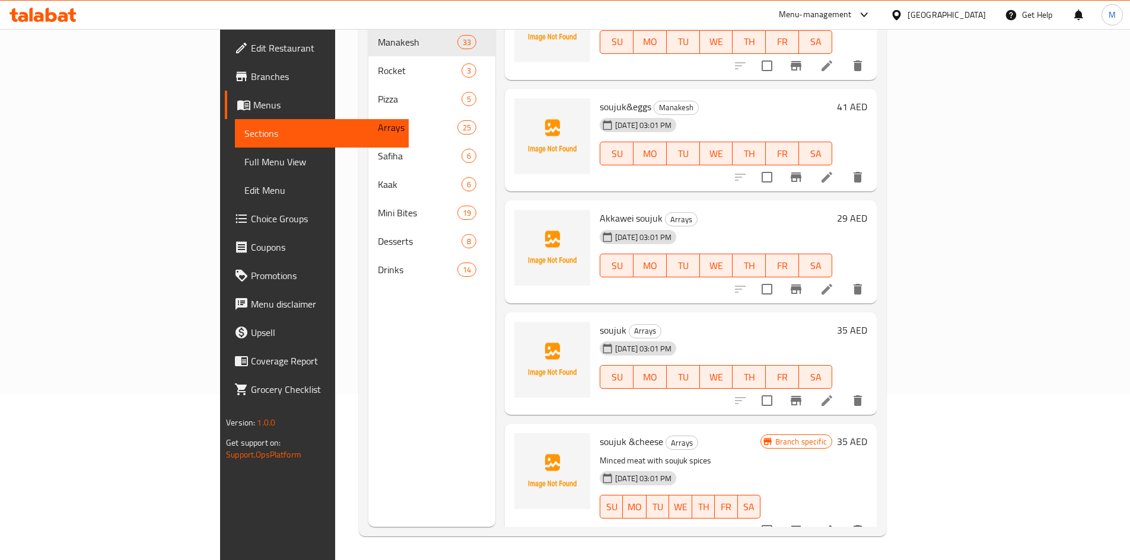
type input "soujuk"
click at [834, 394] on icon at bounding box center [827, 401] width 14 height 14
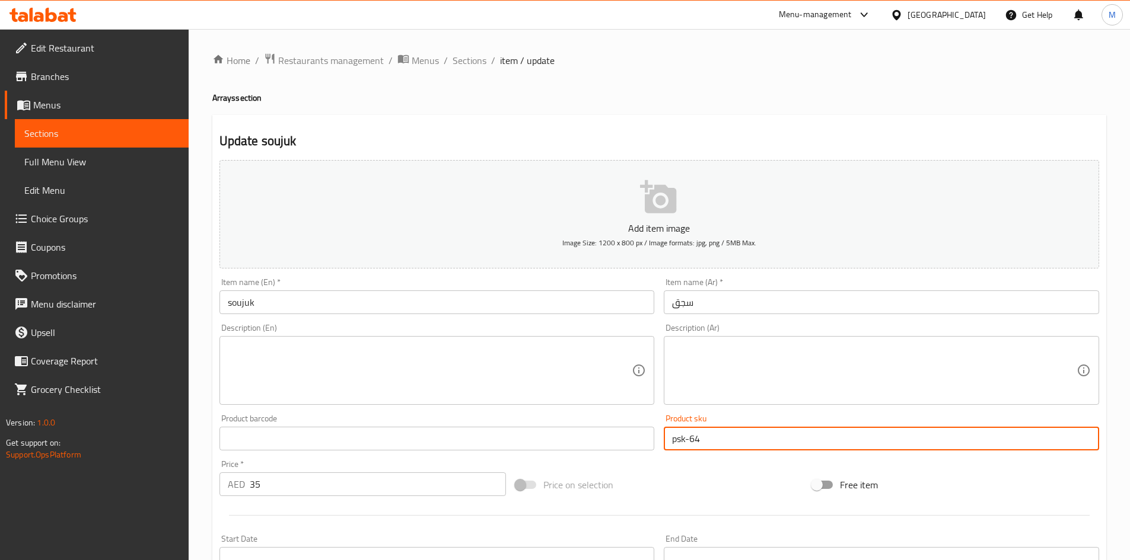
click at [763, 446] on input "psk-64" at bounding box center [881, 439] width 435 height 24
paste input "3"
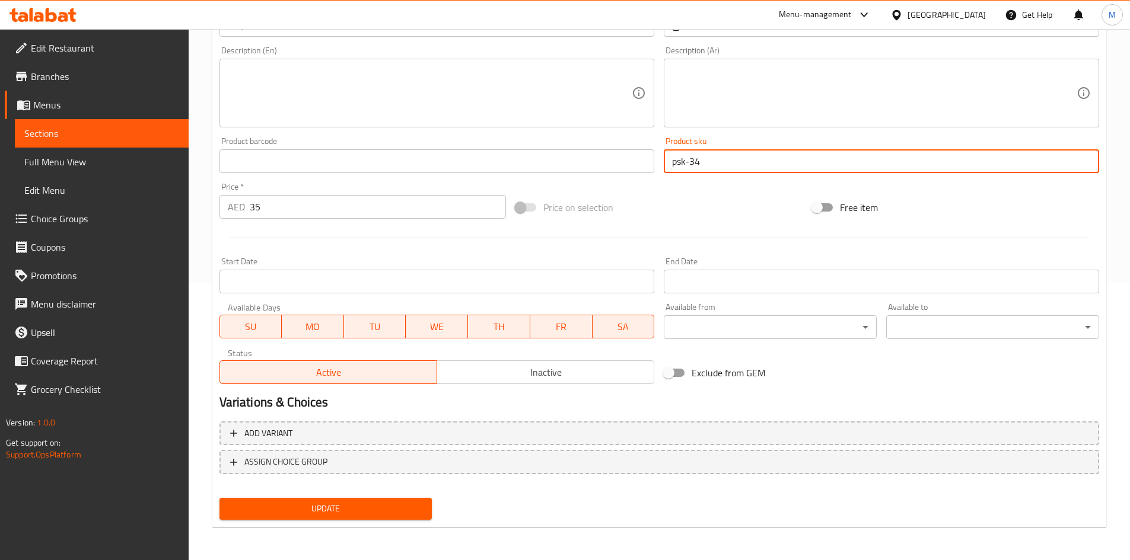
type input "psk-34"
click at [370, 506] on span "Update" at bounding box center [326, 509] width 194 height 15
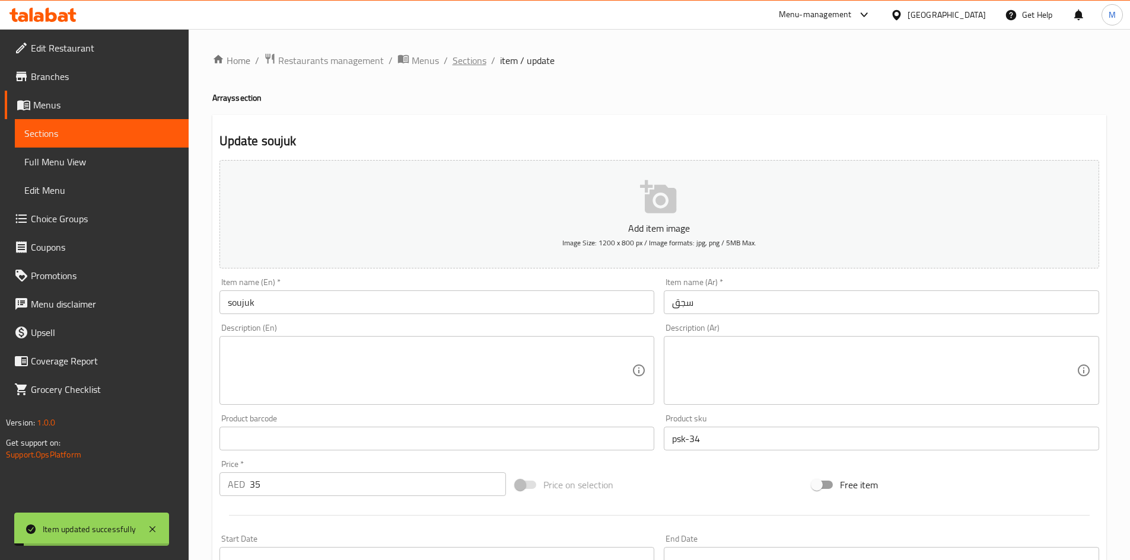
click at [477, 62] on span "Sections" at bounding box center [470, 60] width 34 height 14
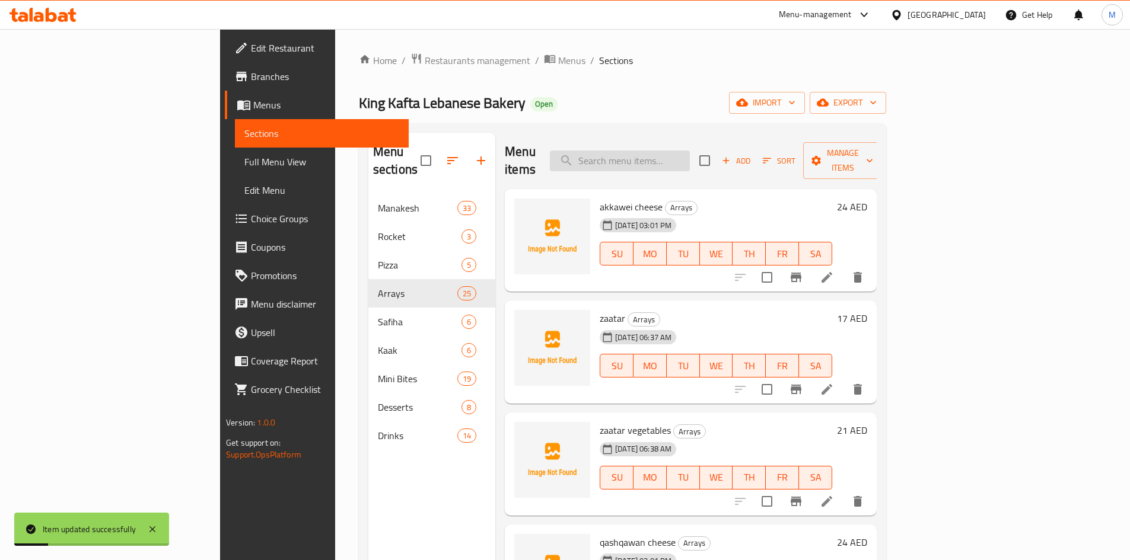
click at [690, 154] on input "search" at bounding box center [620, 161] width 140 height 21
paste input "muhamra &cheese"
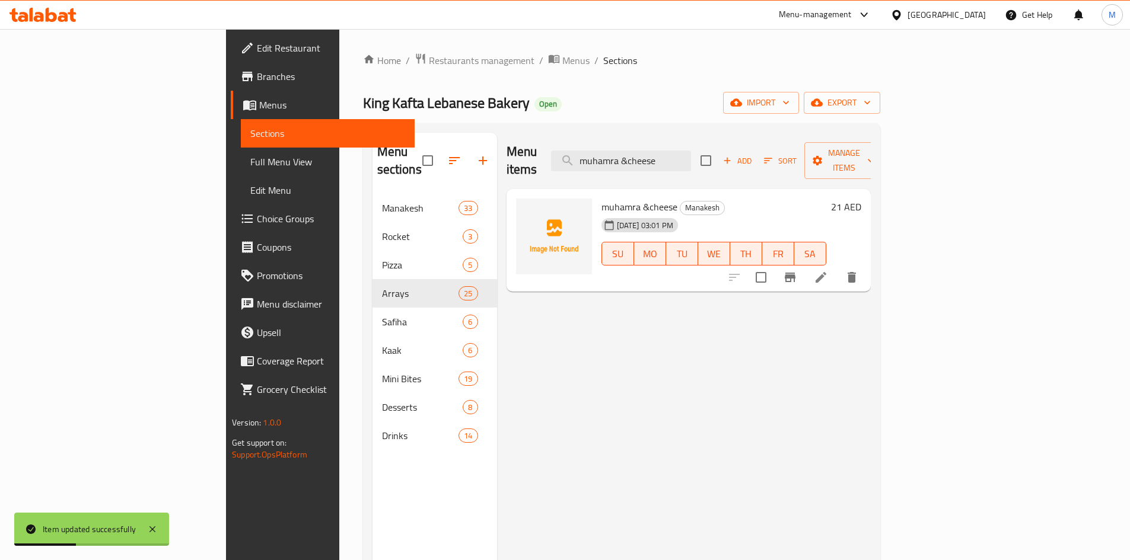
type input "muhamra &cheese"
click at [828, 270] on icon at bounding box center [821, 277] width 14 height 14
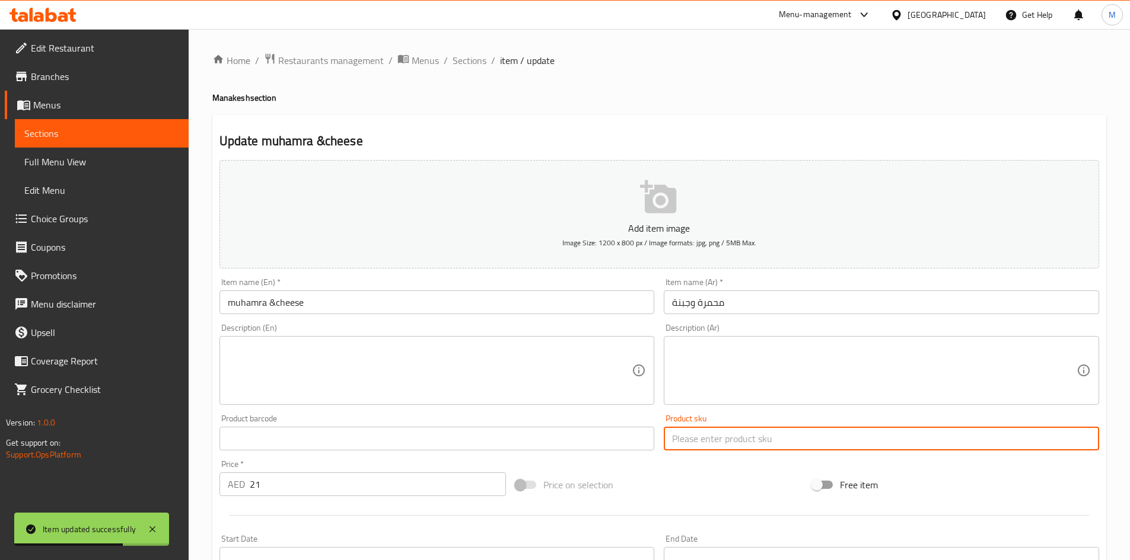
click at [751, 442] on input "text" at bounding box center [881, 439] width 435 height 24
paste input "psk-30"
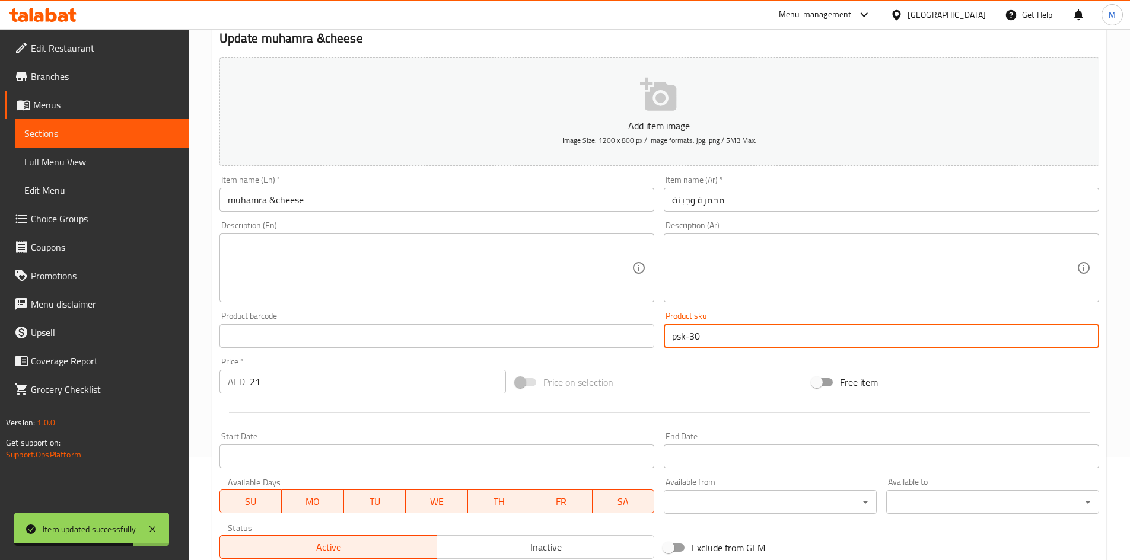
scroll to position [278, 0]
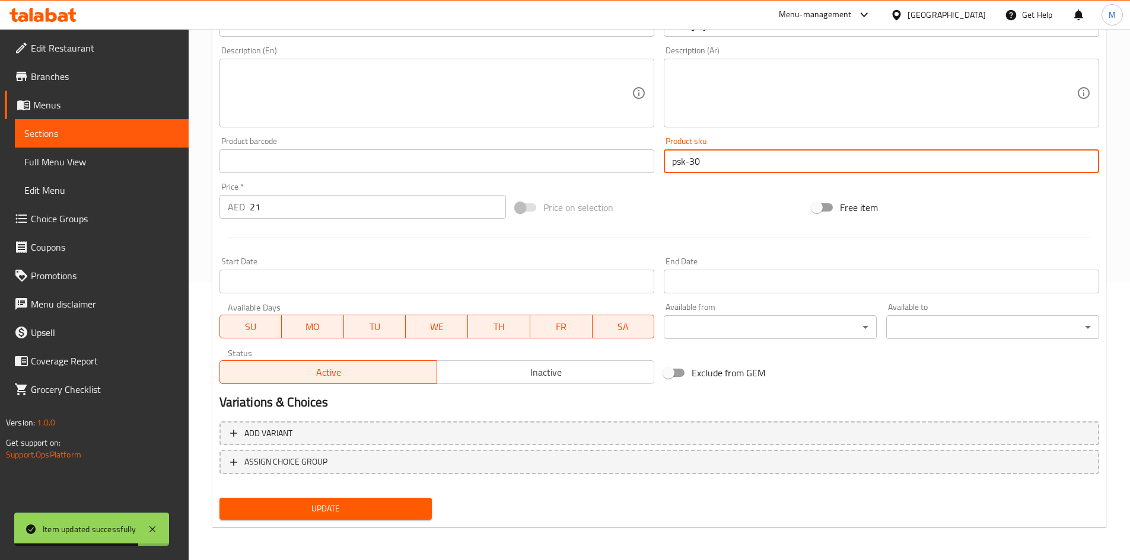
type input "psk-30"
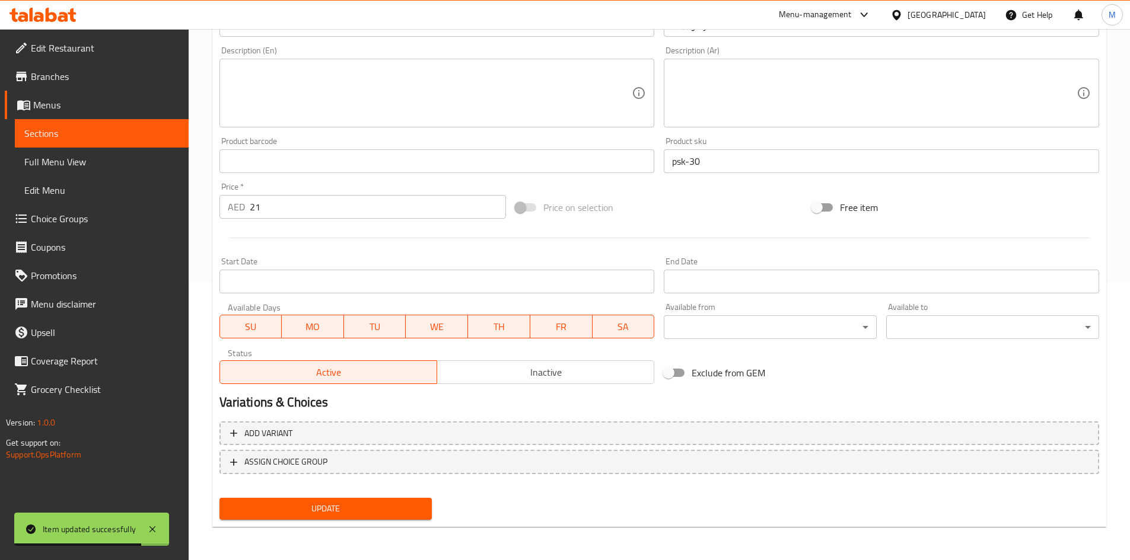
click at [424, 497] on div "Update" at bounding box center [326, 508] width 222 height 31
click at [429, 509] on button "Update" at bounding box center [325, 509] width 213 height 22
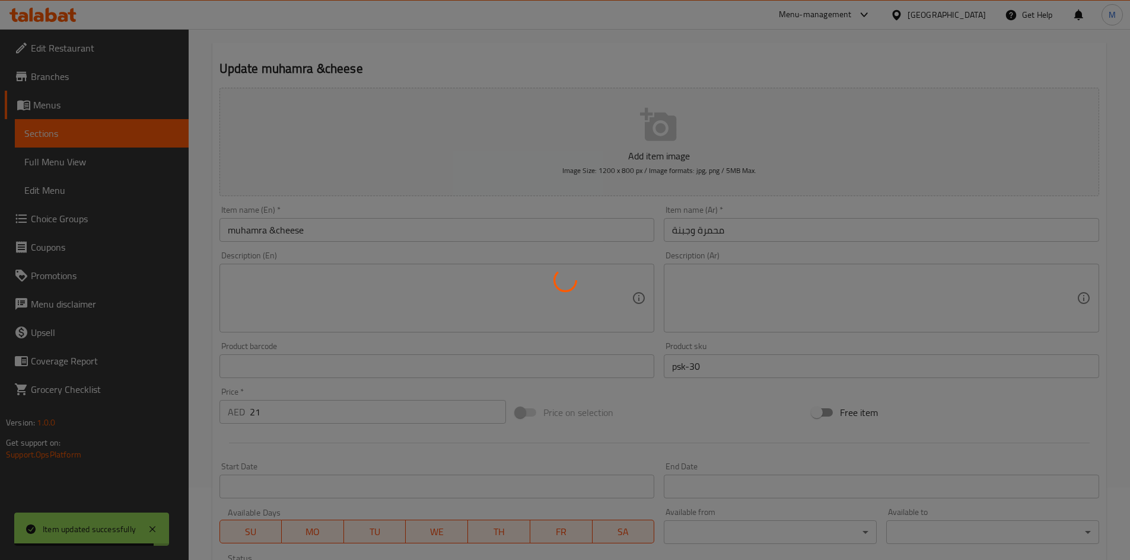
scroll to position [0, 0]
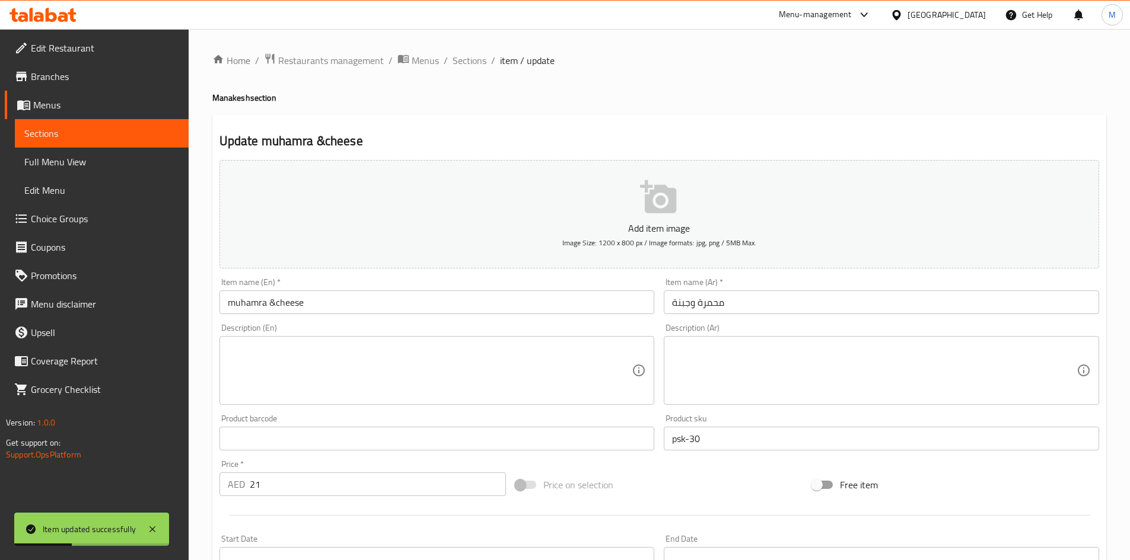
drag, startPoint x: 467, startPoint y: 61, endPoint x: 606, endPoint y: 5, distance: 150.3
click at [467, 61] on span "Sections" at bounding box center [470, 60] width 34 height 14
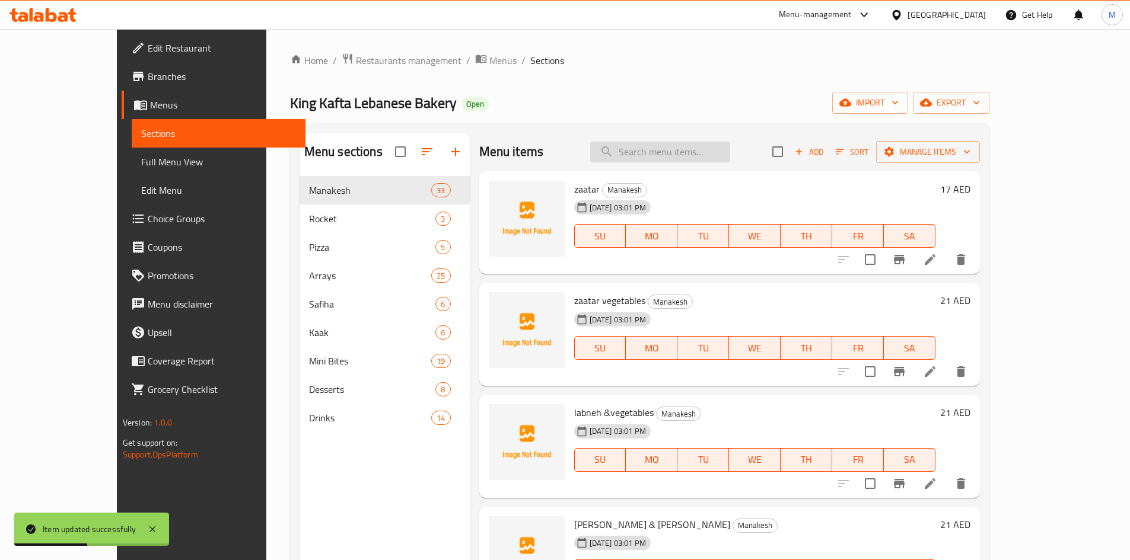
click at [708, 159] on input "search" at bounding box center [660, 152] width 140 height 21
paste input "[DEMOGRAPHIC_DATA]"
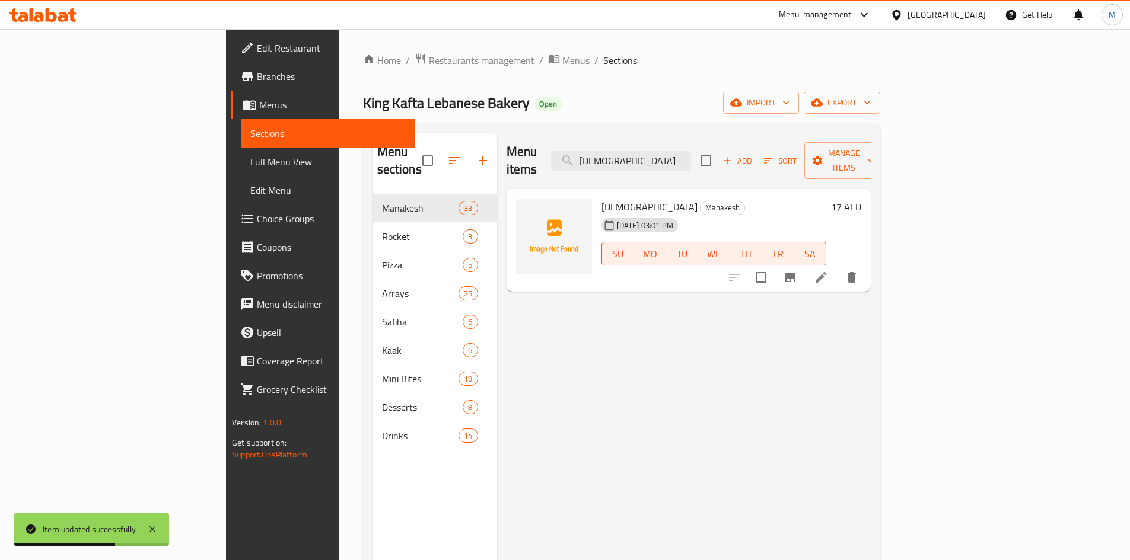
type input "[DEMOGRAPHIC_DATA]"
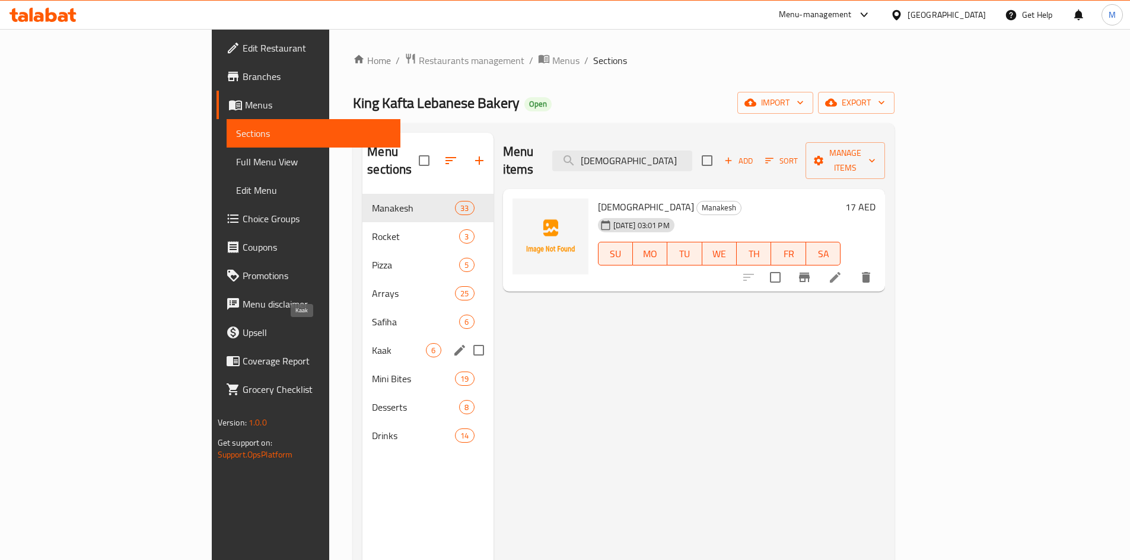
click at [372, 343] on span "Kaak" at bounding box center [399, 350] width 54 height 14
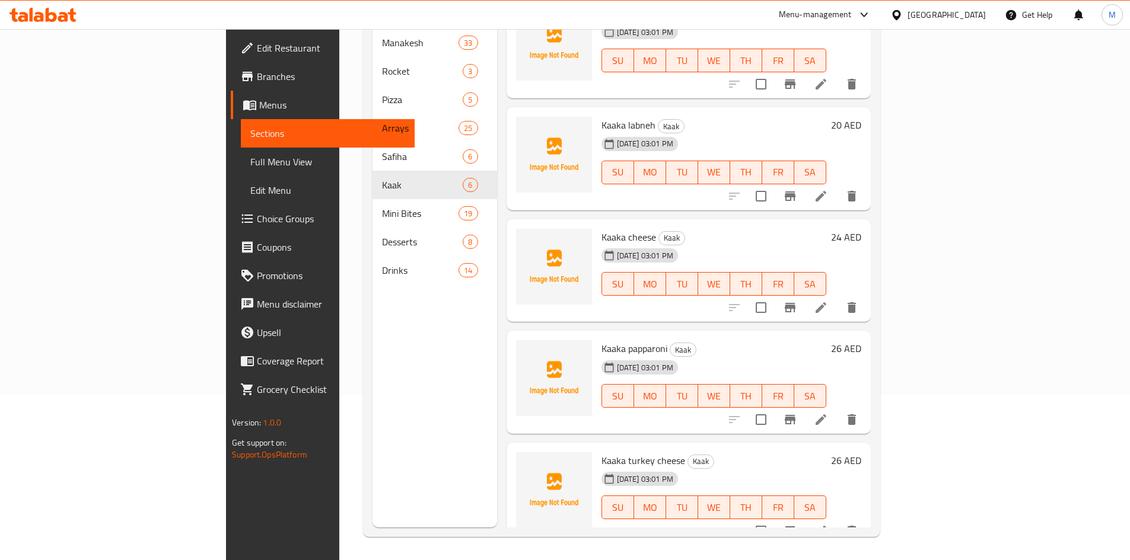
scroll to position [166, 0]
click at [828, 412] on icon at bounding box center [821, 419] width 14 height 14
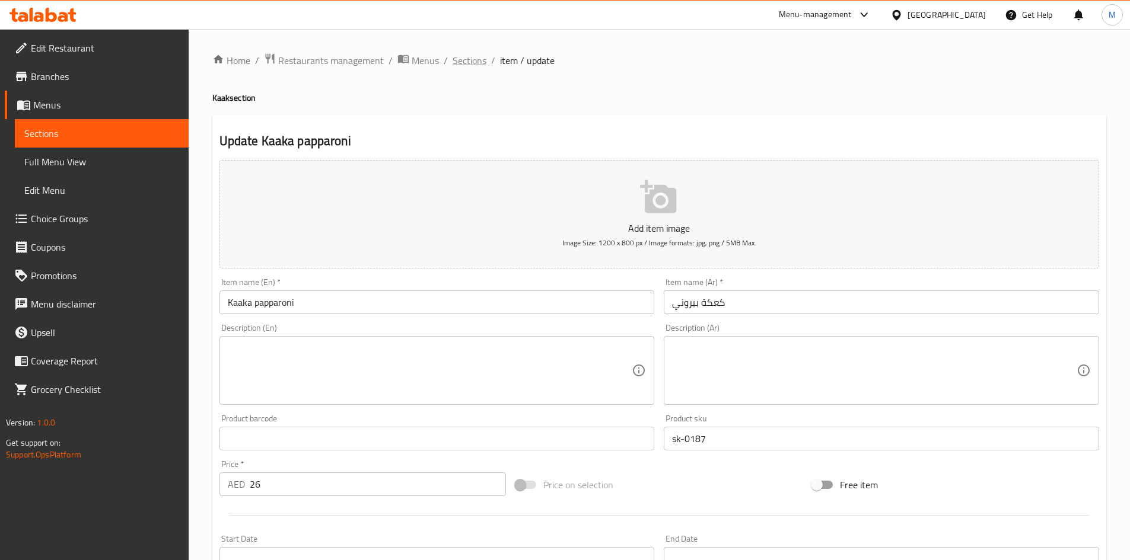
click at [463, 63] on span "Sections" at bounding box center [470, 60] width 34 height 14
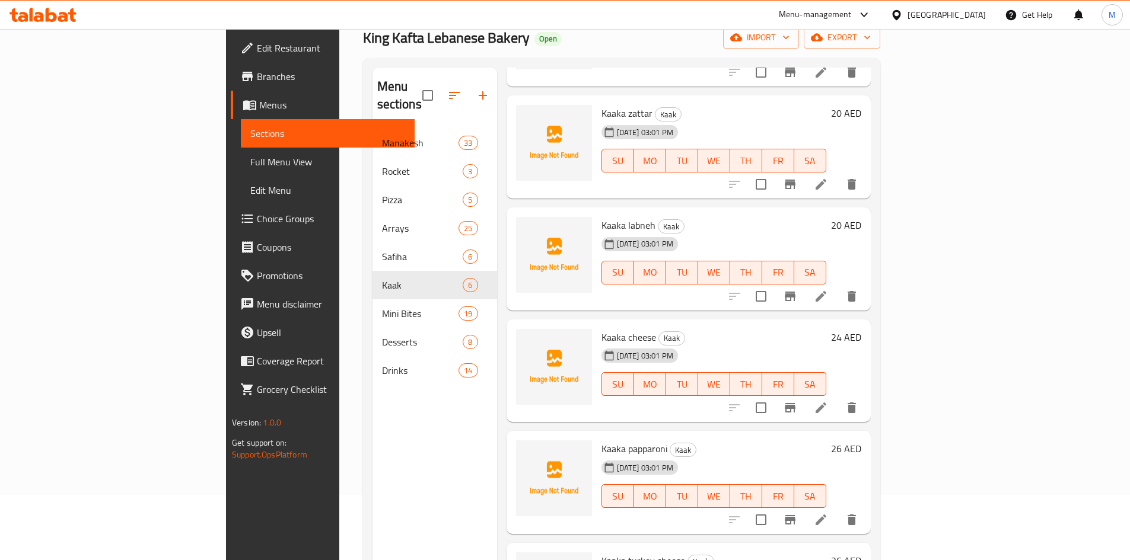
scroll to position [166, 0]
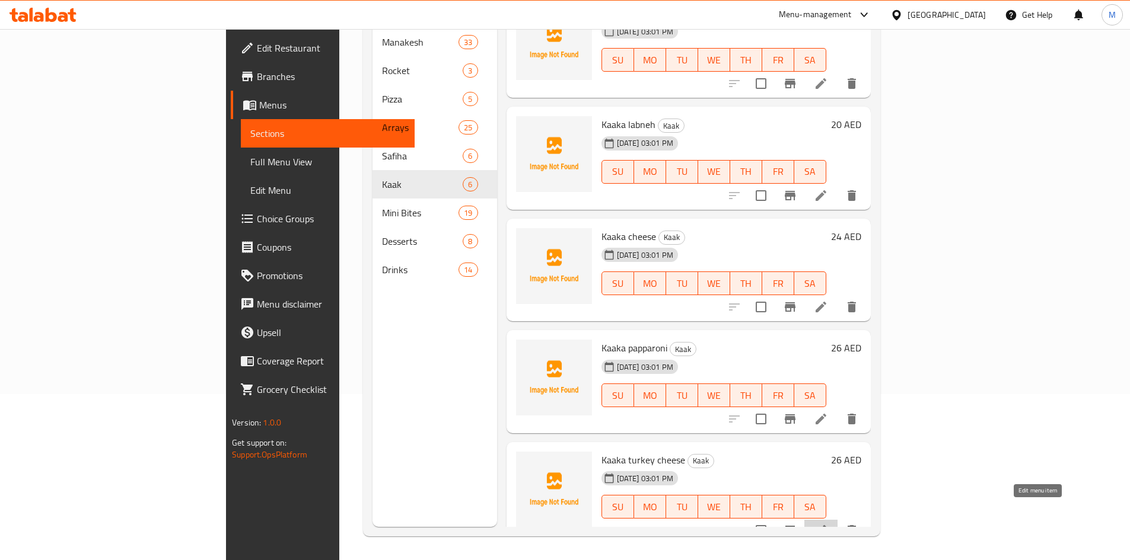
click at [828, 524] on icon at bounding box center [821, 531] width 14 height 14
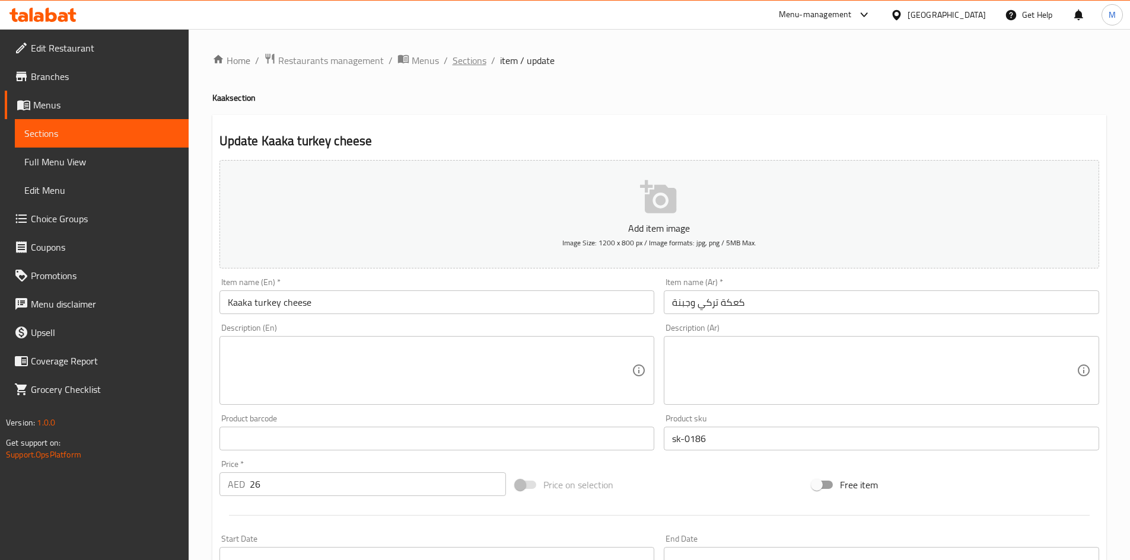
click at [469, 60] on span "Sections" at bounding box center [470, 60] width 34 height 14
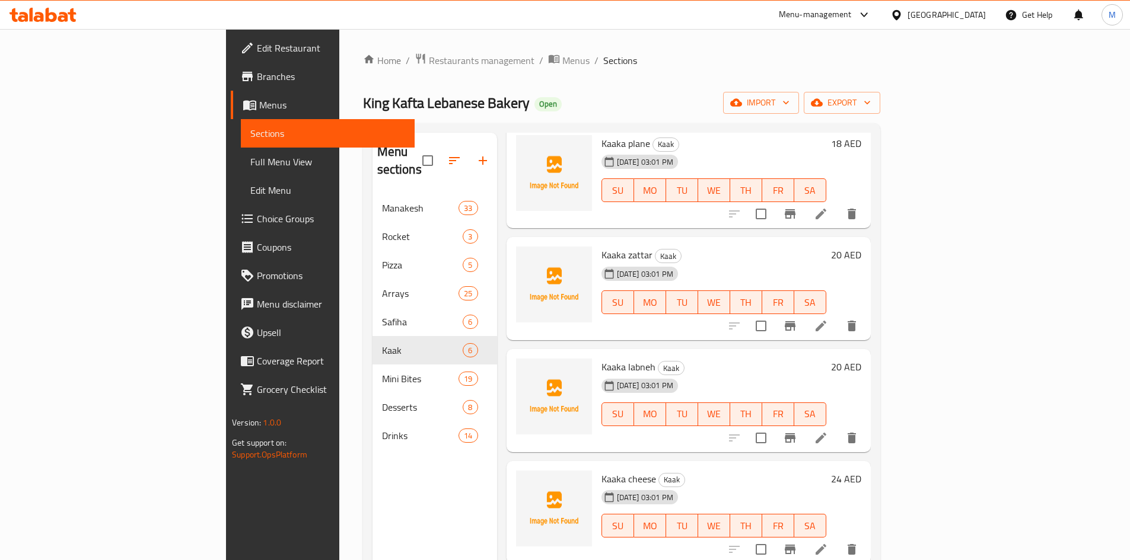
scroll to position [140, 0]
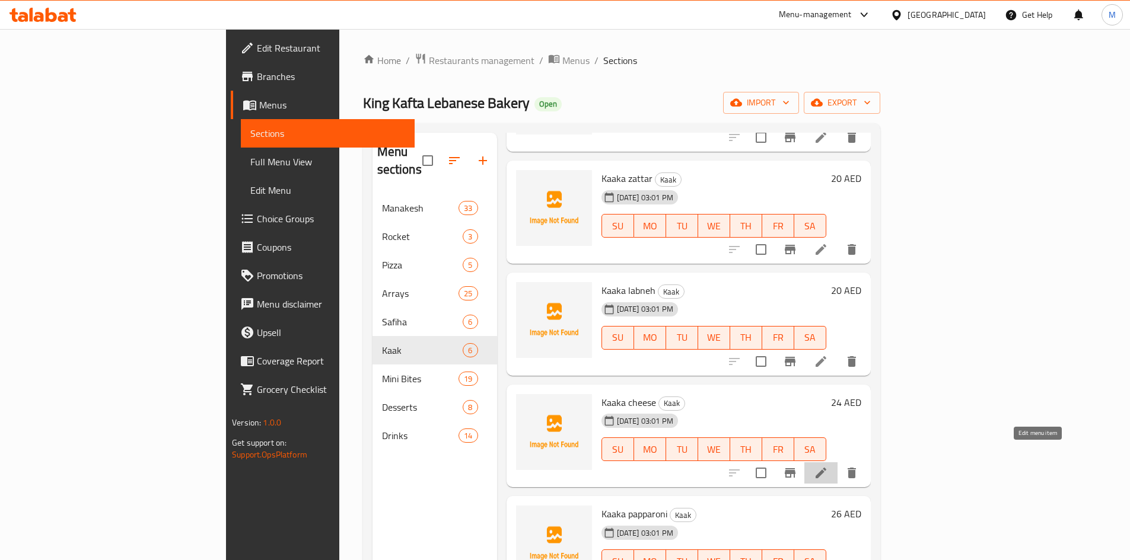
click at [828, 466] on icon at bounding box center [821, 473] width 14 height 14
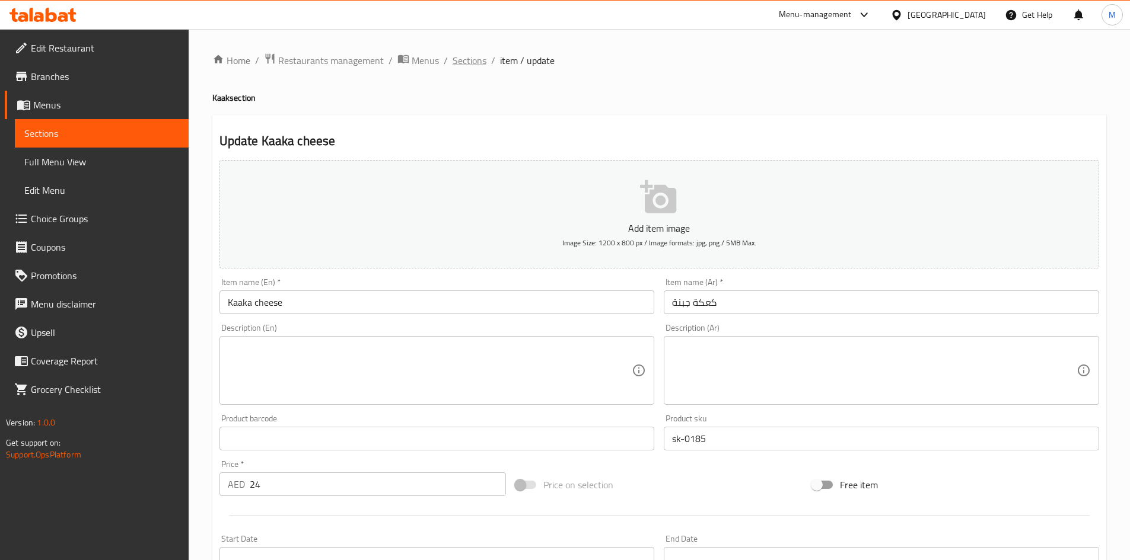
click at [473, 57] on span "Sections" at bounding box center [470, 60] width 34 height 14
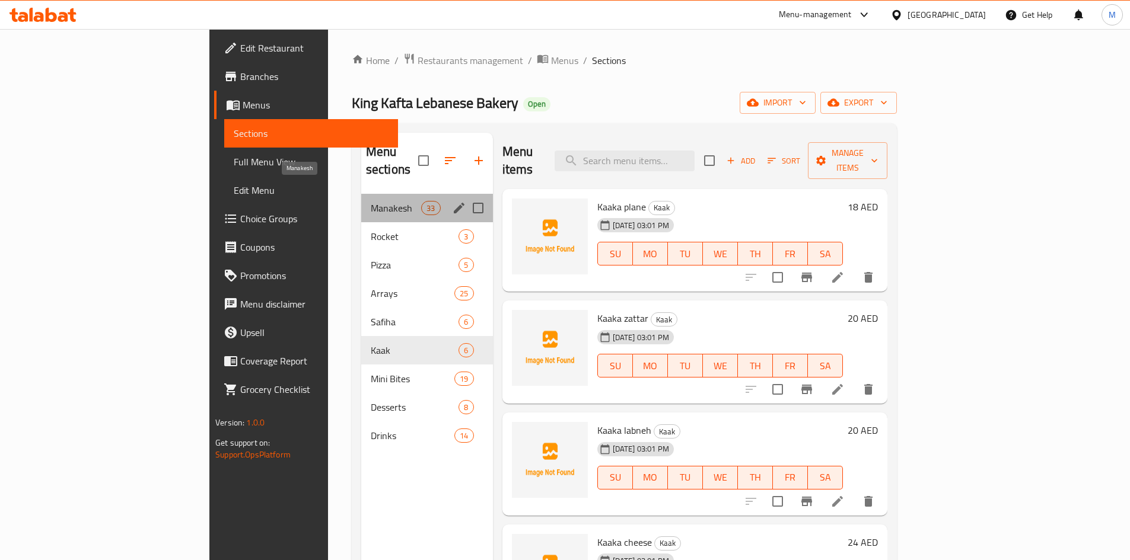
click at [371, 201] on span "Manakesh" at bounding box center [396, 208] width 50 height 14
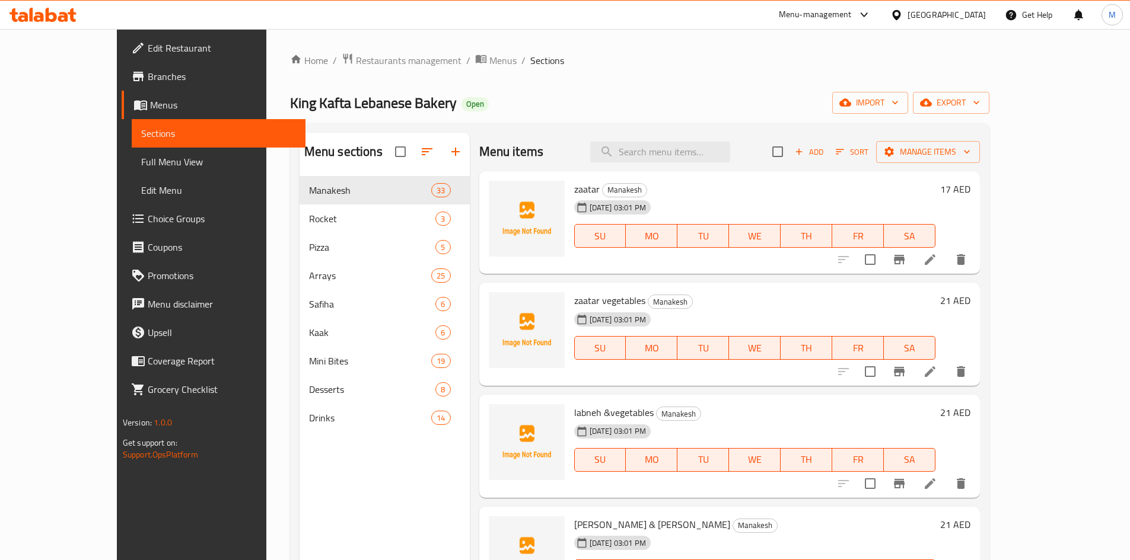
click at [697, 164] on div "Menu items Add Sort Manage items" at bounding box center [729, 152] width 501 height 39
click at [697, 146] on input "search" at bounding box center [660, 152] width 140 height 21
paste input "Akkawei mortadella"
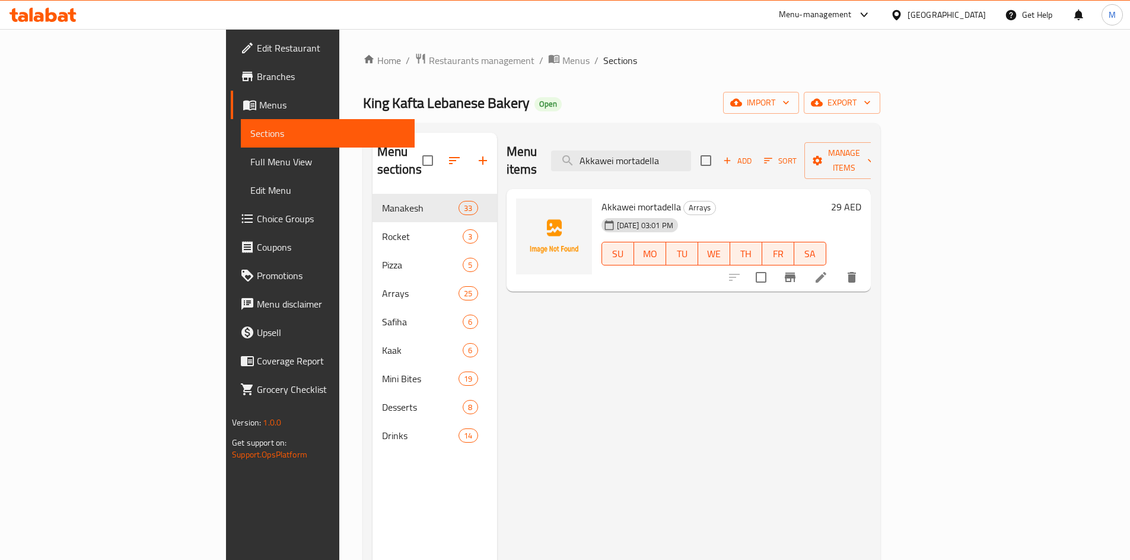
type input "Akkawei mortadella"
